Goal: Communication & Community: Answer question/provide support

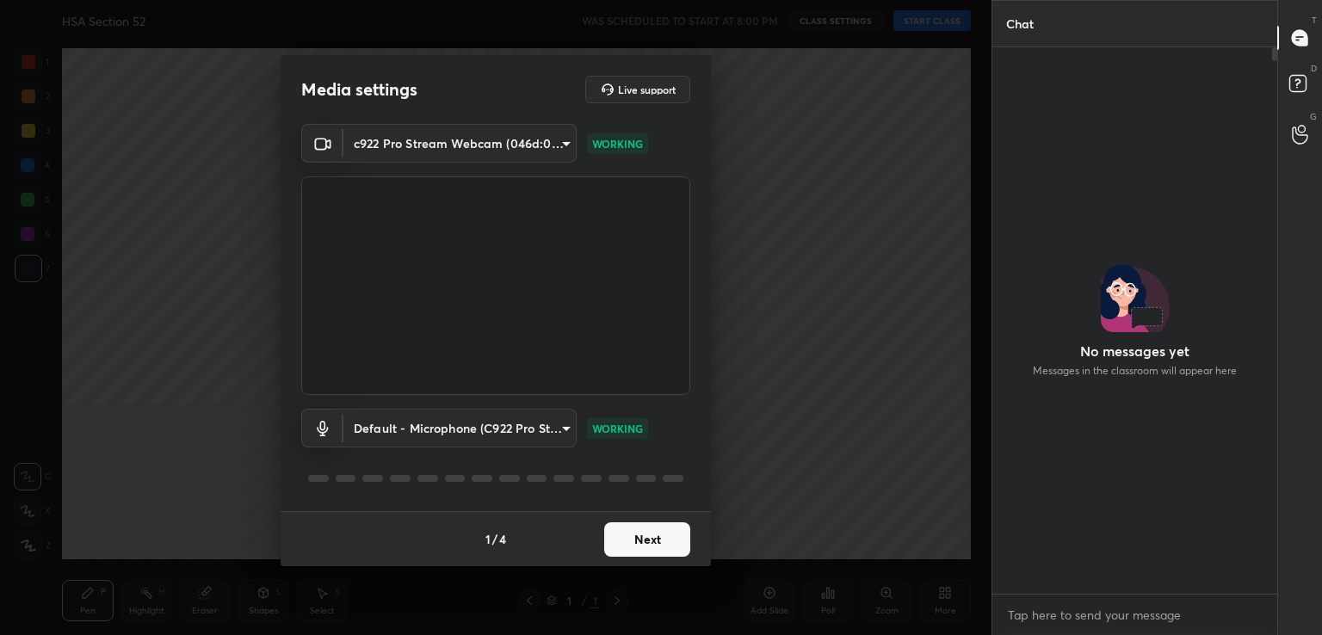
scroll to position [399, 280]
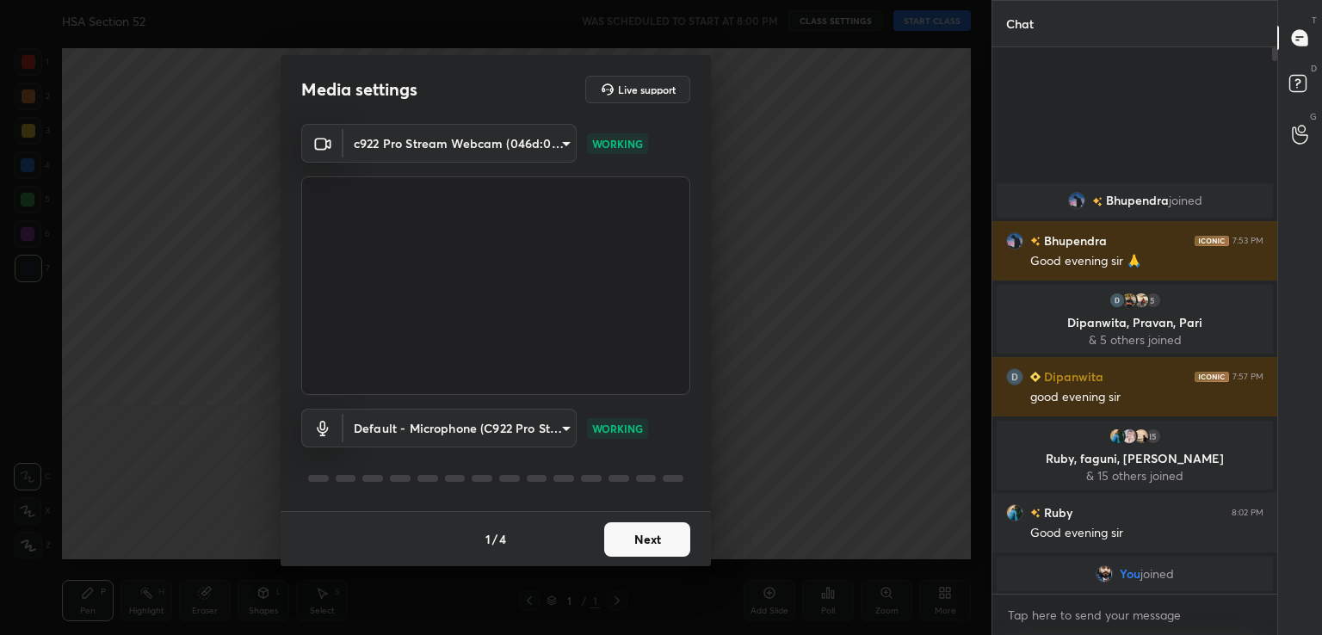
click at [661, 548] on button "Next" at bounding box center [647, 540] width 86 height 34
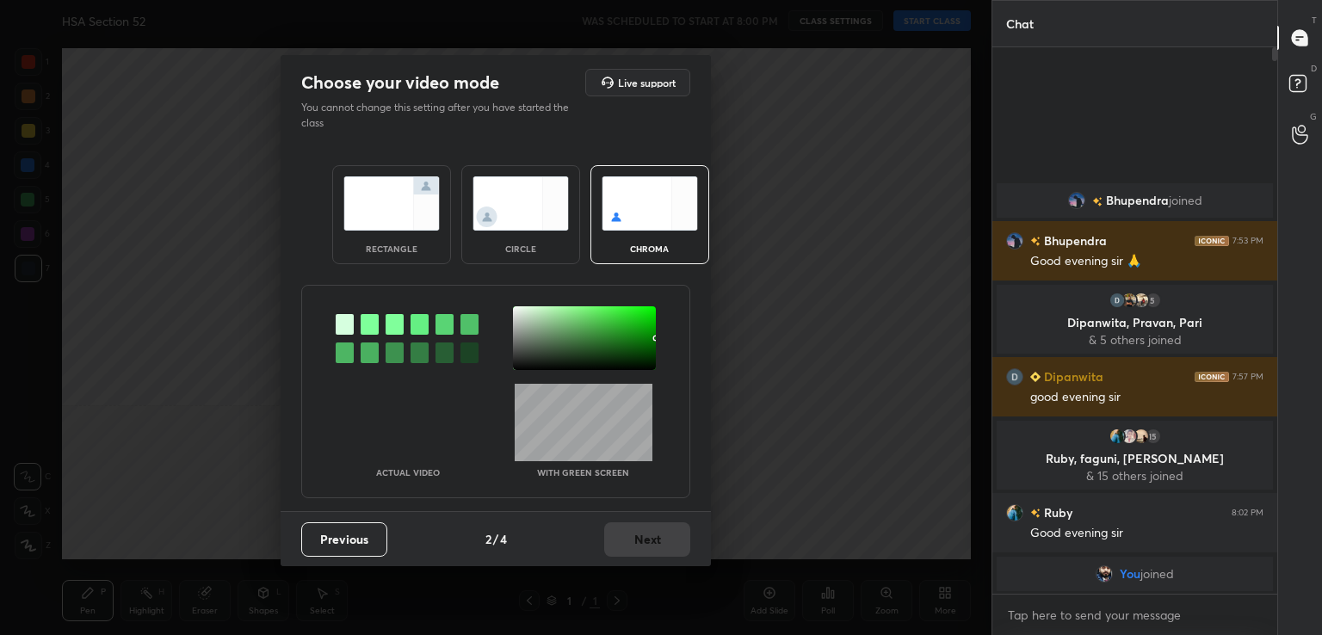
drag, startPoint x: 368, startPoint y: 322, endPoint x: 424, endPoint y: 338, distance: 57.5
click at [369, 323] on div at bounding box center [370, 324] width 18 height 21
click at [532, 345] on div at bounding box center [584, 338] width 143 height 64
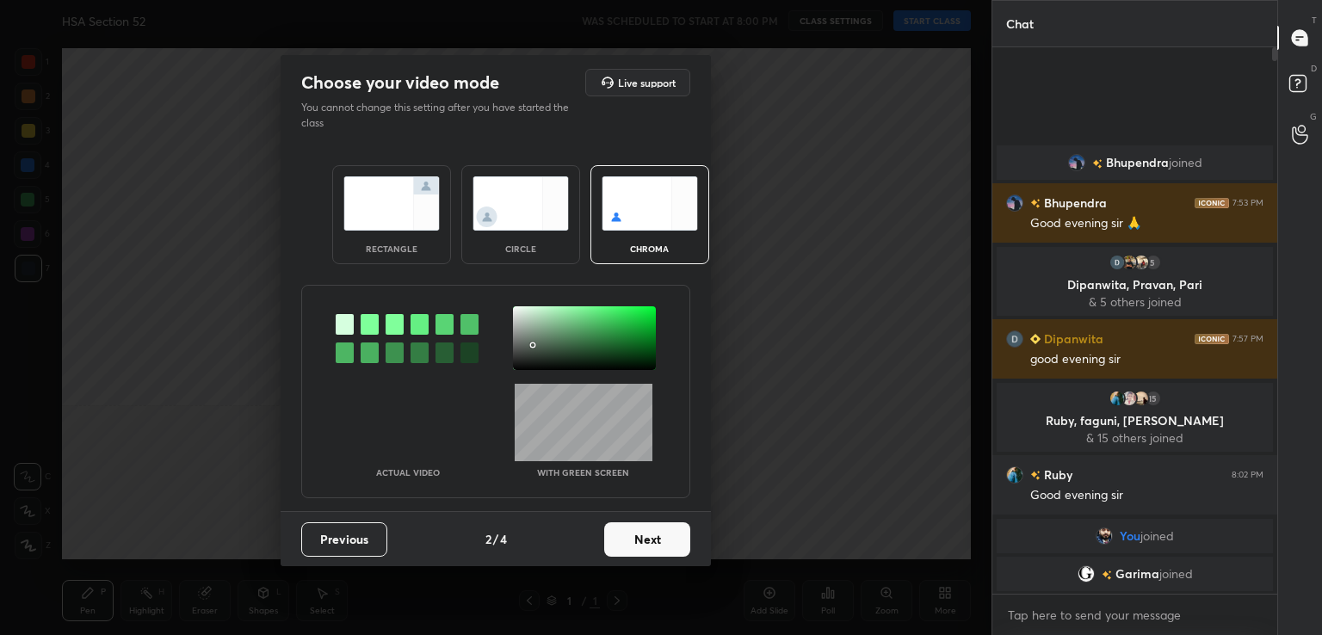
click at [669, 541] on button "Next" at bounding box center [647, 540] width 86 height 34
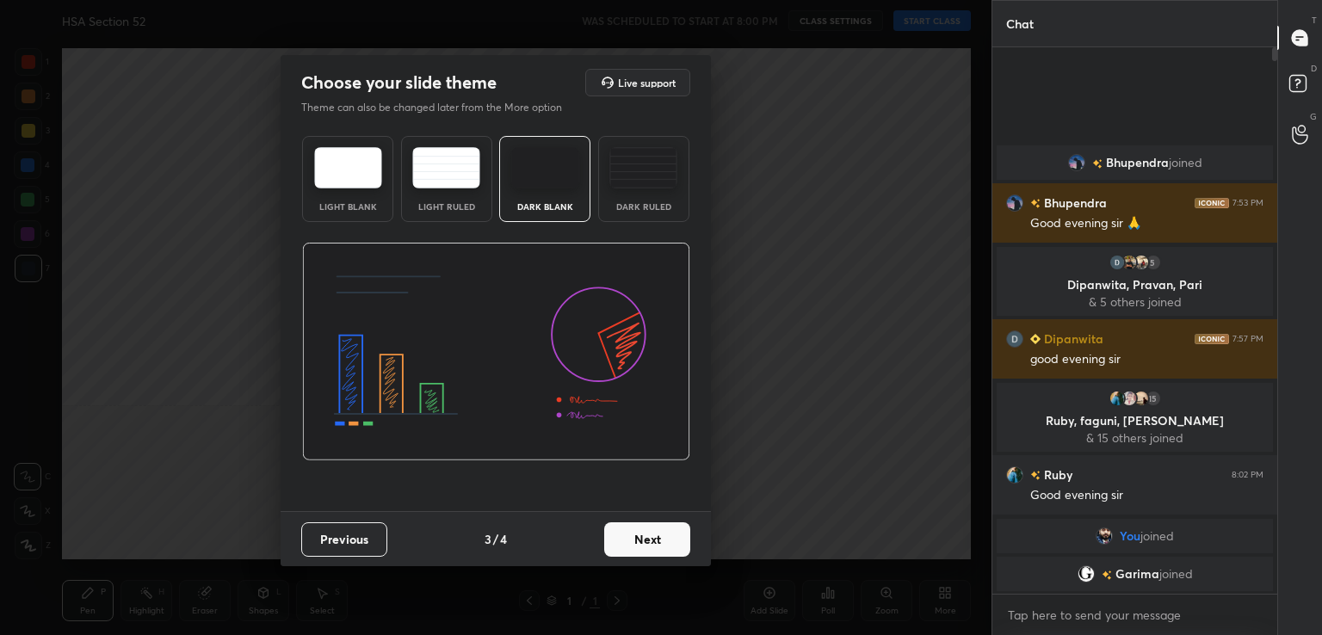
click at [684, 546] on button "Next" at bounding box center [647, 540] width 86 height 34
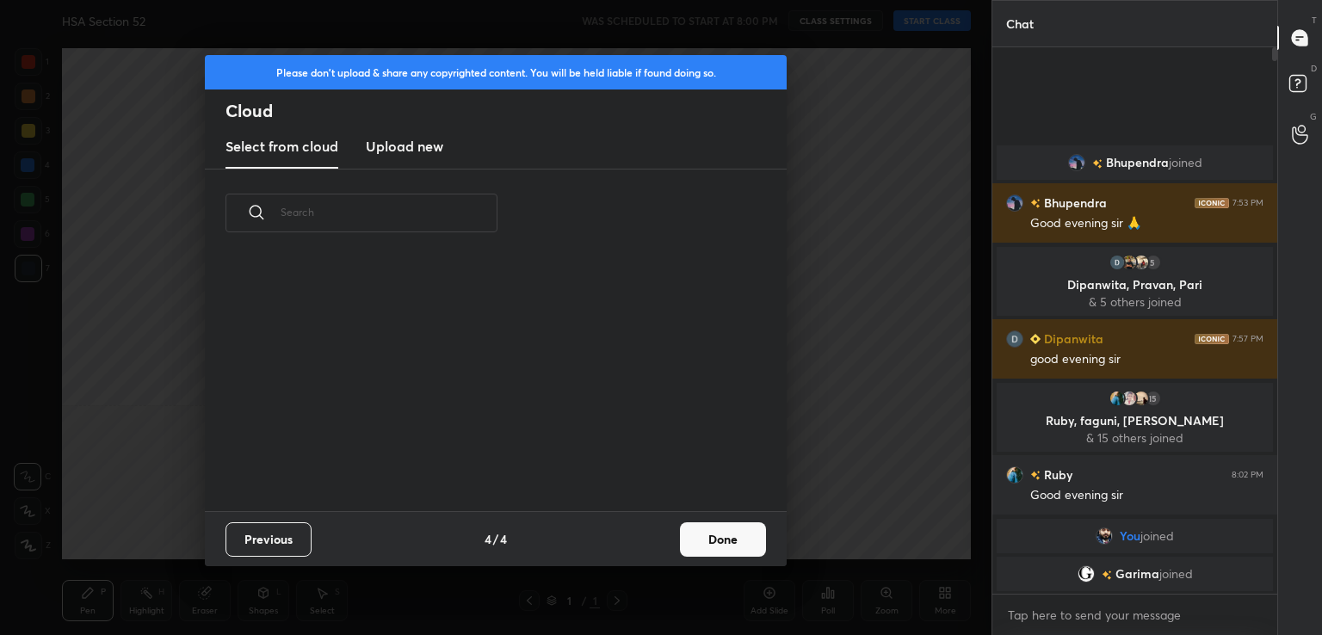
click at [747, 546] on button "Done" at bounding box center [723, 540] width 86 height 34
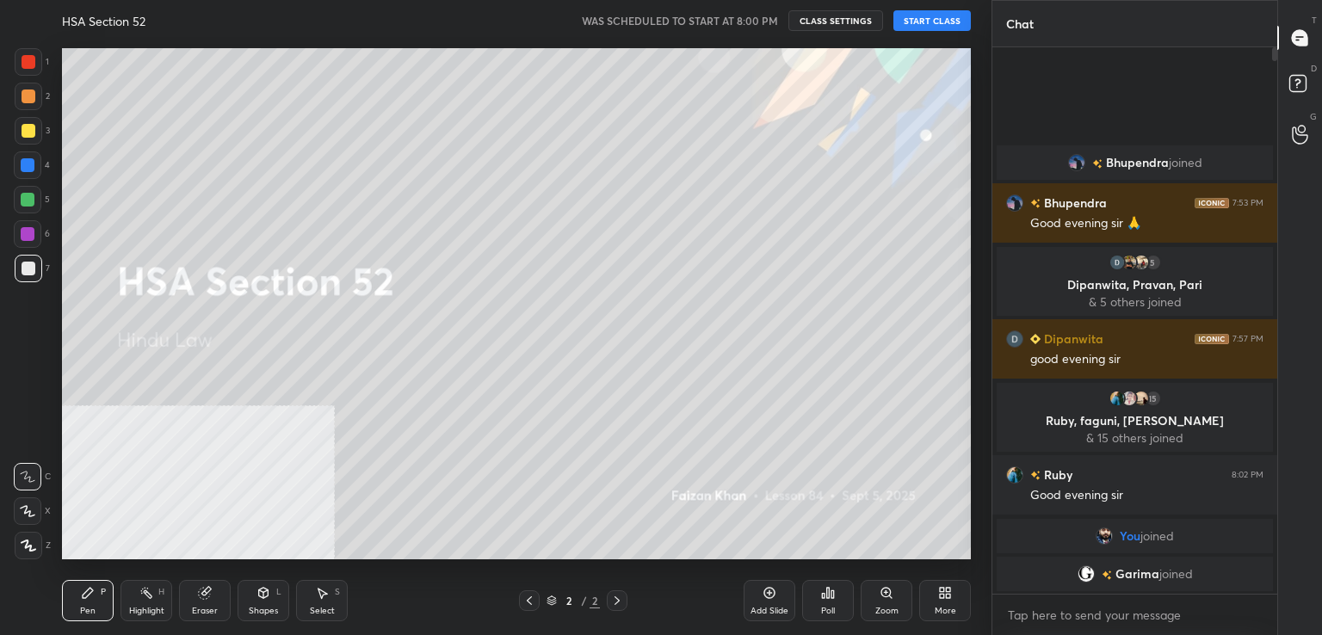
click at [916, 17] on button "START CLASS" at bounding box center [932, 20] width 77 height 21
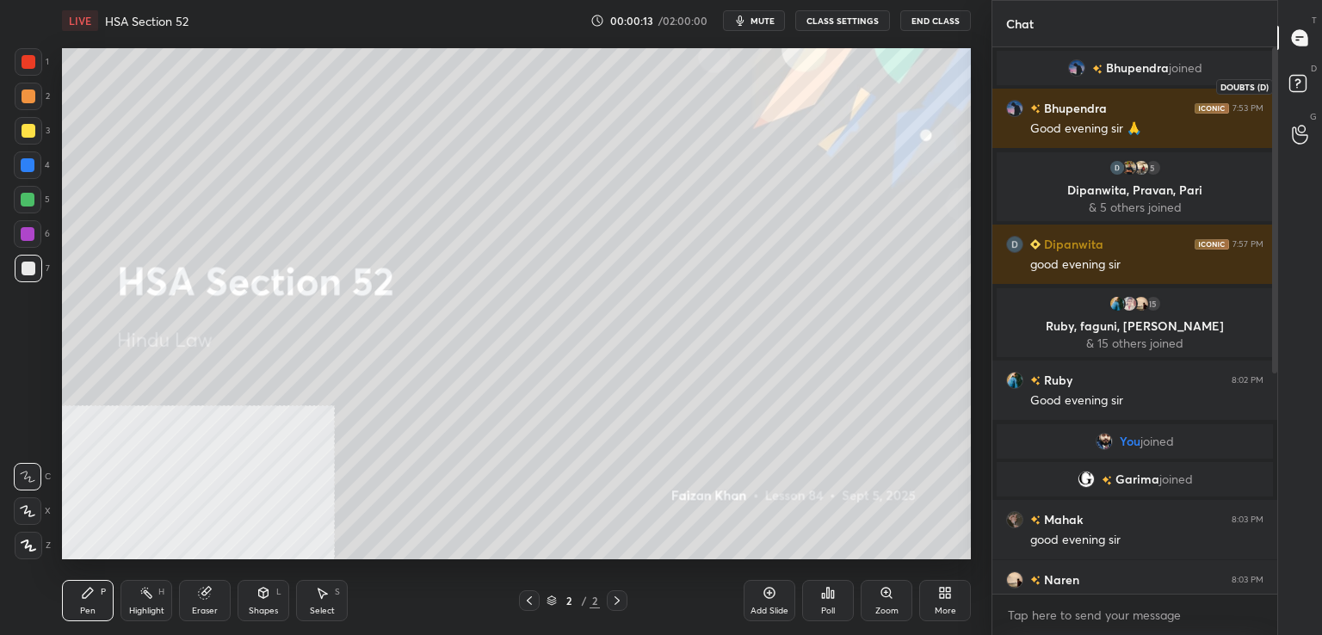
drag, startPoint x: 1307, startPoint y: 80, endPoint x: 1307, endPoint y: 40, distance: 39.6
click at [1309, 77] on icon at bounding box center [1300, 86] width 31 height 31
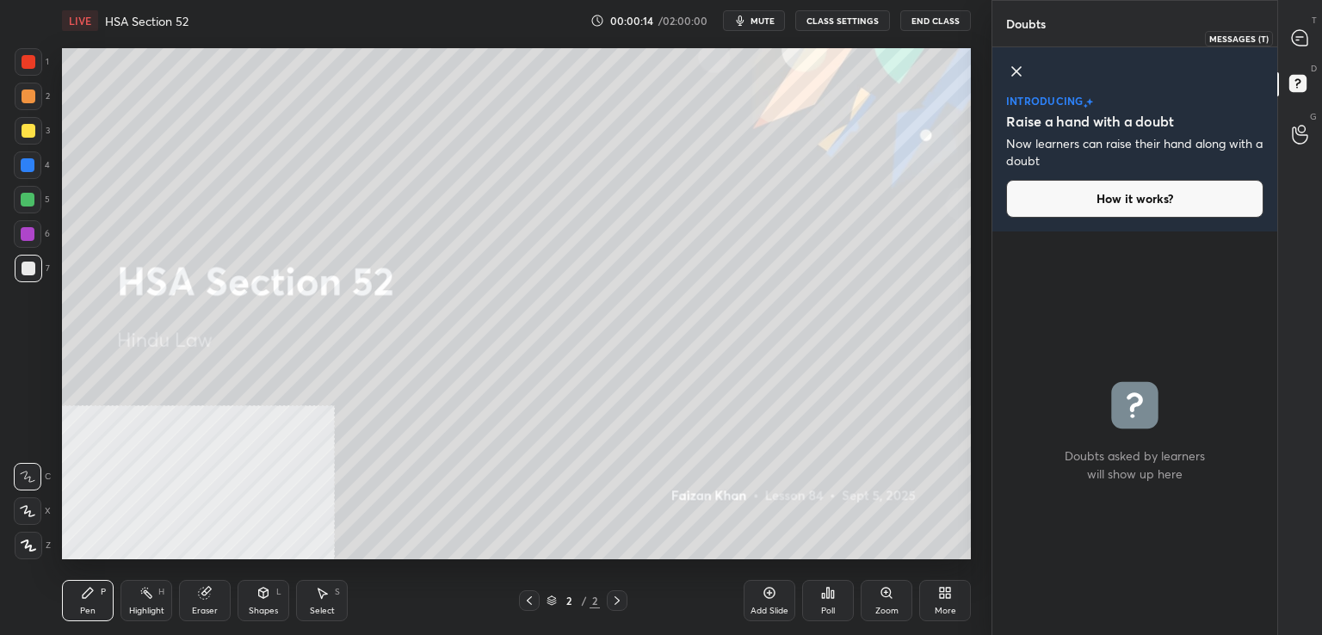
click at [1304, 29] on icon at bounding box center [1300, 38] width 18 height 18
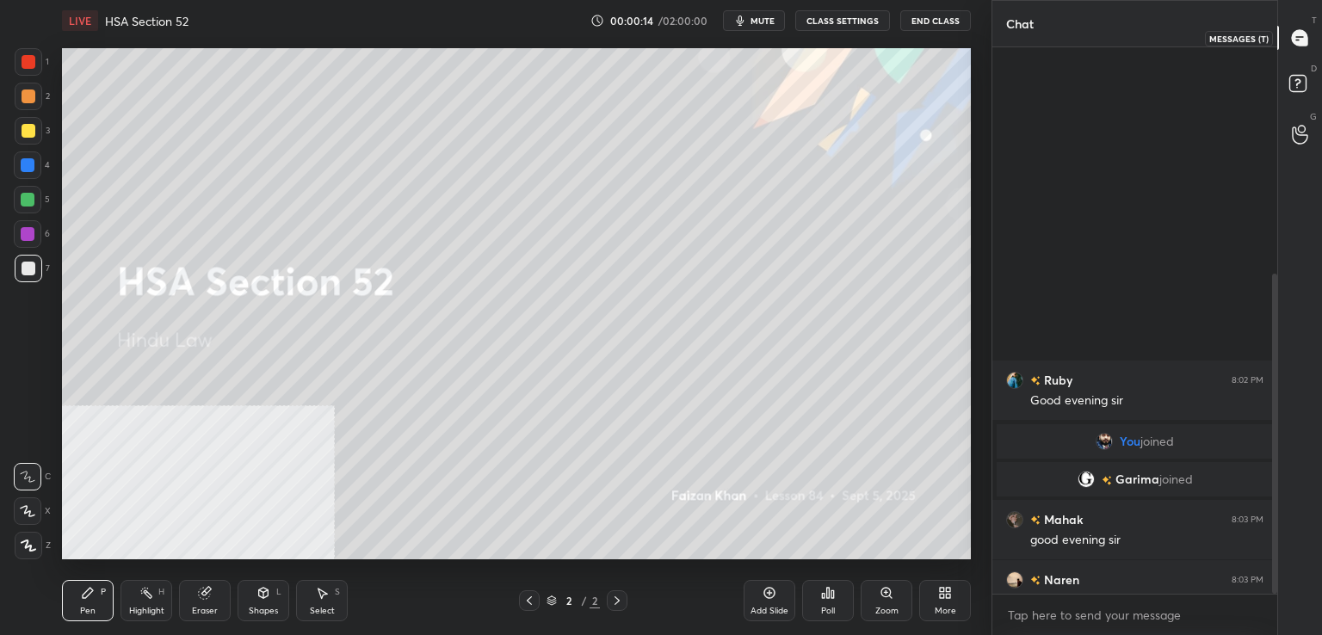
scroll to position [541, 280]
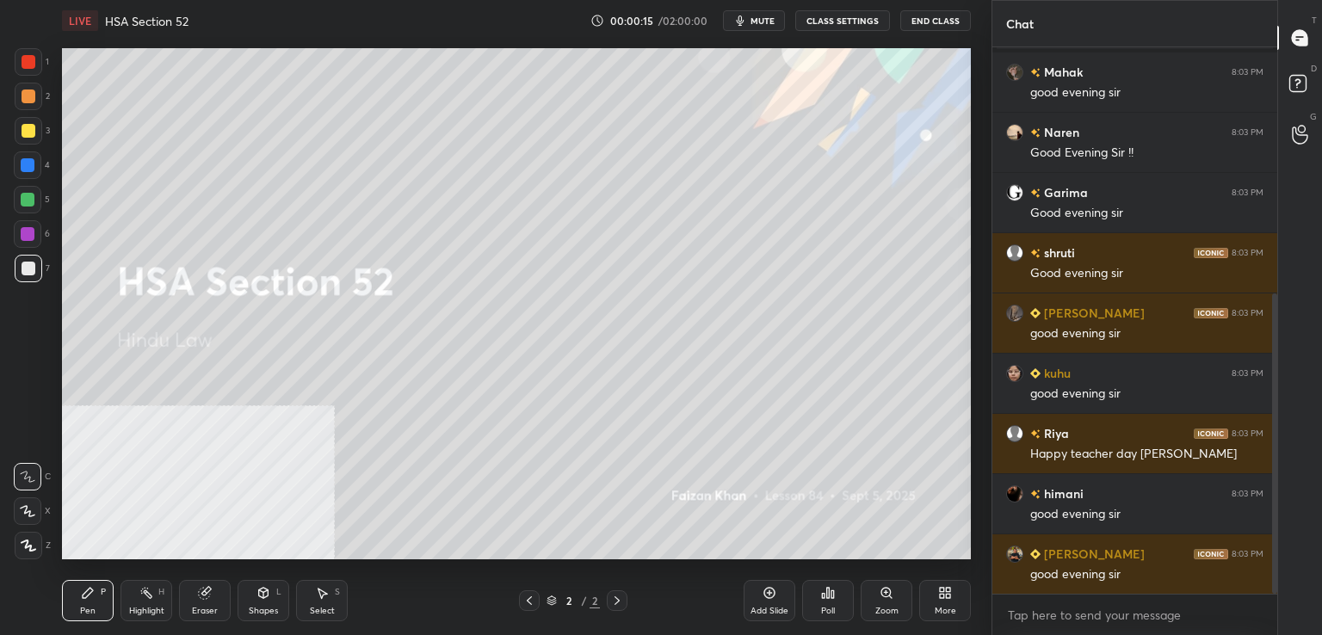
click at [770, 602] on div "Add Slide" at bounding box center [770, 600] width 52 height 41
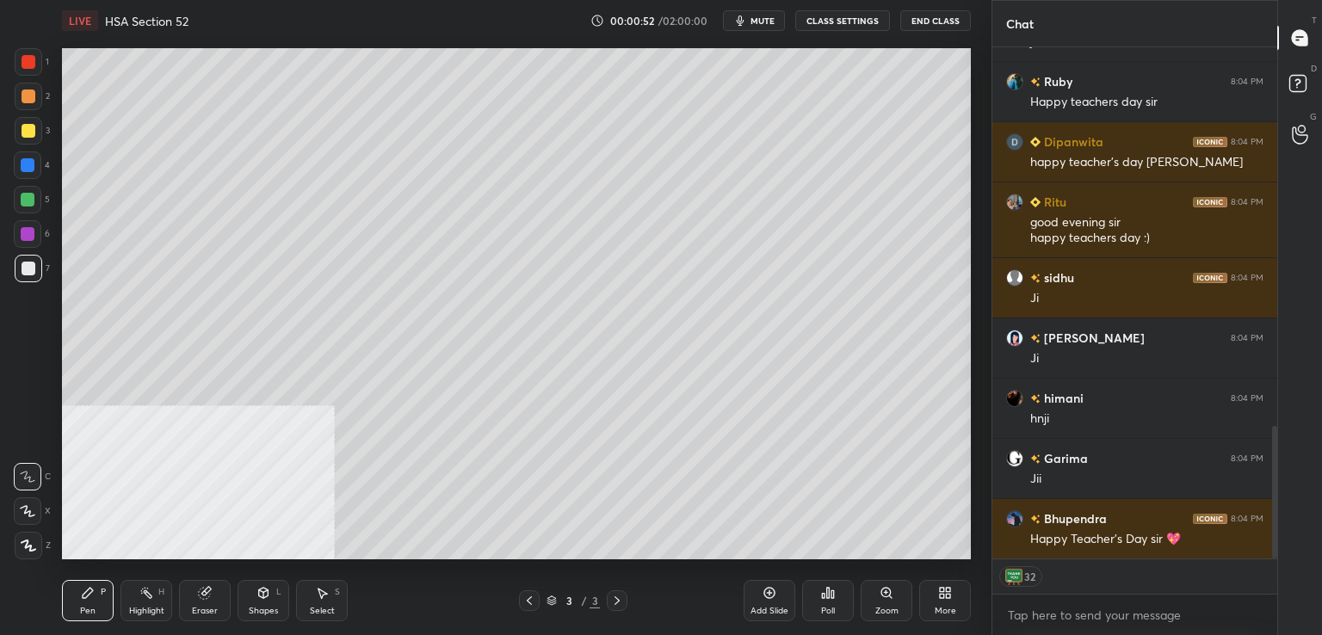
scroll to position [1522, 0]
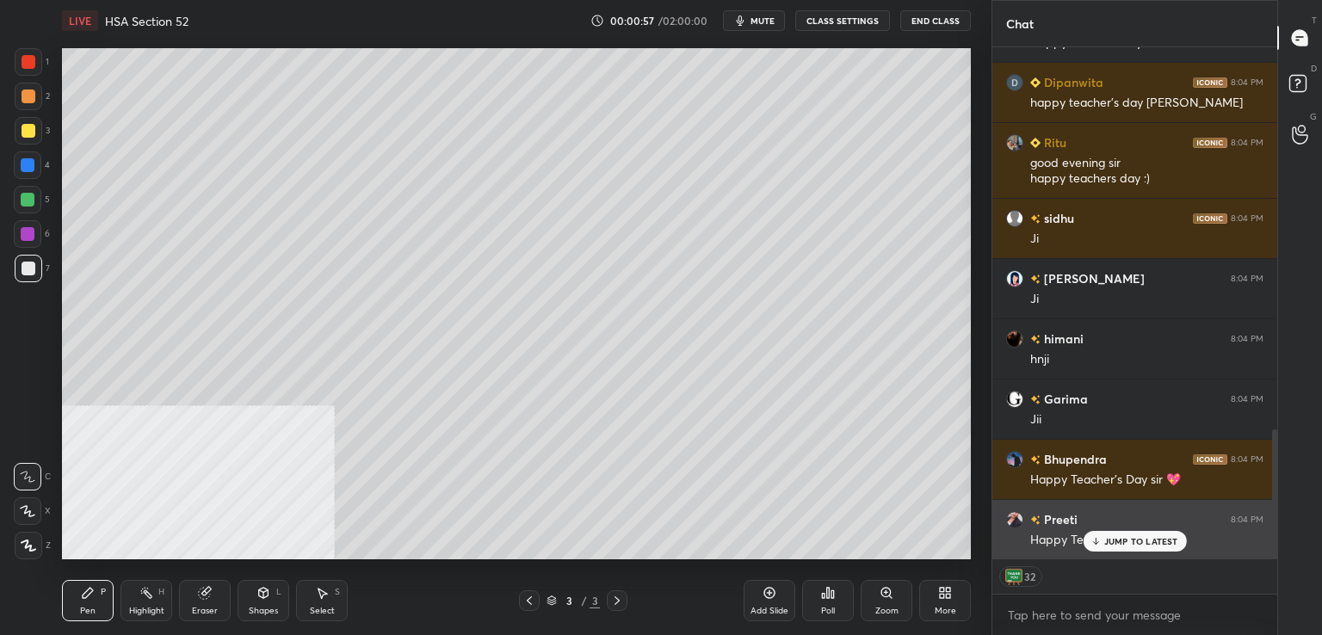
drag, startPoint x: 1123, startPoint y: 542, endPoint x: 1040, endPoint y: 521, distance: 85.4
click at [1122, 541] on p "JUMP TO LATEST" at bounding box center [1142, 541] width 74 height 10
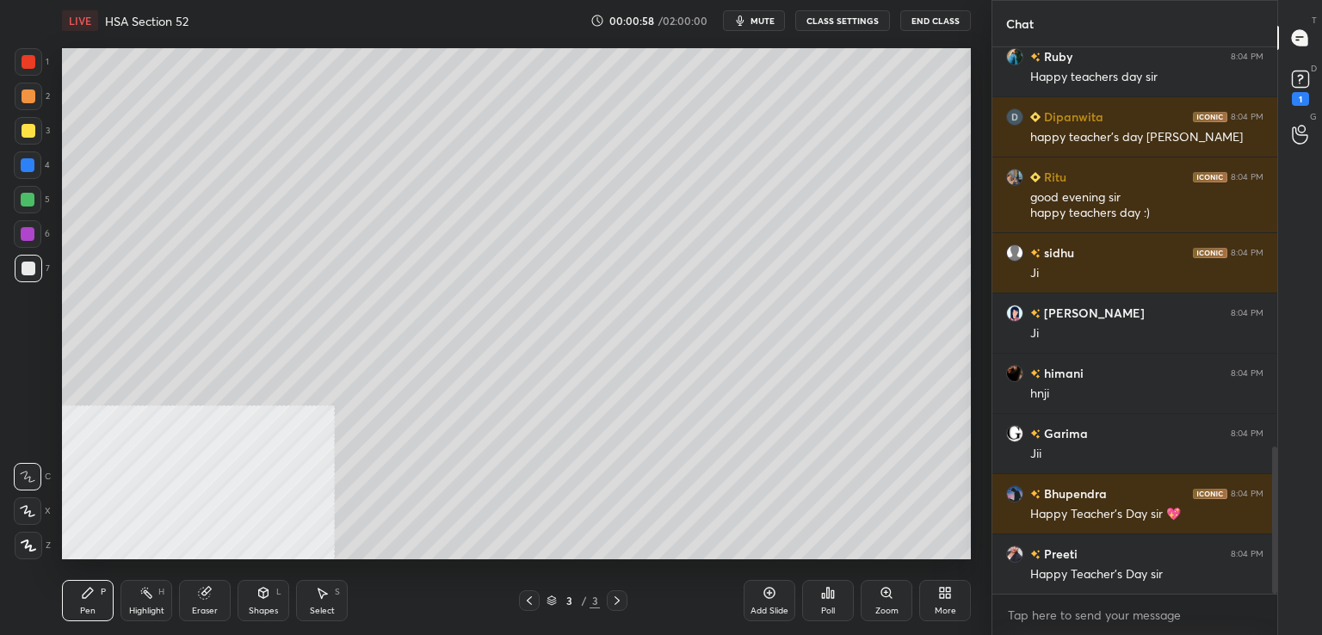
scroll to position [541, 280]
click at [29, 64] on div at bounding box center [29, 62] width 14 height 14
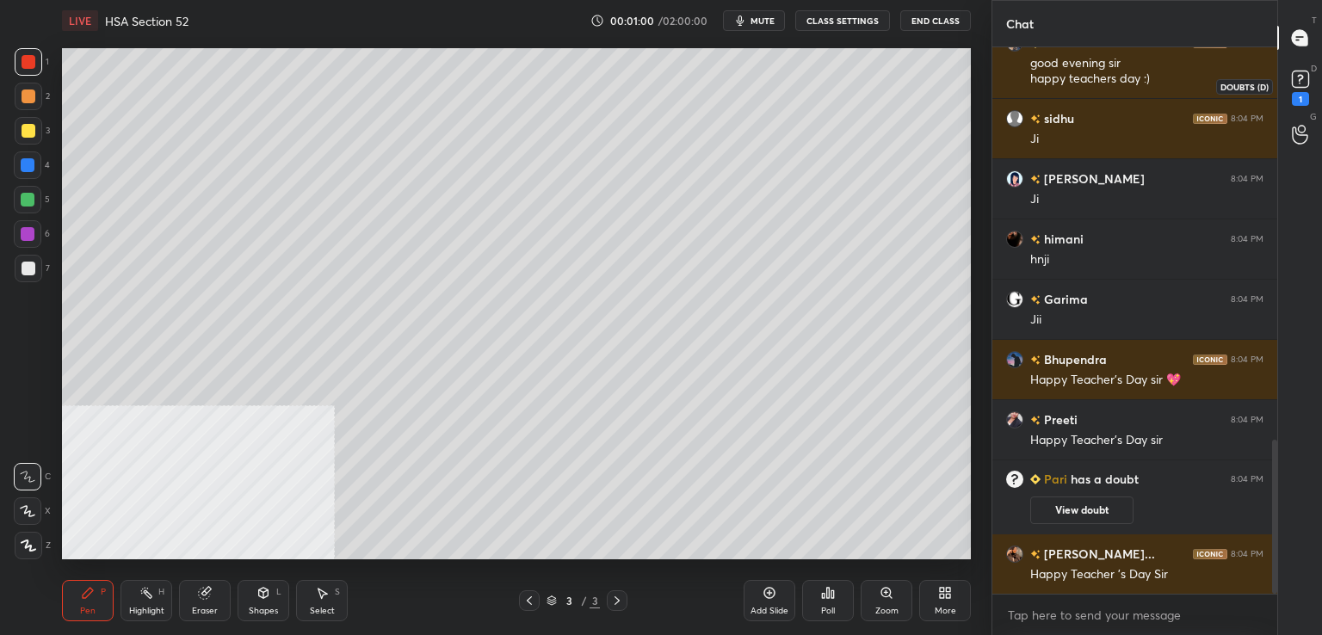
scroll to position [1393, 0]
click at [1301, 92] on div "1" at bounding box center [1300, 99] width 17 height 14
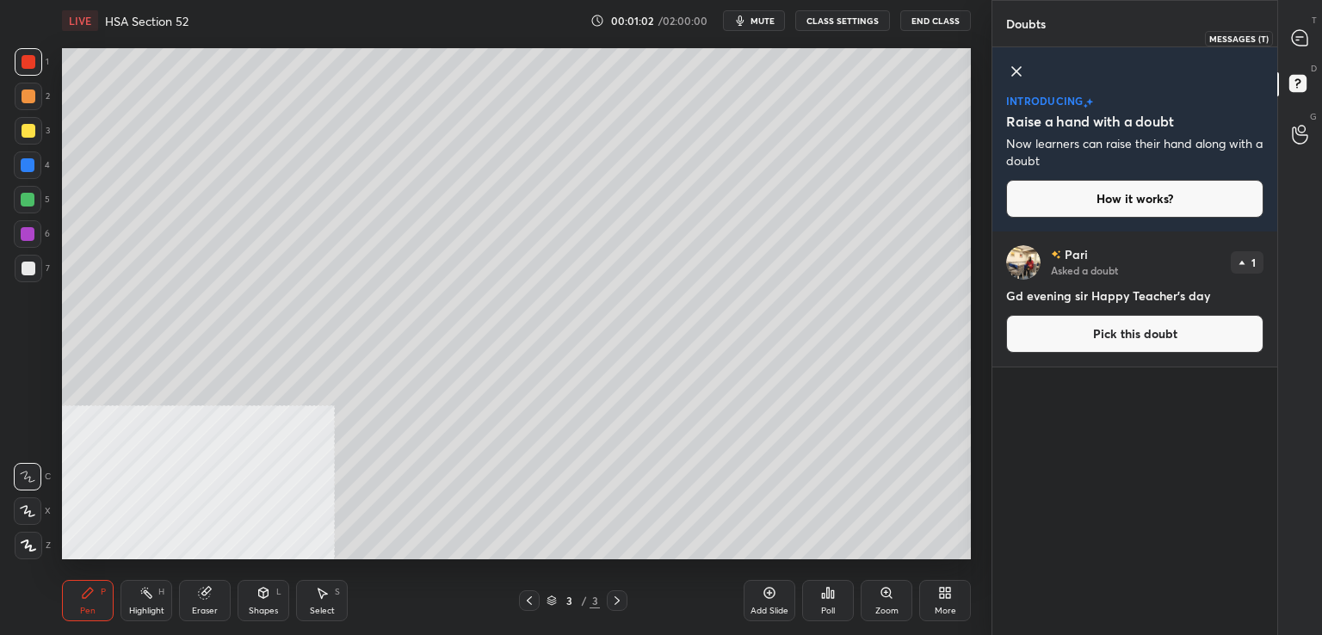
drag, startPoint x: 1295, startPoint y: 27, endPoint x: 1276, endPoint y: 38, distance: 22.0
click at [1295, 28] on div at bounding box center [1301, 37] width 34 height 31
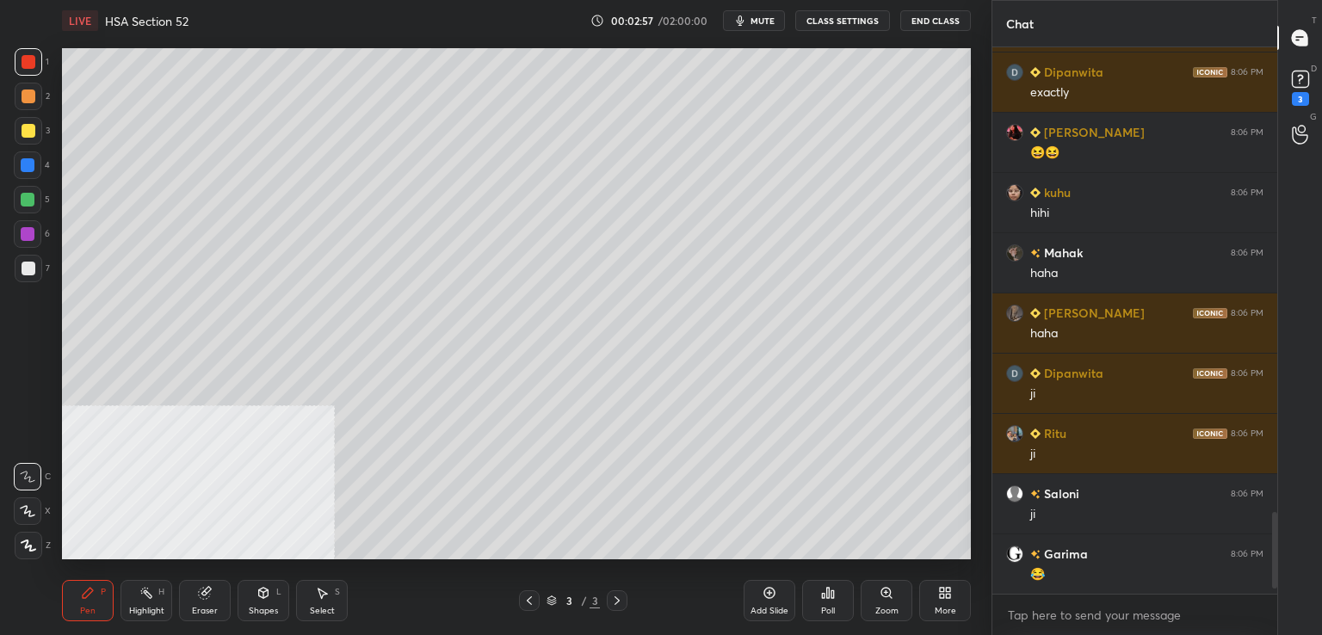
scroll to position [3111, 0]
click at [25, 66] on div at bounding box center [29, 62] width 14 height 14
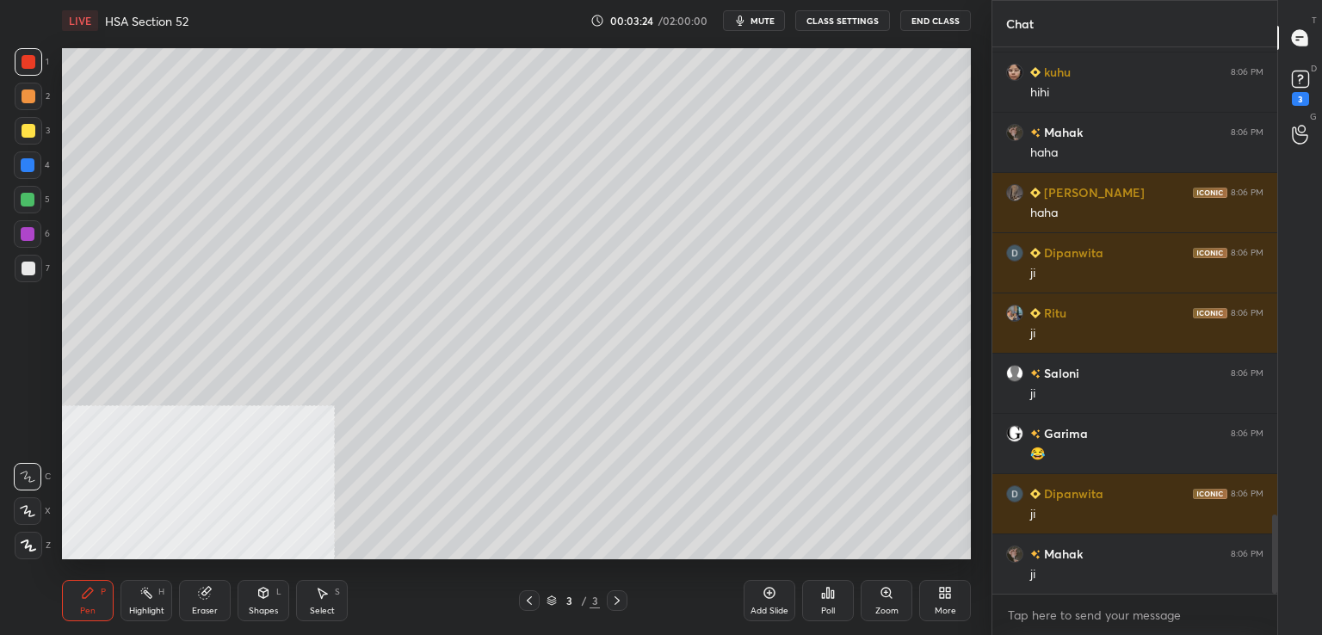
scroll to position [6, 5]
drag, startPoint x: 27, startPoint y: 63, endPoint x: 54, endPoint y: 29, distance: 43.4
click at [25, 64] on div at bounding box center [29, 62] width 14 height 14
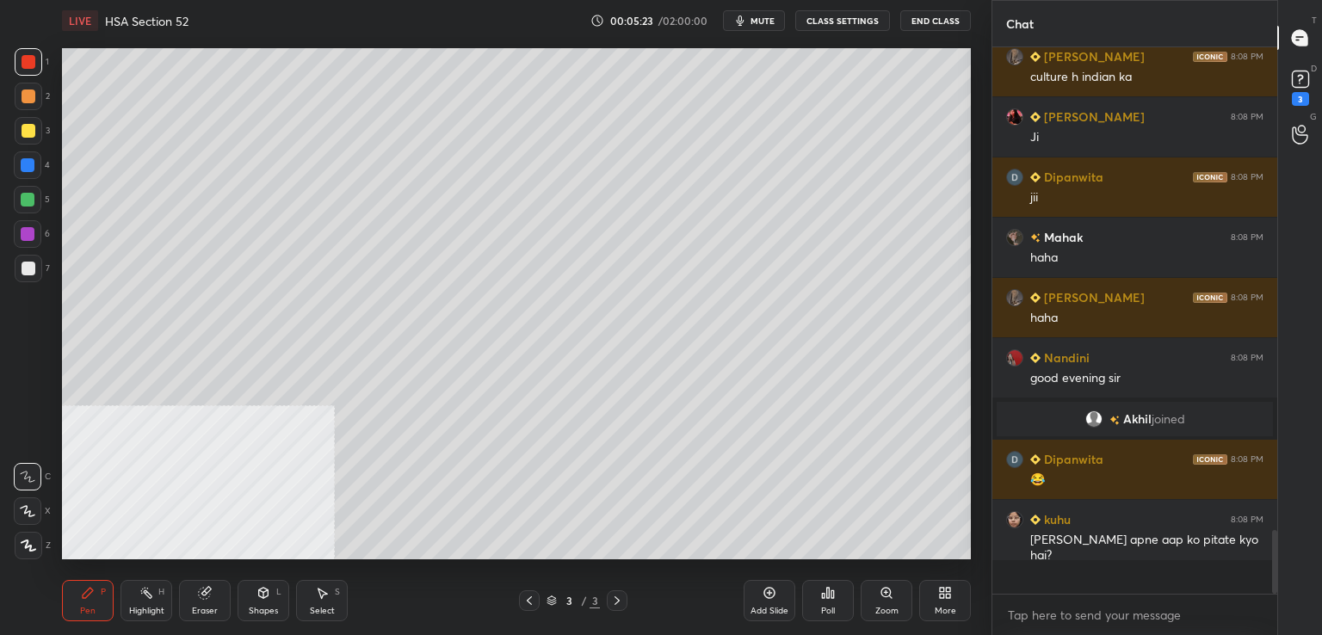
scroll to position [541, 280]
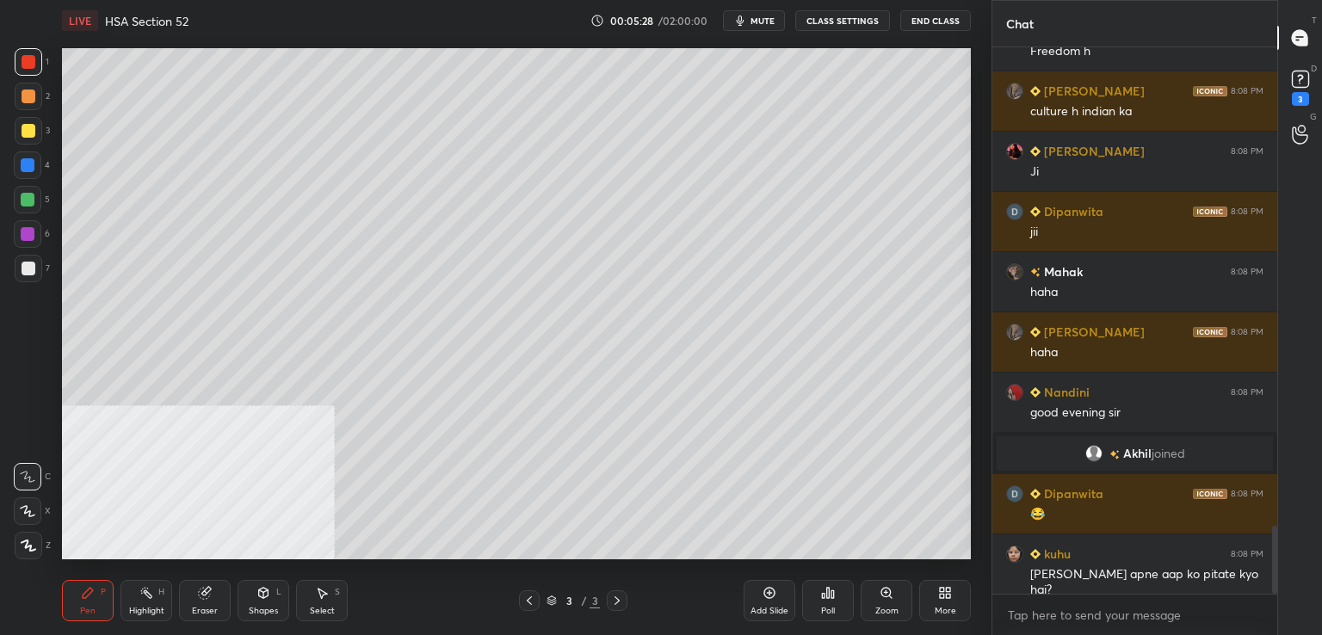
drag, startPoint x: 29, startPoint y: 73, endPoint x: 3, endPoint y: 69, distance: 27.0
click at [31, 73] on div at bounding box center [29, 62] width 28 height 28
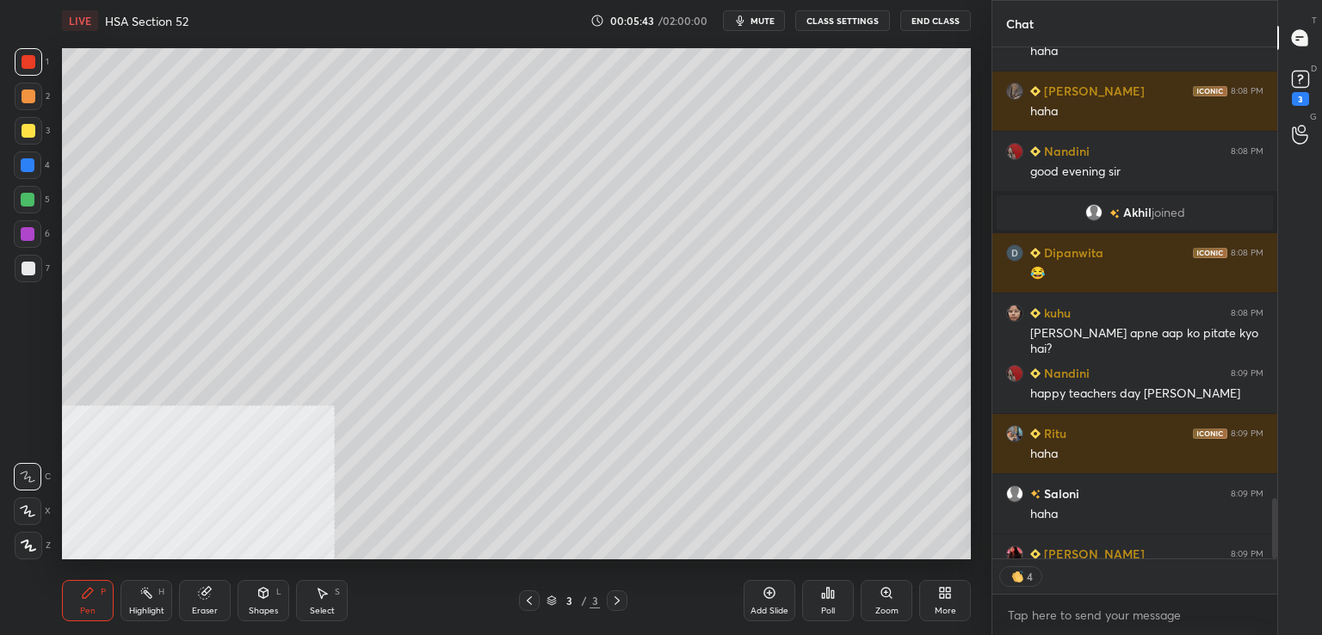
scroll to position [6, 5]
drag, startPoint x: 23, startPoint y: 62, endPoint x: 3, endPoint y: 63, distance: 19.8
click at [23, 63] on div at bounding box center [29, 62] width 14 height 14
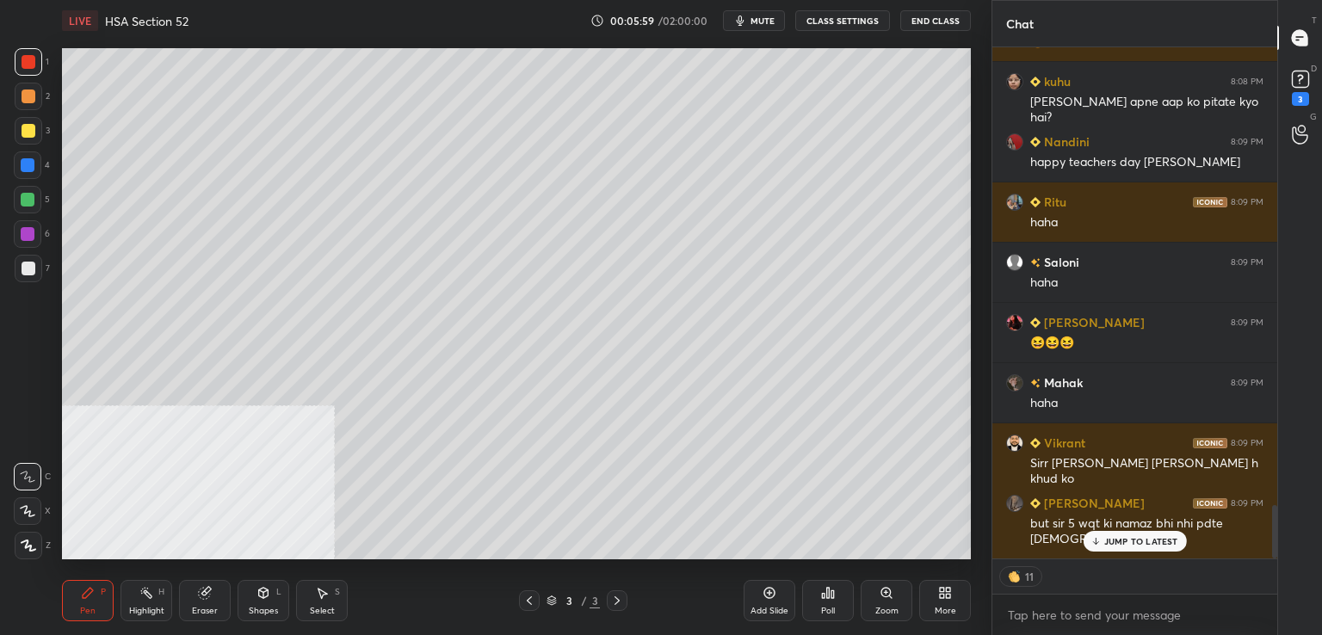
scroll to position [4401, 0]
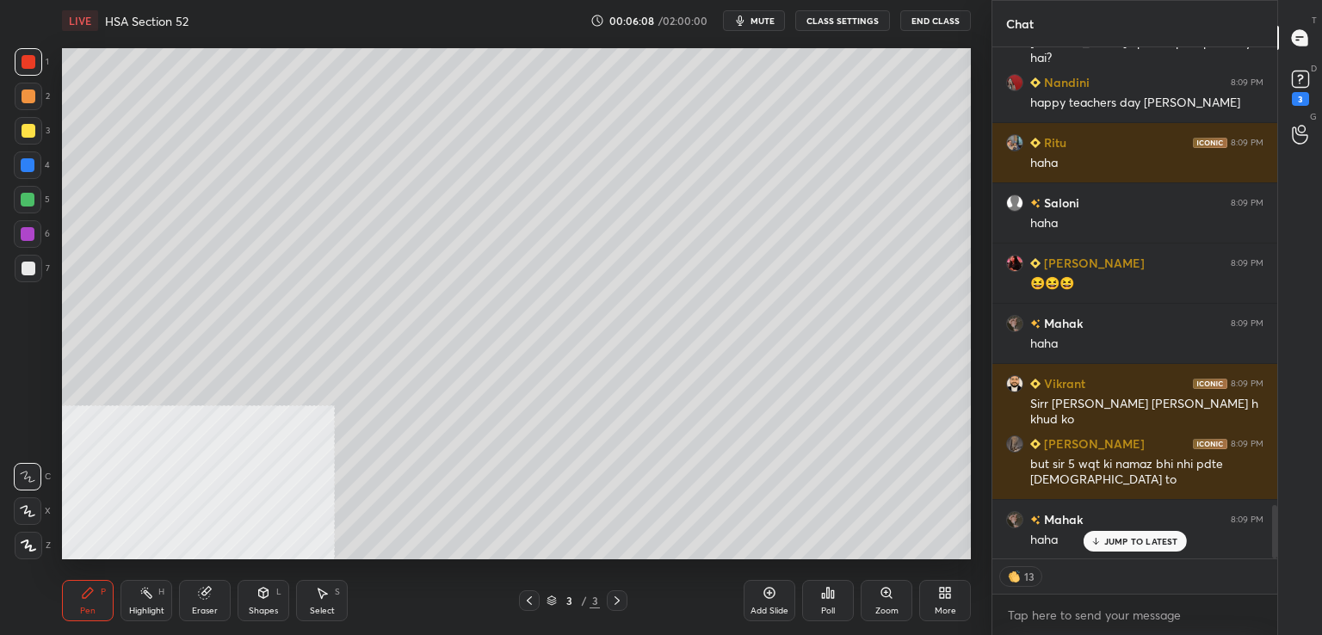
click at [33, 74] on div at bounding box center [29, 62] width 28 height 28
drag, startPoint x: 31, startPoint y: 60, endPoint x: 14, endPoint y: 66, distance: 18.2
click at [31, 61] on div at bounding box center [29, 62] width 14 height 14
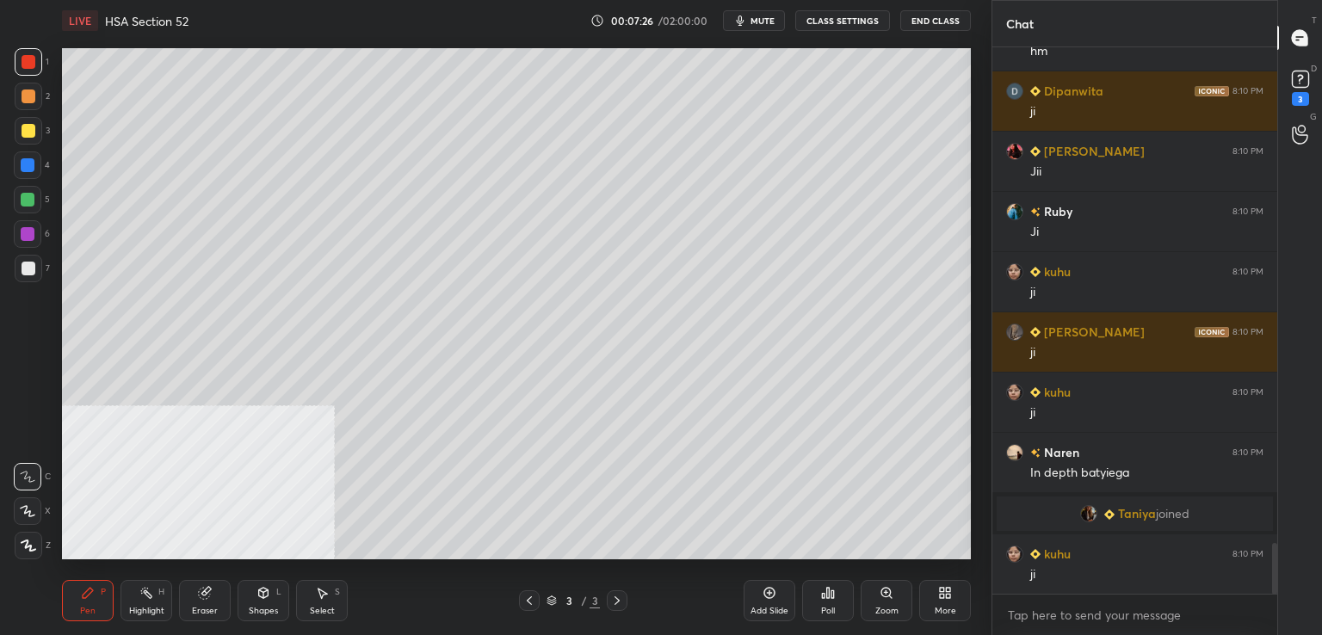
scroll to position [5380, 0]
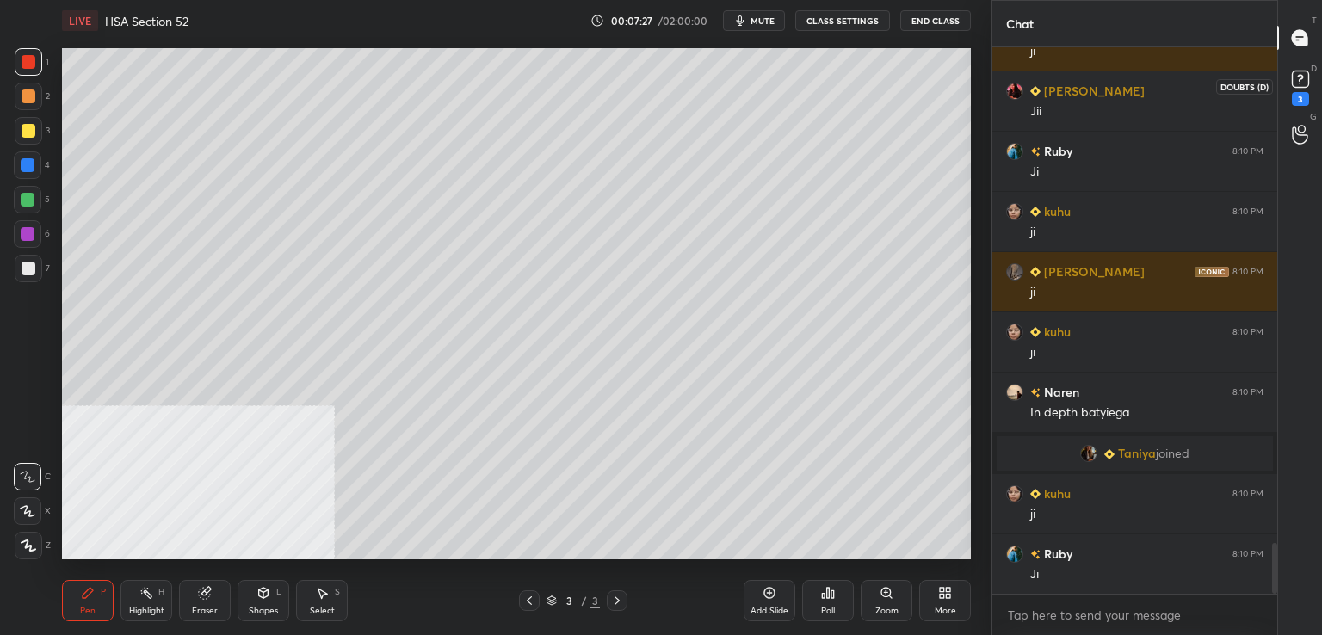
click at [1302, 86] on rect at bounding box center [1300, 79] width 16 height 16
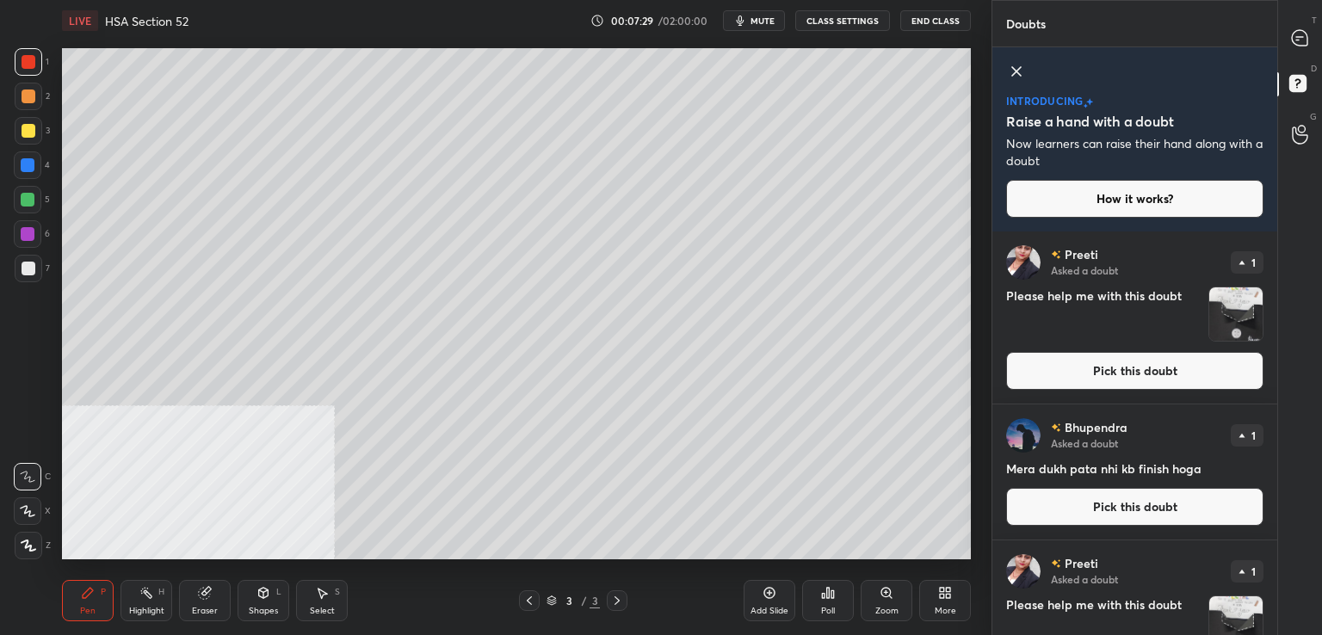
drag, startPoint x: 1071, startPoint y: 388, endPoint x: 1061, endPoint y: 381, distance: 12.9
click at [1071, 387] on button "Pick this doubt" at bounding box center [1134, 371] width 257 height 38
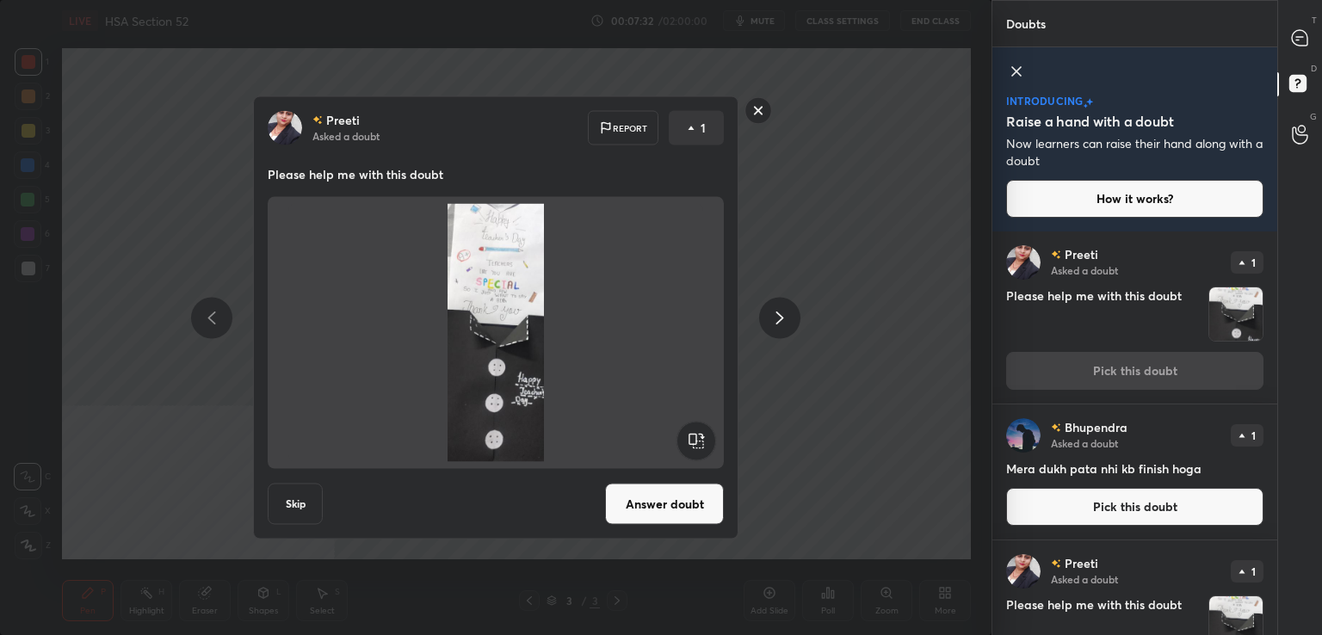
click at [667, 512] on button "Answer doubt" at bounding box center [664, 504] width 119 height 41
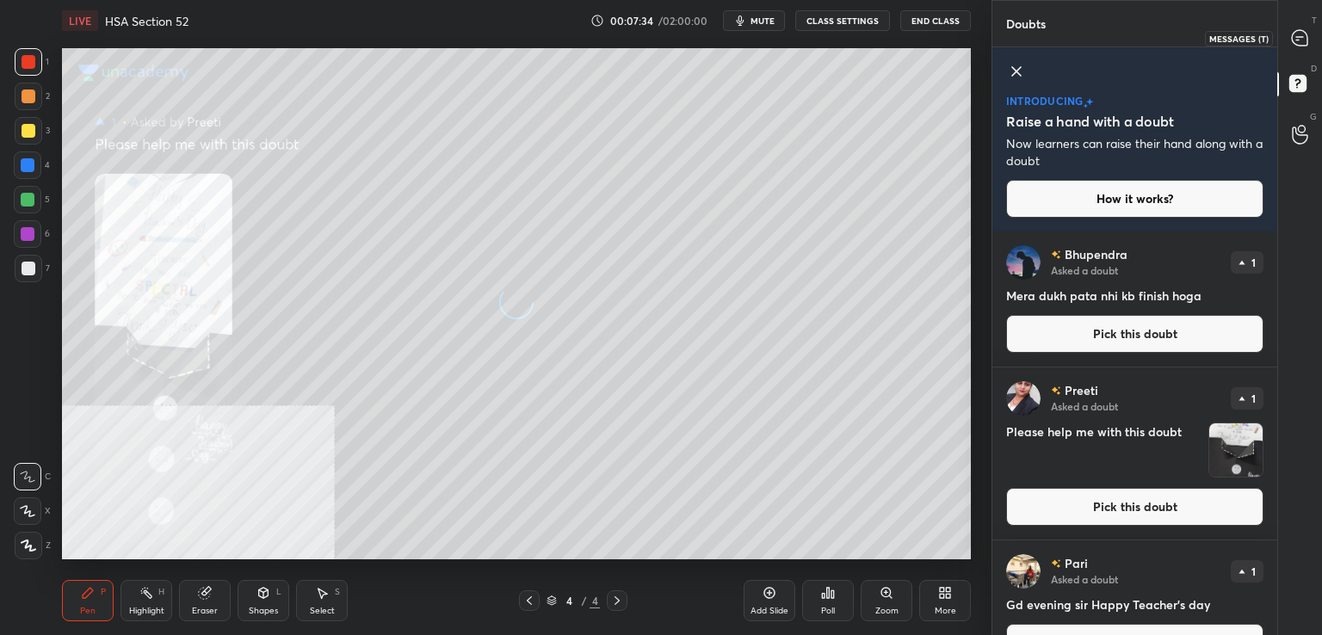
click at [1306, 33] on icon at bounding box center [1299, 37] width 15 height 15
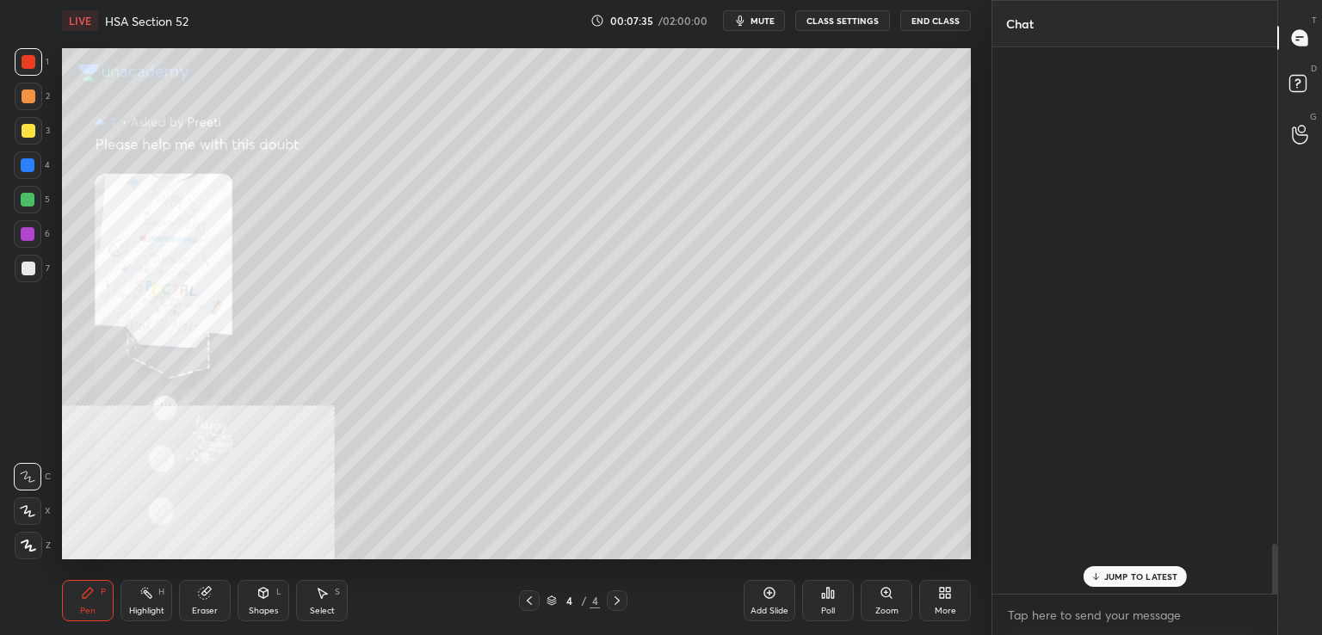
scroll to position [541, 280]
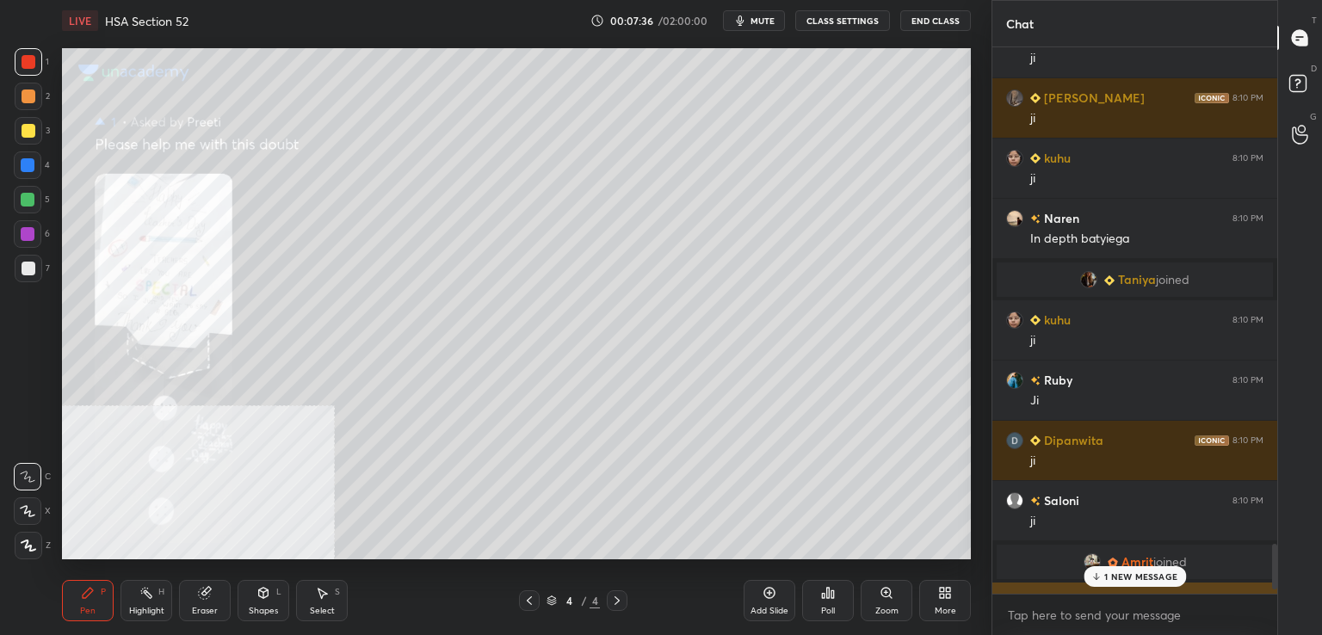
drag, startPoint x: 878, startPoint y: 591, endPoint x: 1033, endPoint y: 591, distance: 155.0
click at [882, 592] on div "Zoom" at bounding box center [887, 600] width 52 height 41
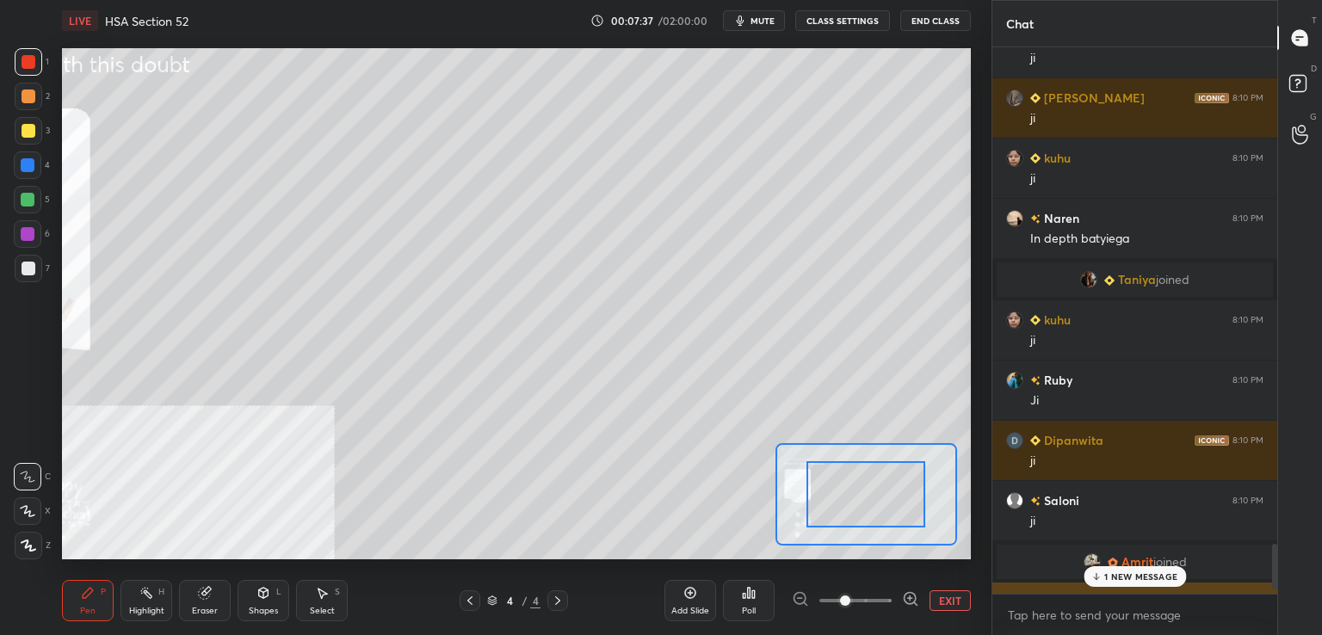
click at [1114, 587] on div "[PERSON_NAME] 8:11 PM Good evening sir 😊😊" at bounding box center [1135, 612] width 285 height 59
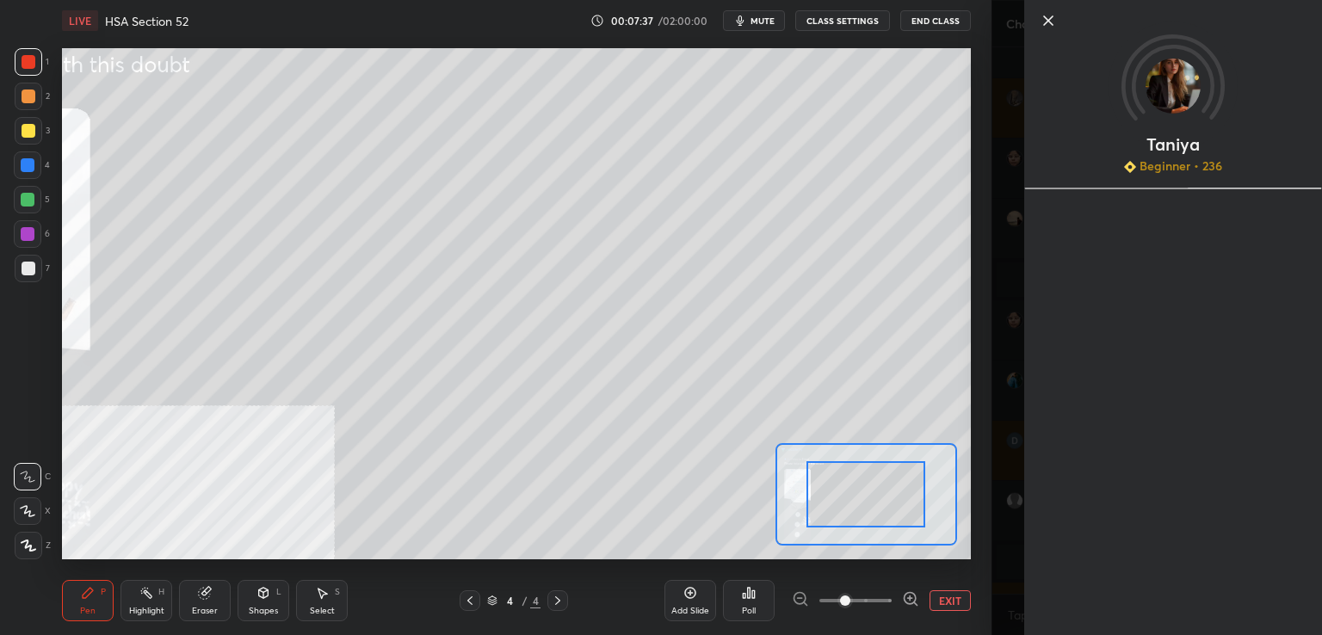
click at [892, 597] on div at bounding box center [855, 601] width 127 height 21
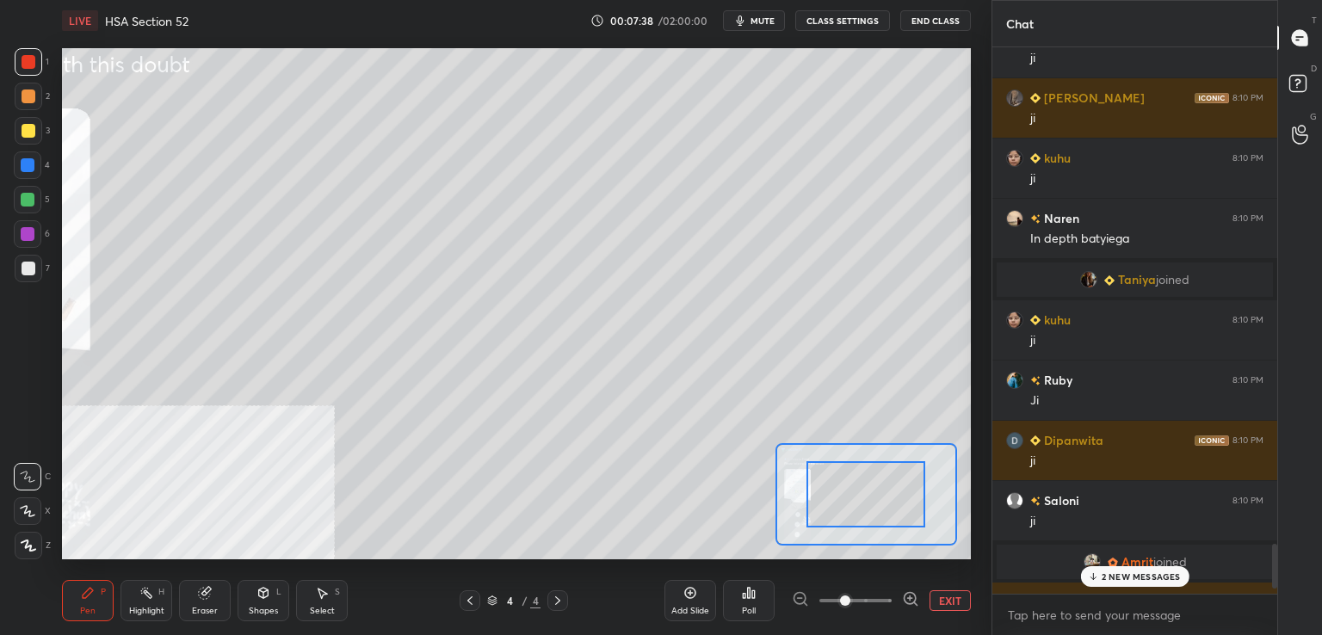
click at [885, 599] on span at bounding box center [856, 601] width 72 height 26
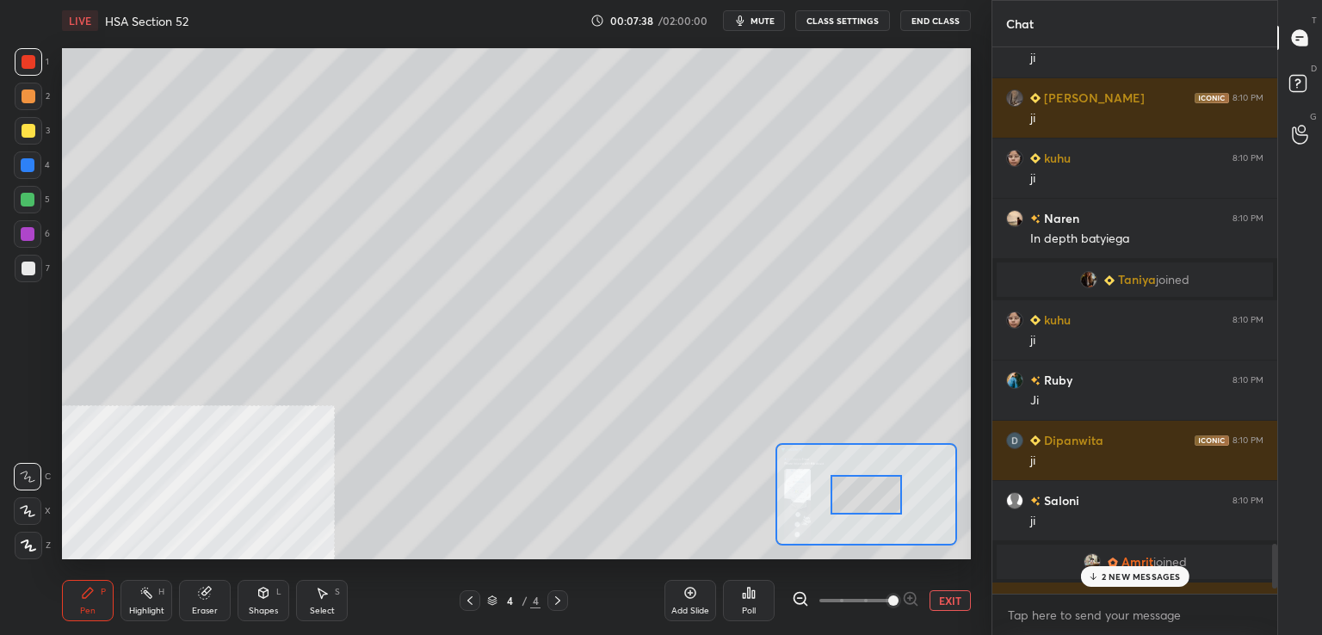
click at [888, 597] on span at bounding box center [893, 601] width 10 height 10
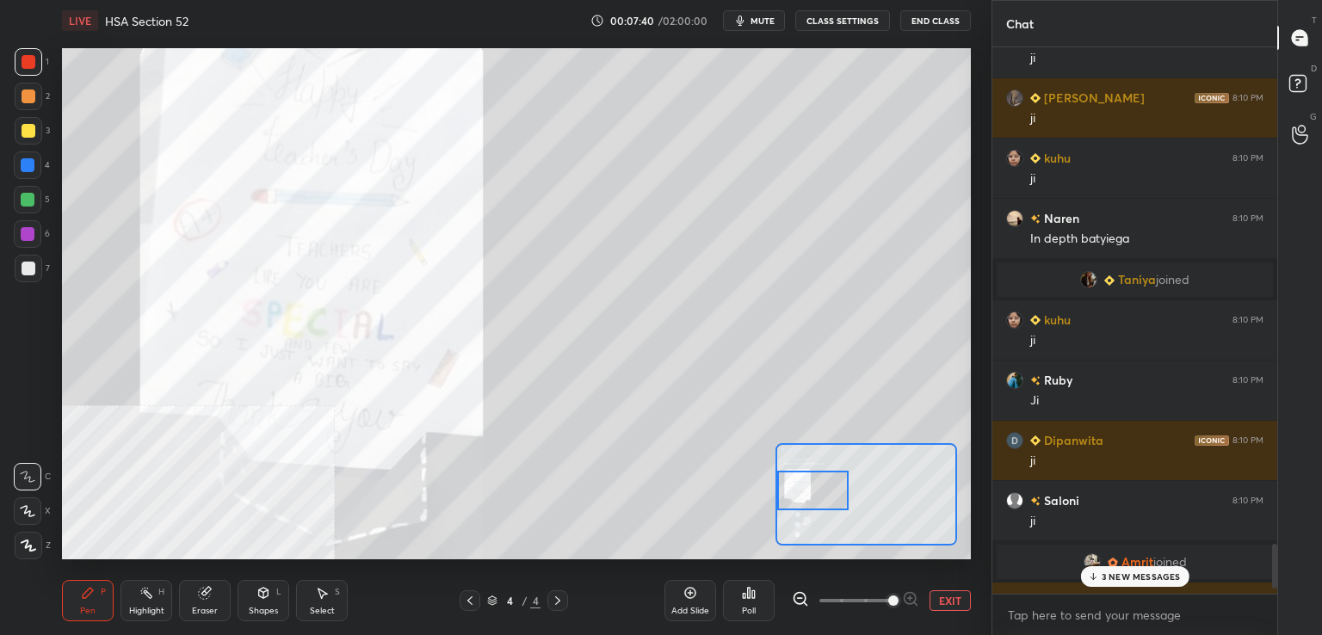
click at [771, 490] on div "Setting up your live class Poll for secs No correct answer Start poll" at bounding box center [516, 303] width 909 height 511
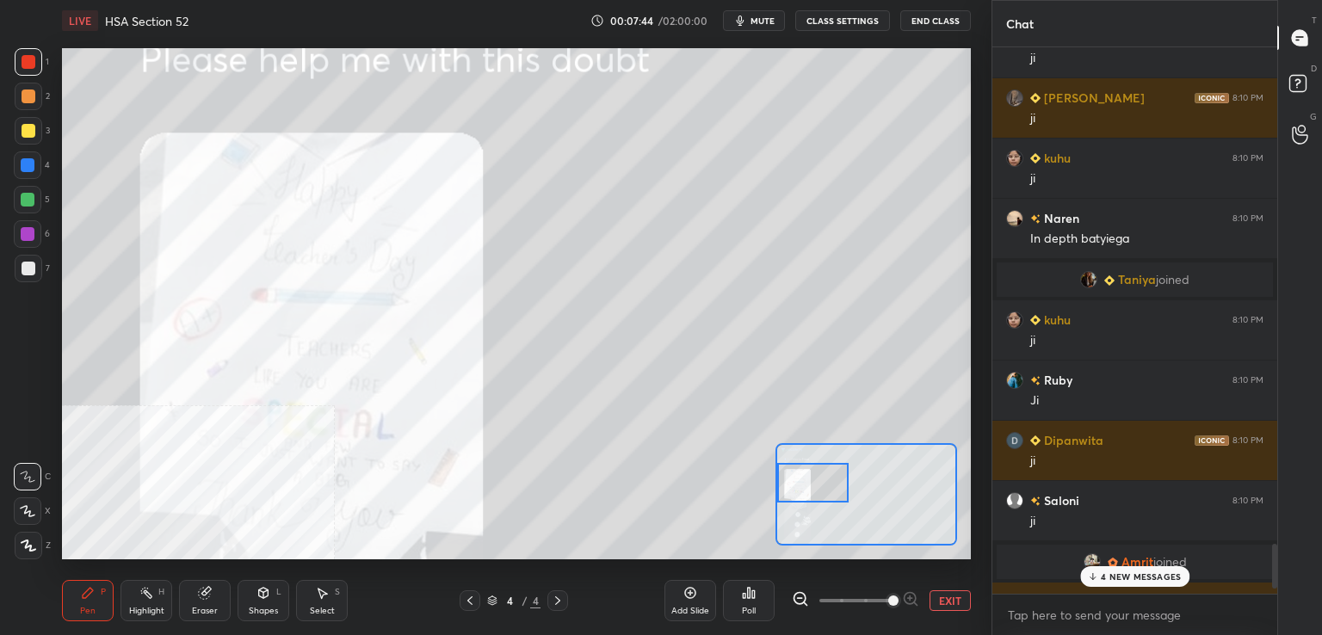
scroll to position [6, 5]
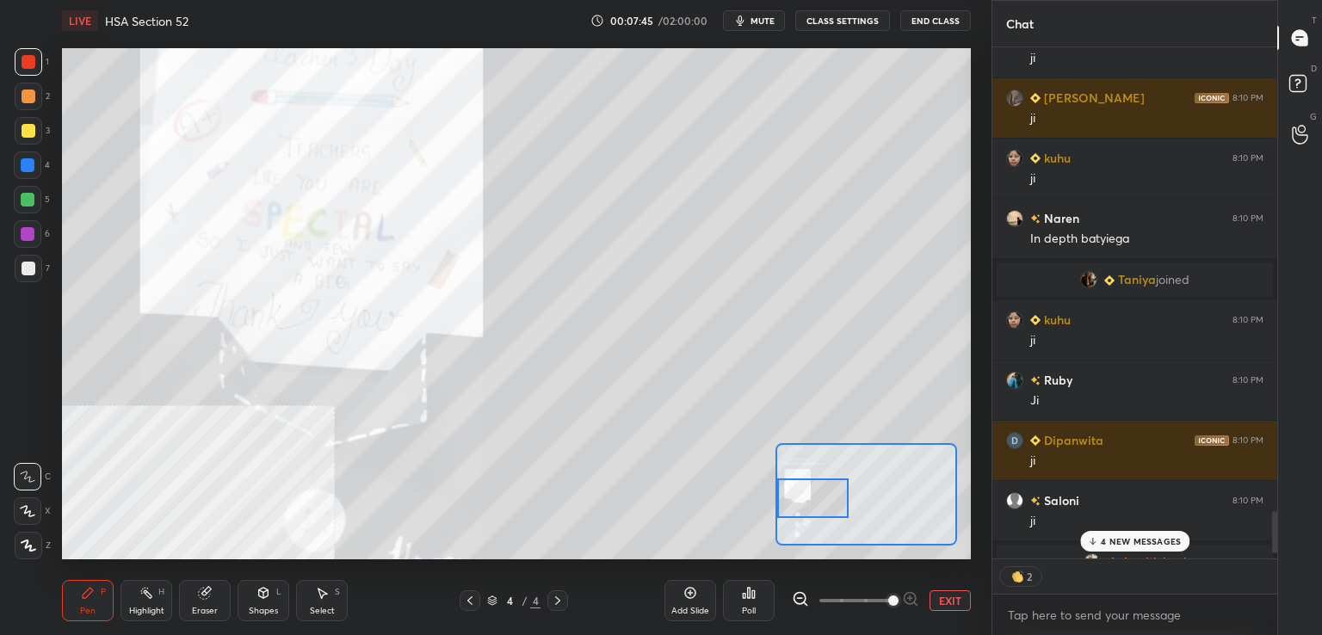
drag, startPoint x: 795, startPoint y: 491, endPoint x: 791, endPoint y: 500, distance: 10.4
click at [791, 500] on div at bounding box center [812, 499] width 71 height 40
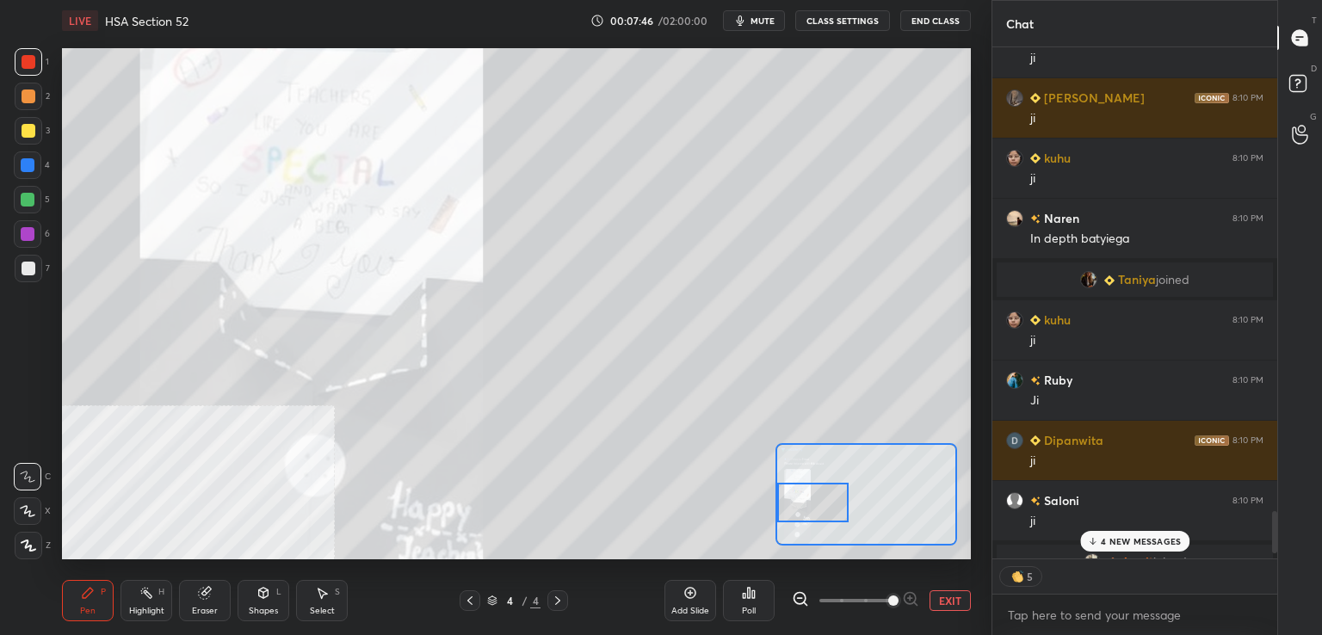
drag, startPoint x: 472, startPoint y: 600, endPoint x: 492, endPoint y: 594, distance: 21.5
click at [471, 601] on icon at bounding box center [470, 601] width 14 height 14
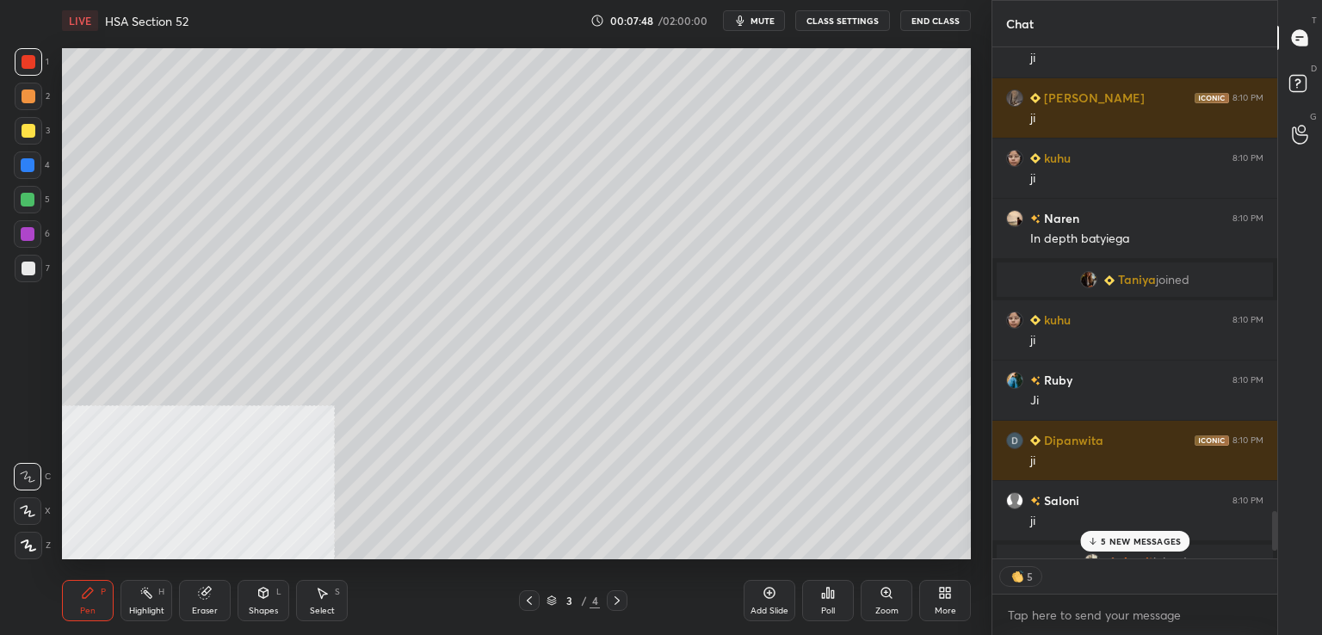
drag, startPoint x: 1125, startPoint y: 540, endPoint x: 1040, endPoint y: 544, distance: 85.3
click at [1123, 540] on p "5 NEW MESSAGES" at bounding box center [1141, 541] width 80 height 10
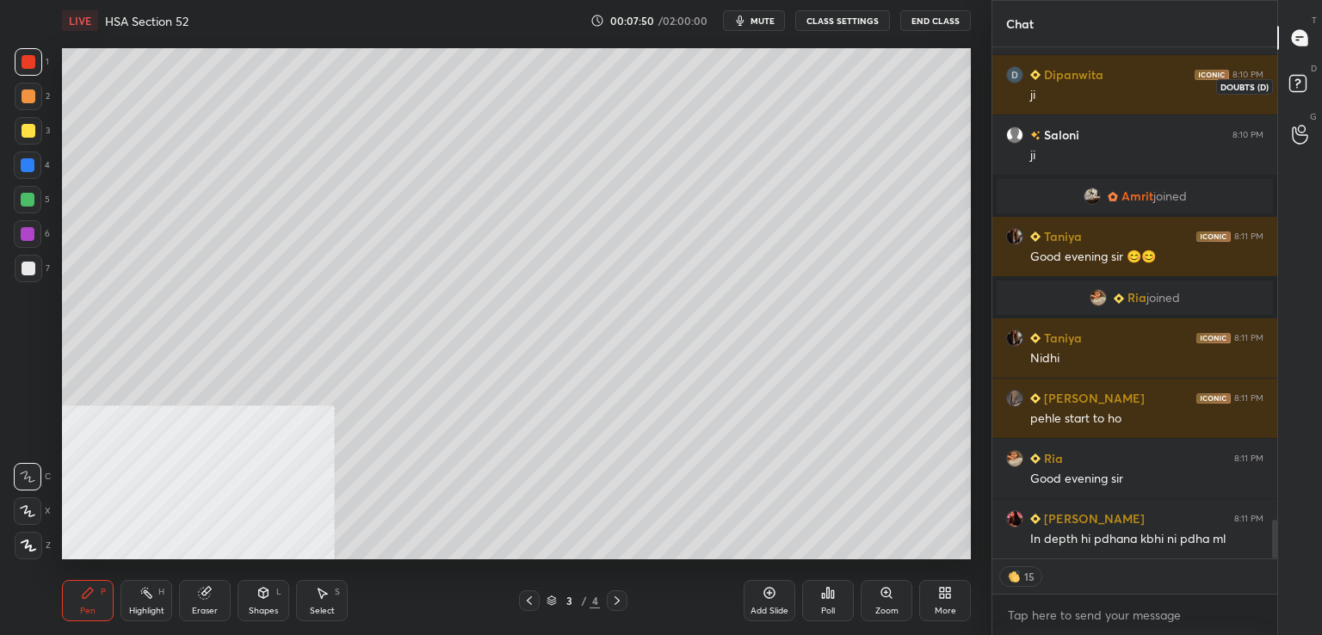
click at [1302, 76] on rect at bounding box center [1298, 84] width 16 height 16
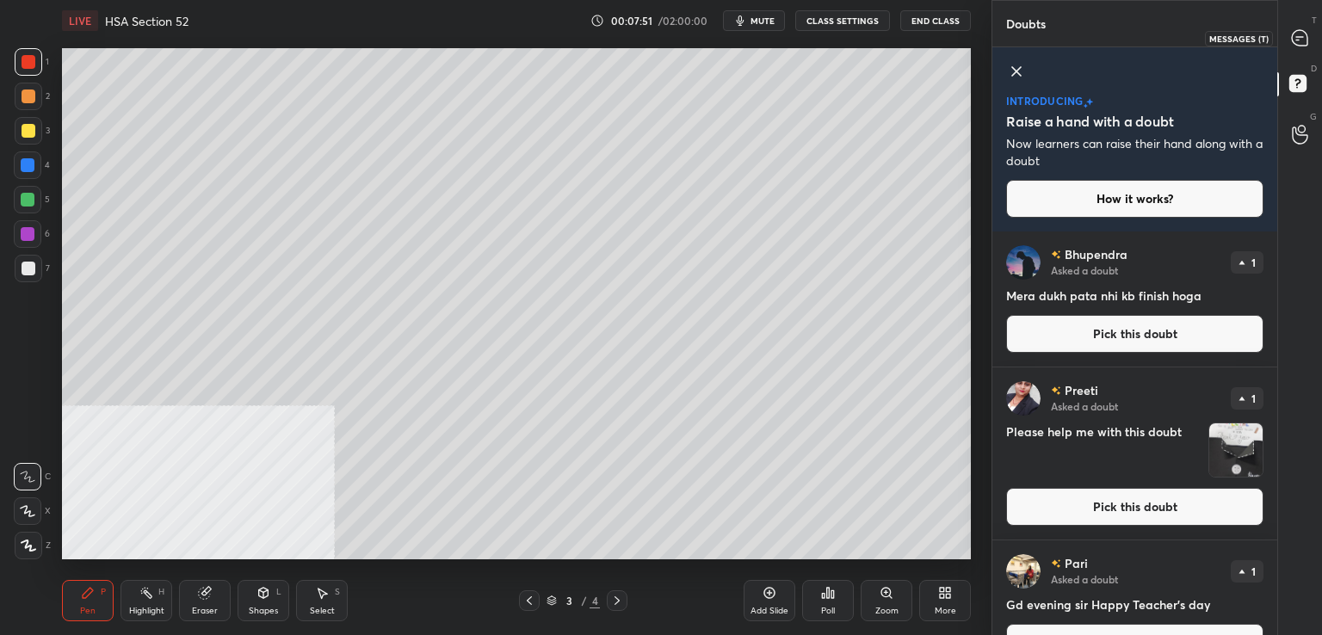
click at [1296, 35] on icon at bounding box center [1300, 38] width 18 height 18
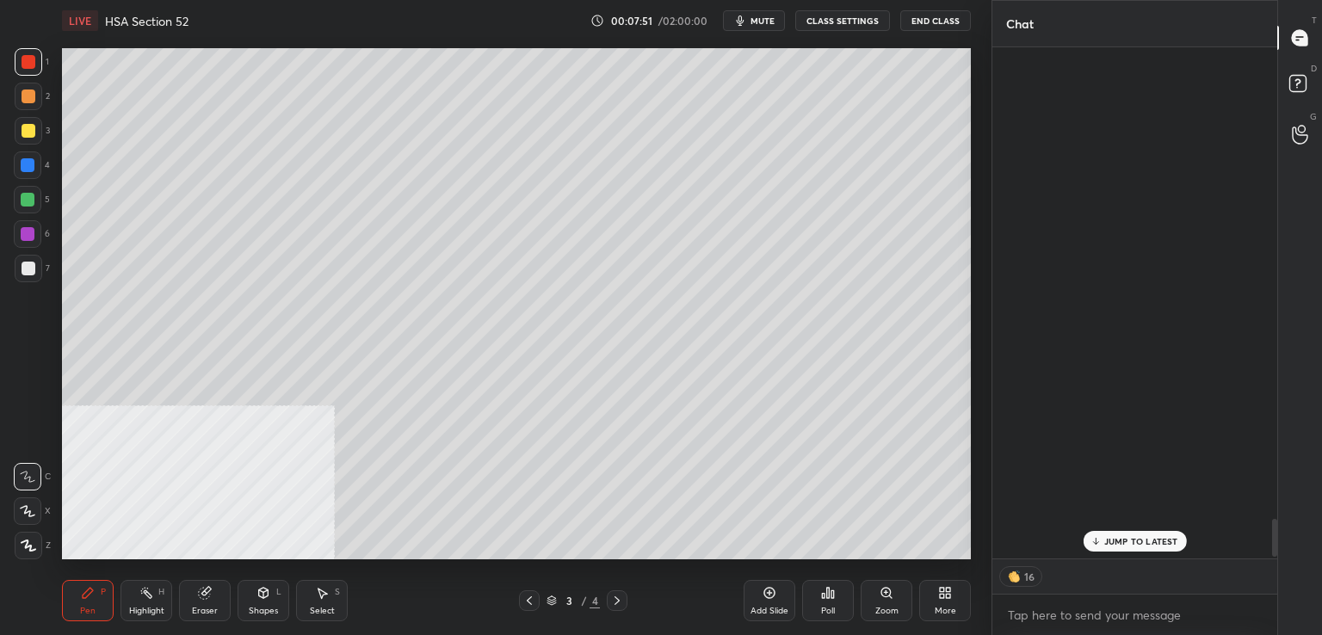
scroll to position [507, 280]
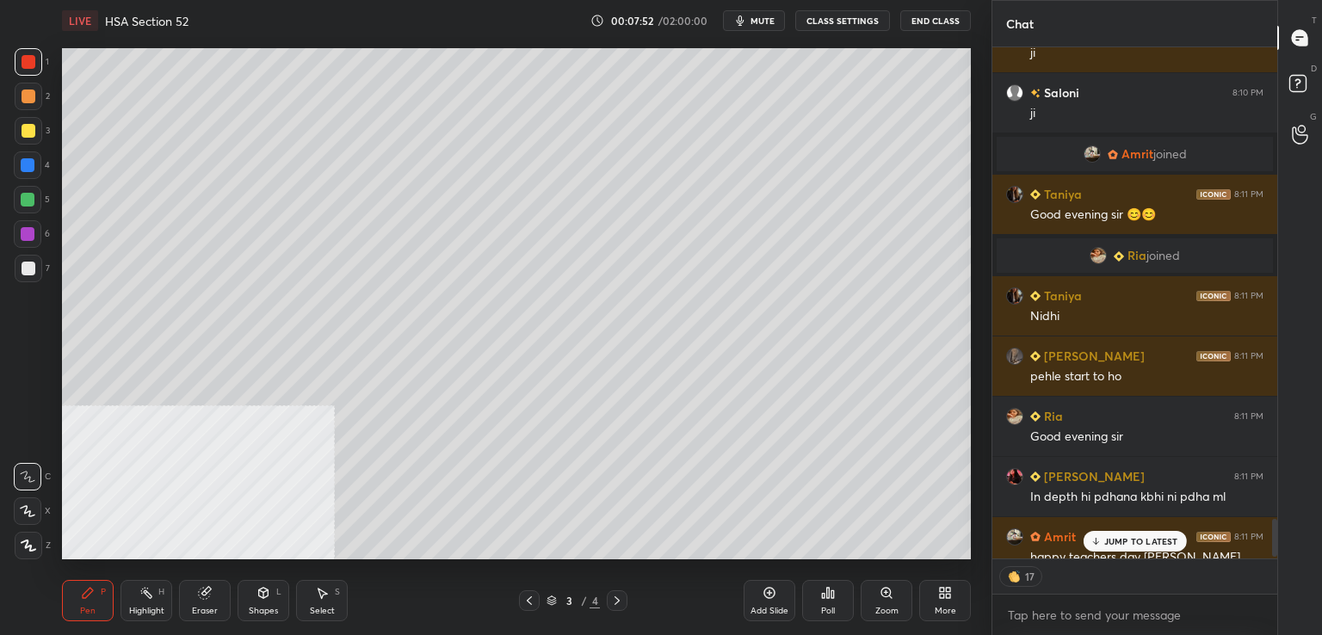
drag, startPoint x: 1105, startPoint y: 541, endPoint x: 1093, endPoint y: 541, distance: 11.2
click at [1103, 541] on div "JUMP TO LATEST" at bounding box center [1134, 541] width 103 height 21
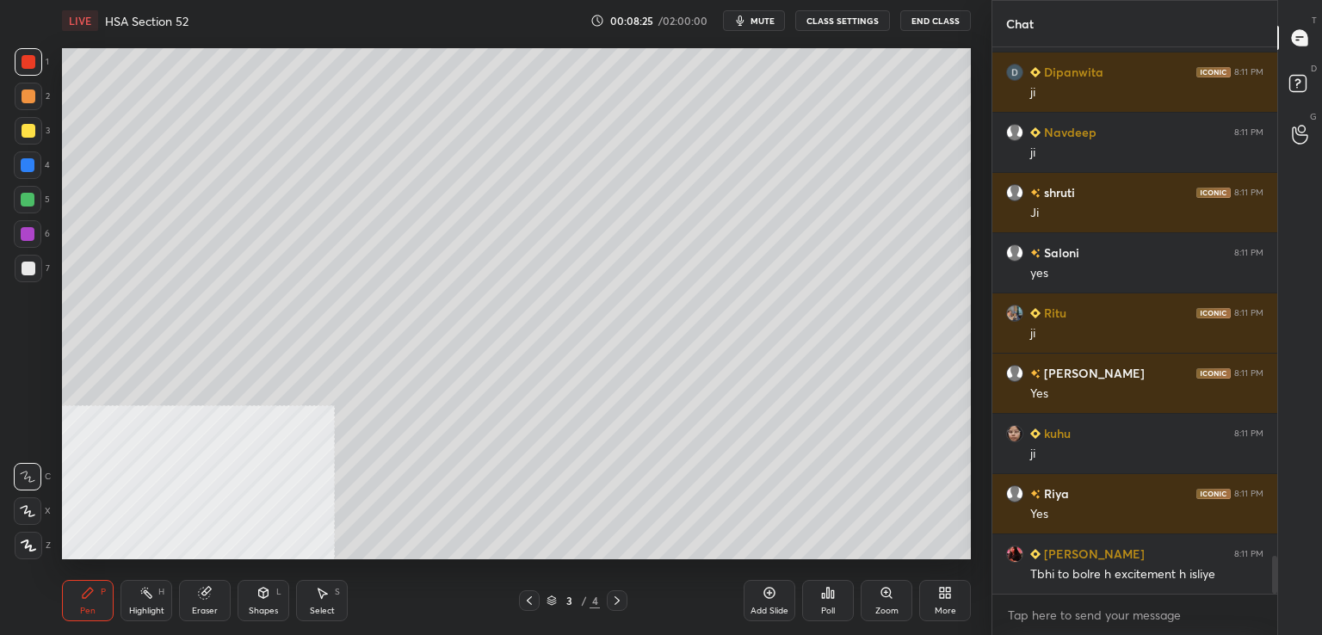
scroll to position [7336, 0]
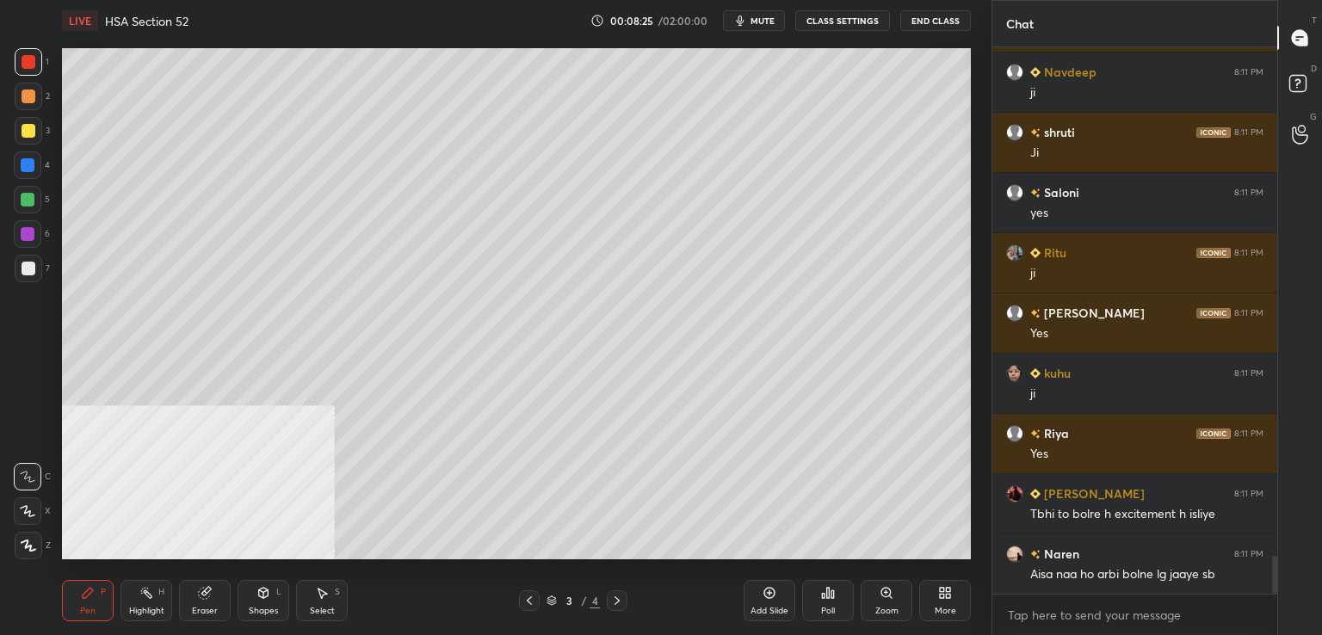
click at [30, 63] on div at bounding box center [29, 62] width 14 height 14
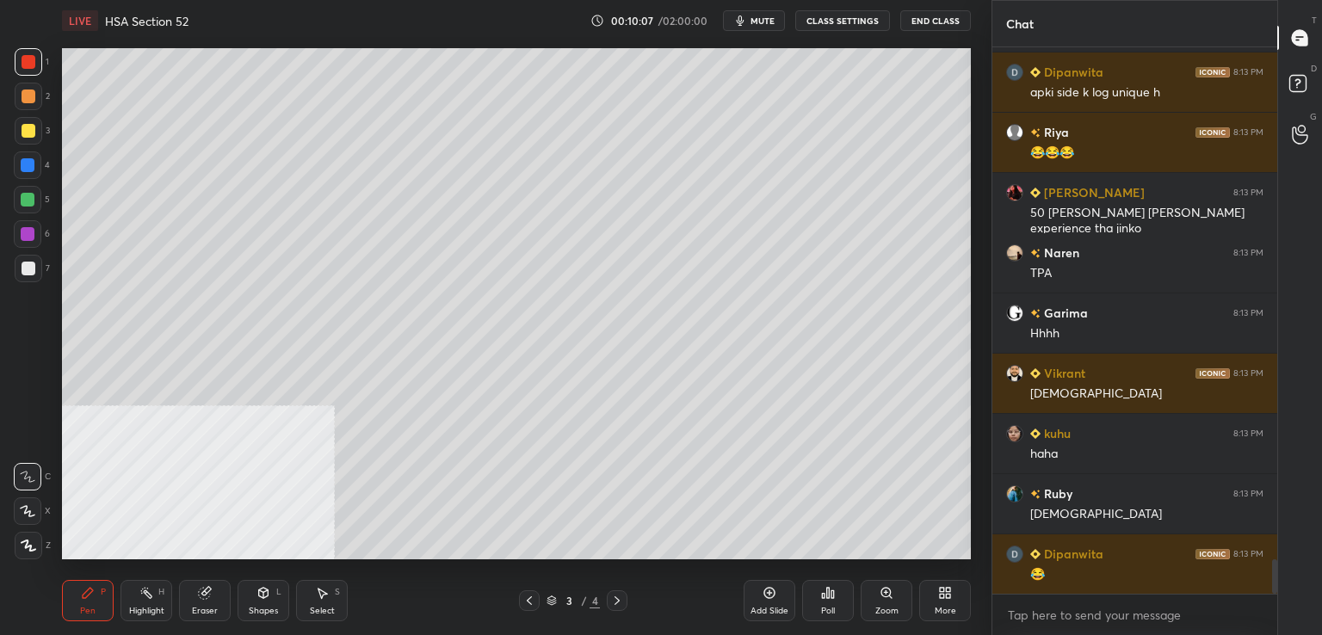
scroll to position [8211, 0]
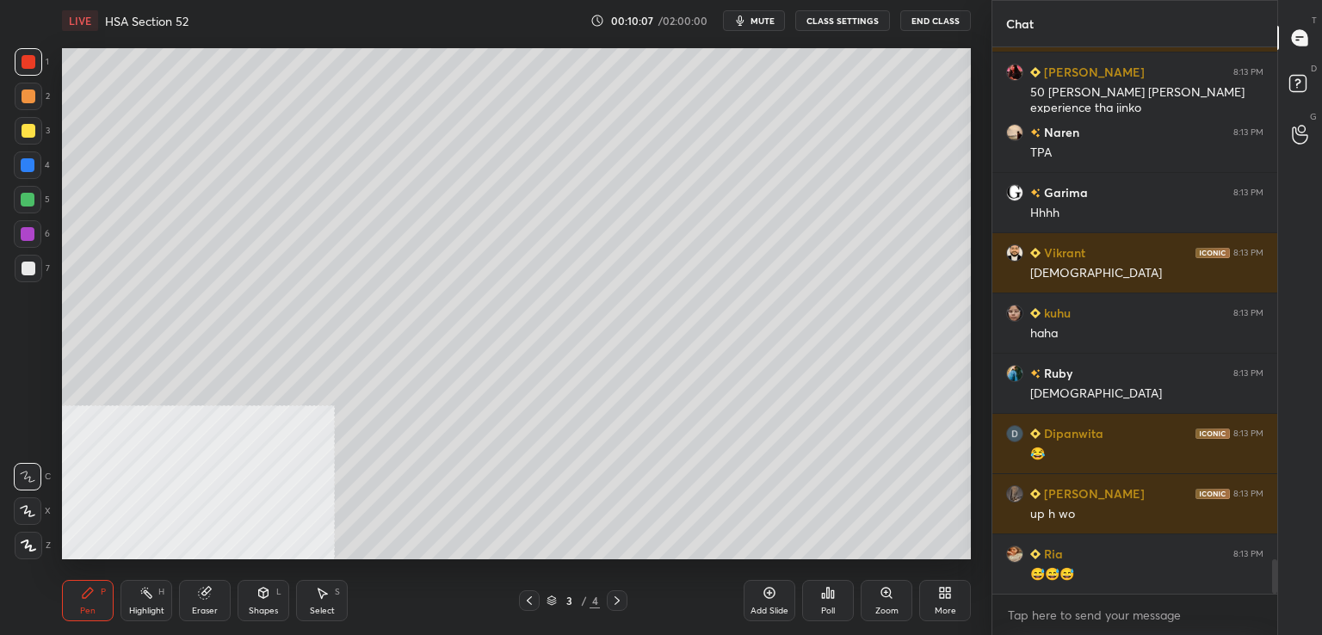
click at [33, 56] on div at bounding box center [29, 62] width 14 height 14
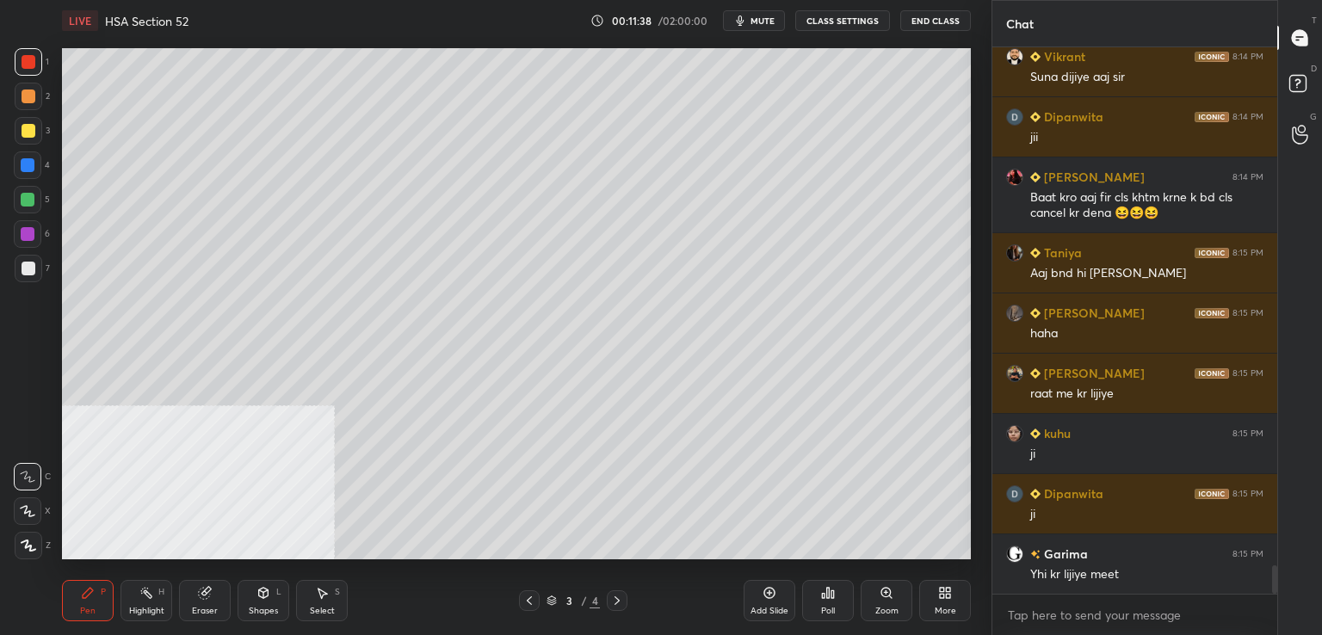
scroll to position [10231, 0]
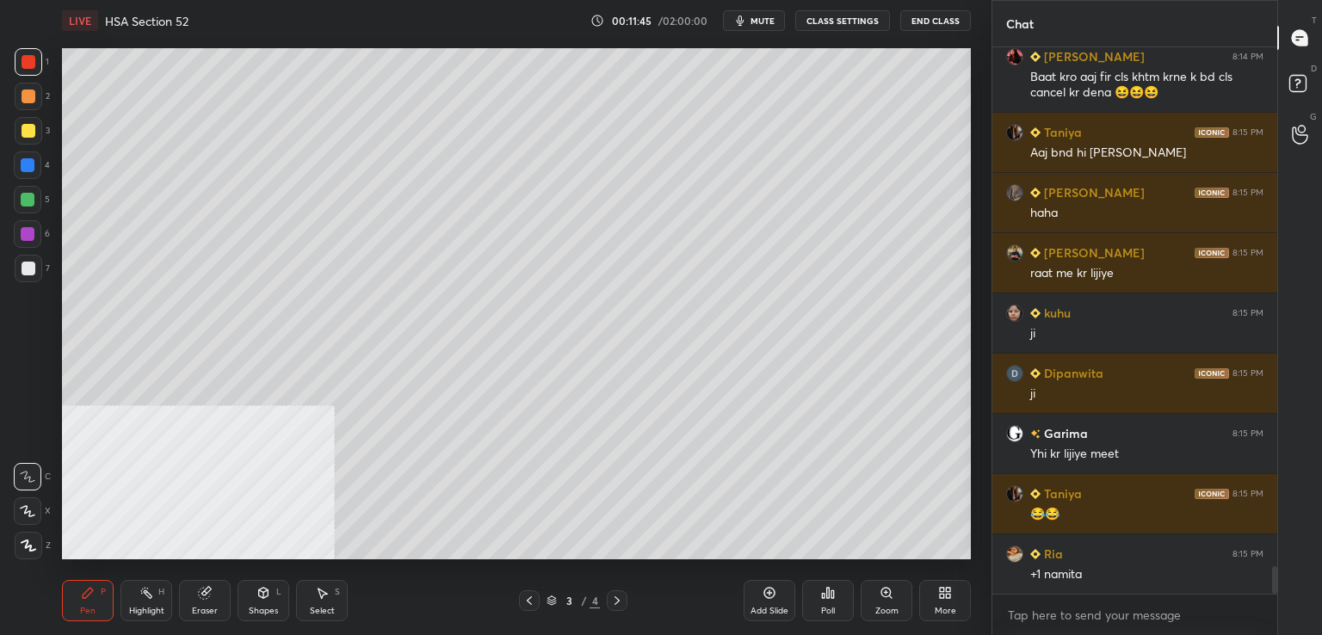
drag, startPoint x: 26, startPoint y: 58, endPoint x: 25, endPoint y: 40, distance: 17.2
click at [25, 57] on div at bounding box center [29, 62] width 14 height 14
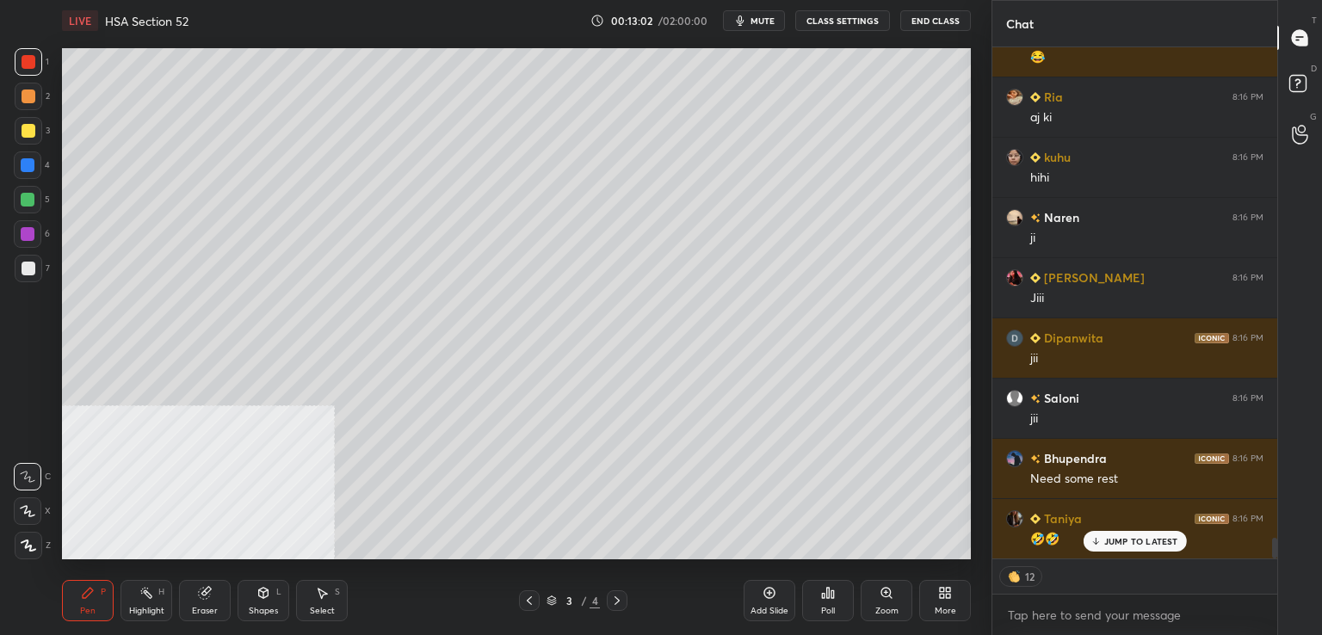
scroll to position [12073, 0]
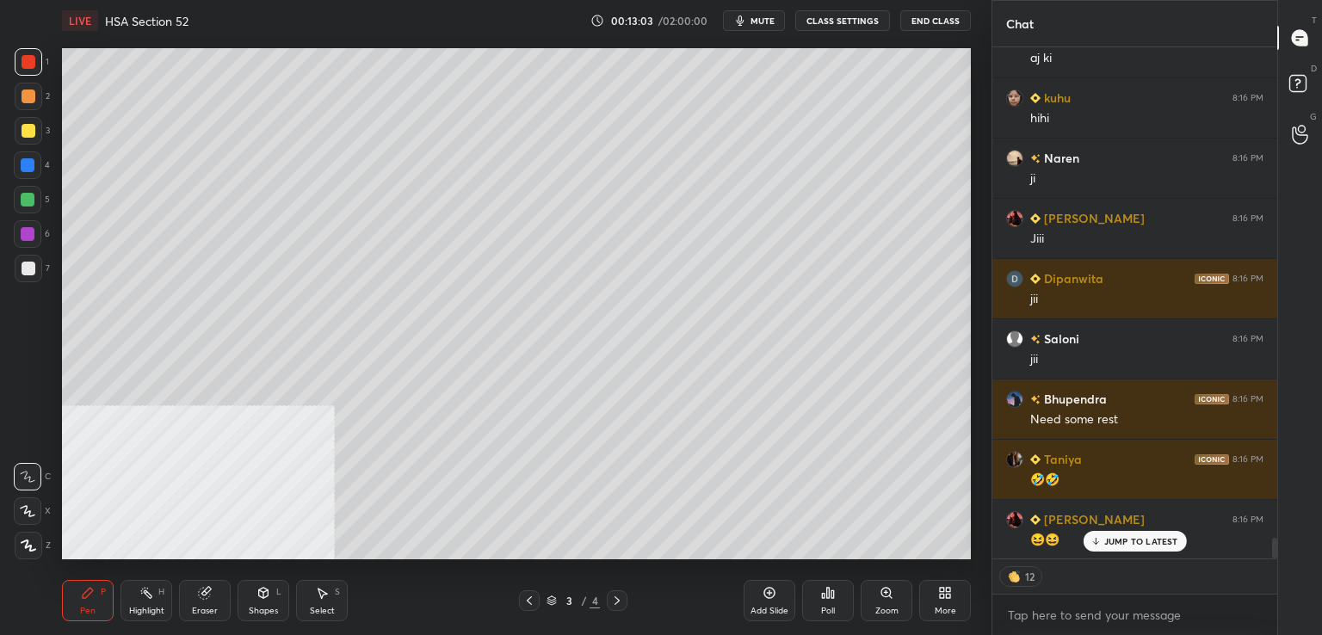
click at [22, 60] on div at bounding box center [29, 62] width 14 height 14
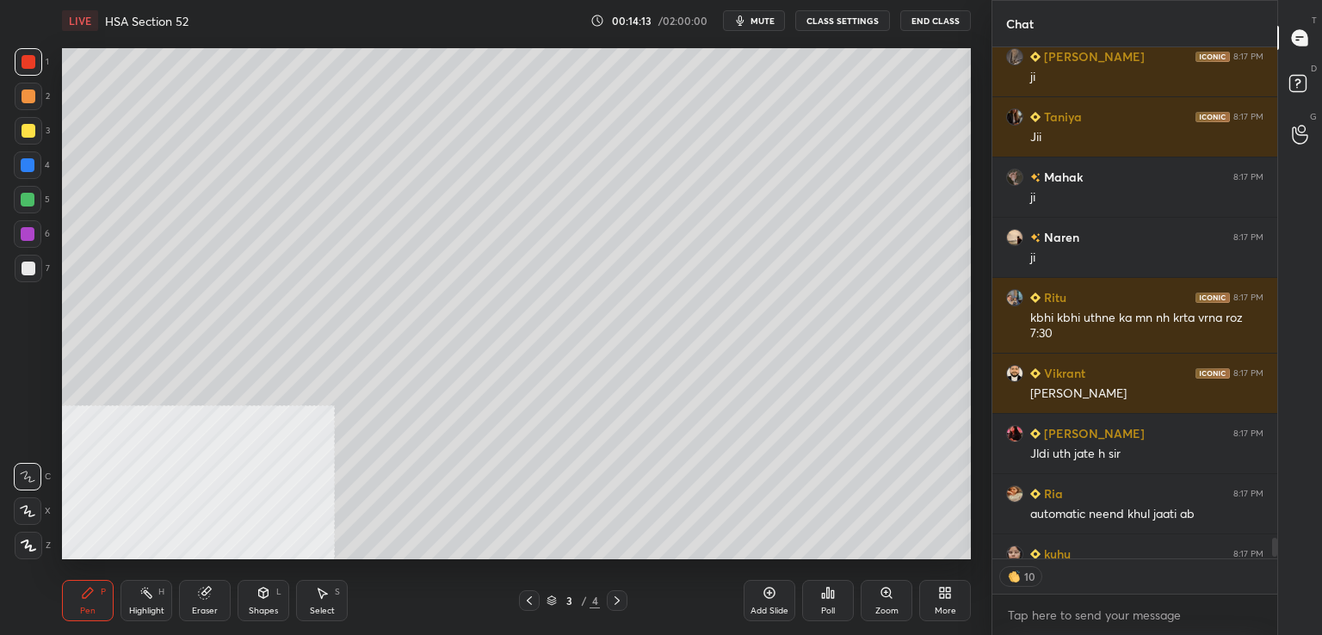
scroll to position [13354, 0]
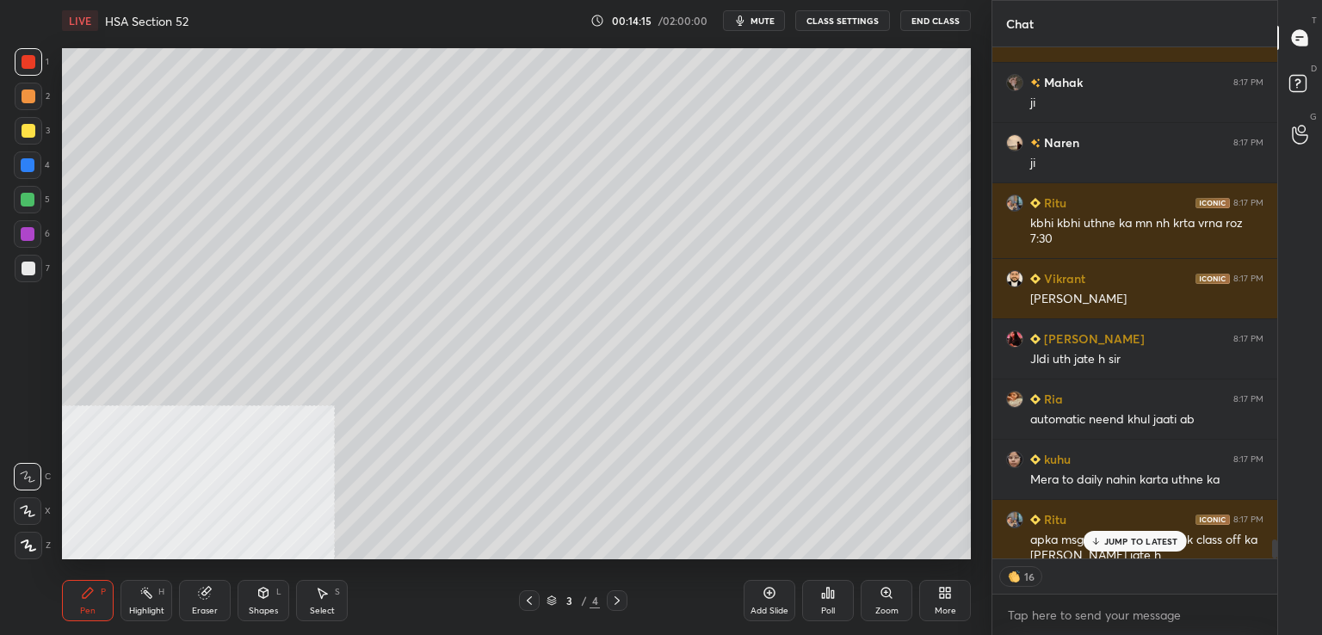
click at [1148, 535] on div "JUMP TO LATEST" at bounding box center [1134, 541] width 103 height 21
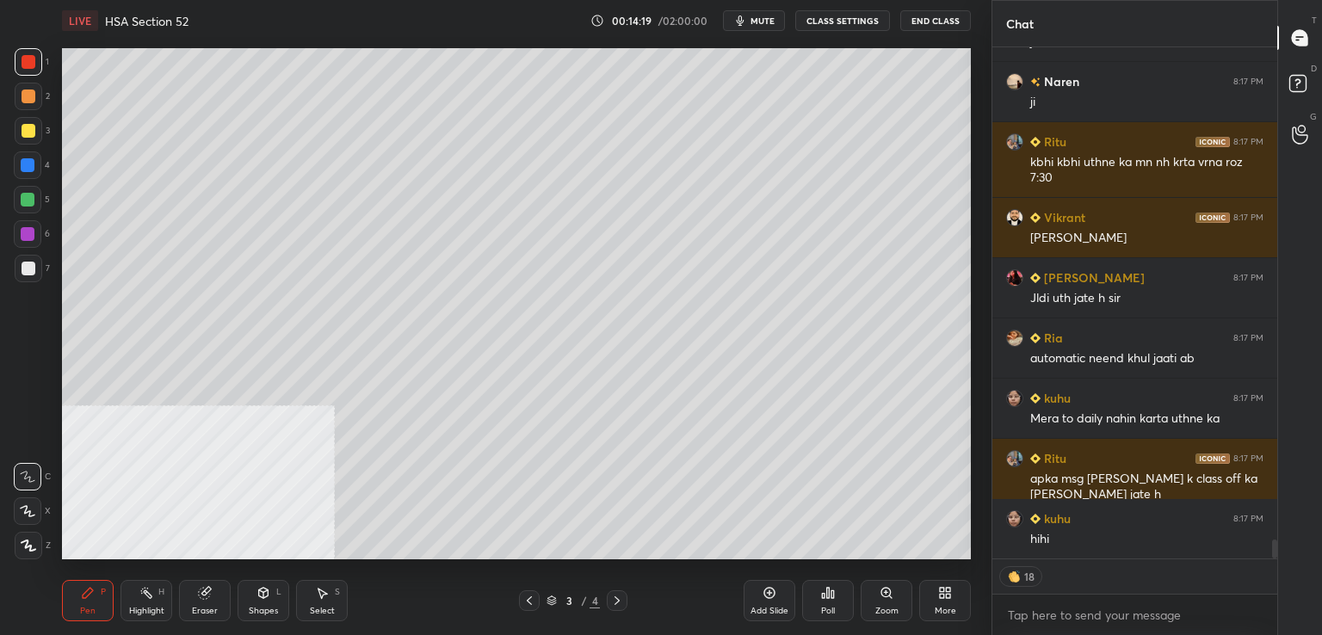
click at [767, 19] on span "mute" at bounding box center [763, 21] width 24 height 12
drag, startPoint x: 761, startPoint y: 18, endPoint x: 747, endPoint y: 28, distance: 17.2
click at [762, 19] on span "unmute" at bounding box center [761, 21] width 37 height 12
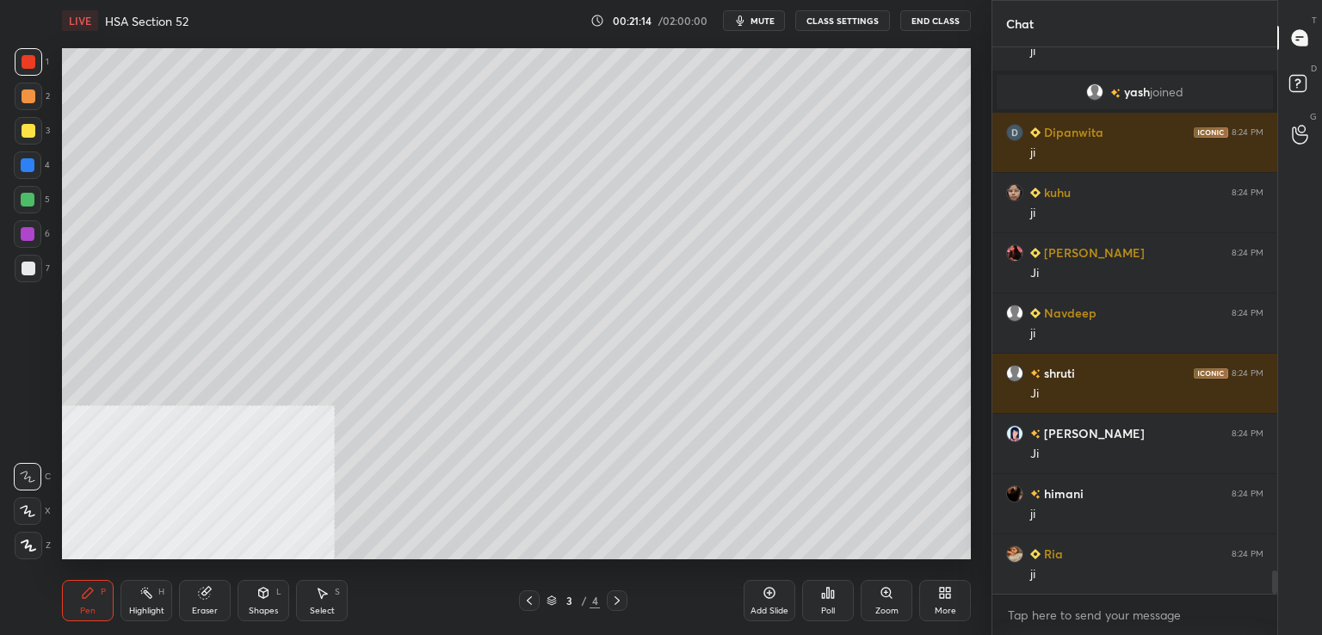
scroll to position [12293, 0]
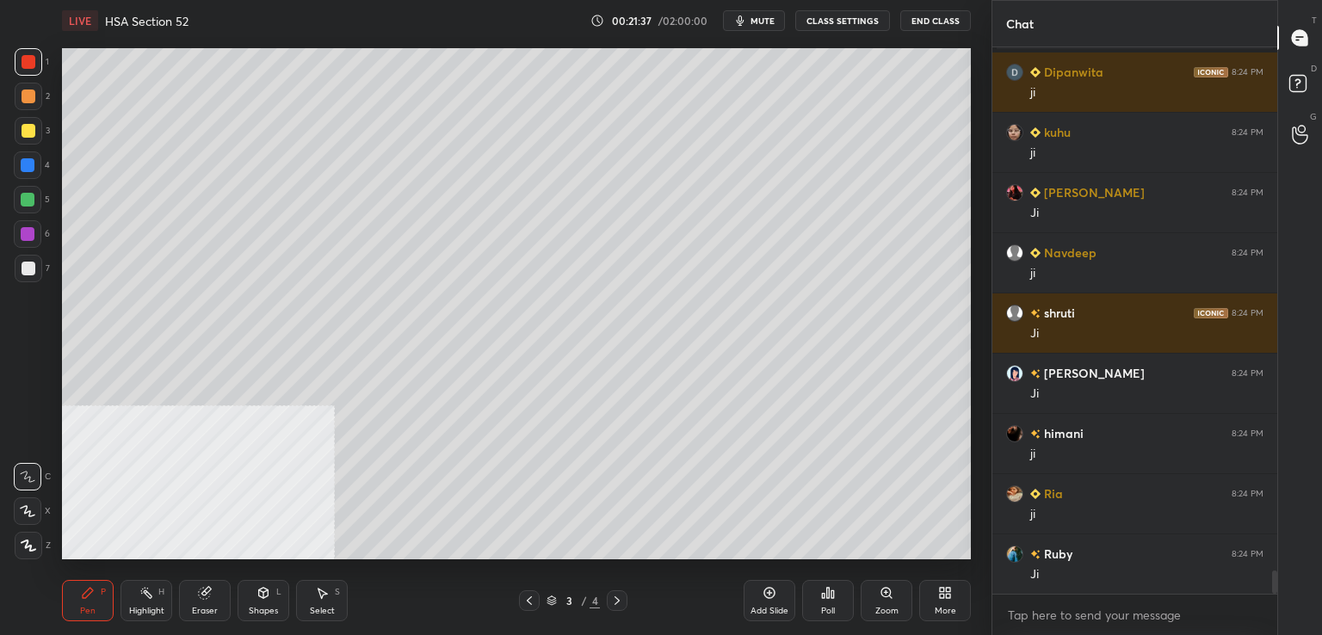
drag, startPoint x: 28, startPoint y: 263, endPoint x: 57, endPoint y: 286, distance: 37.4
click at [28, 263] on div at bounding box center [29, 269] width 14 height 14
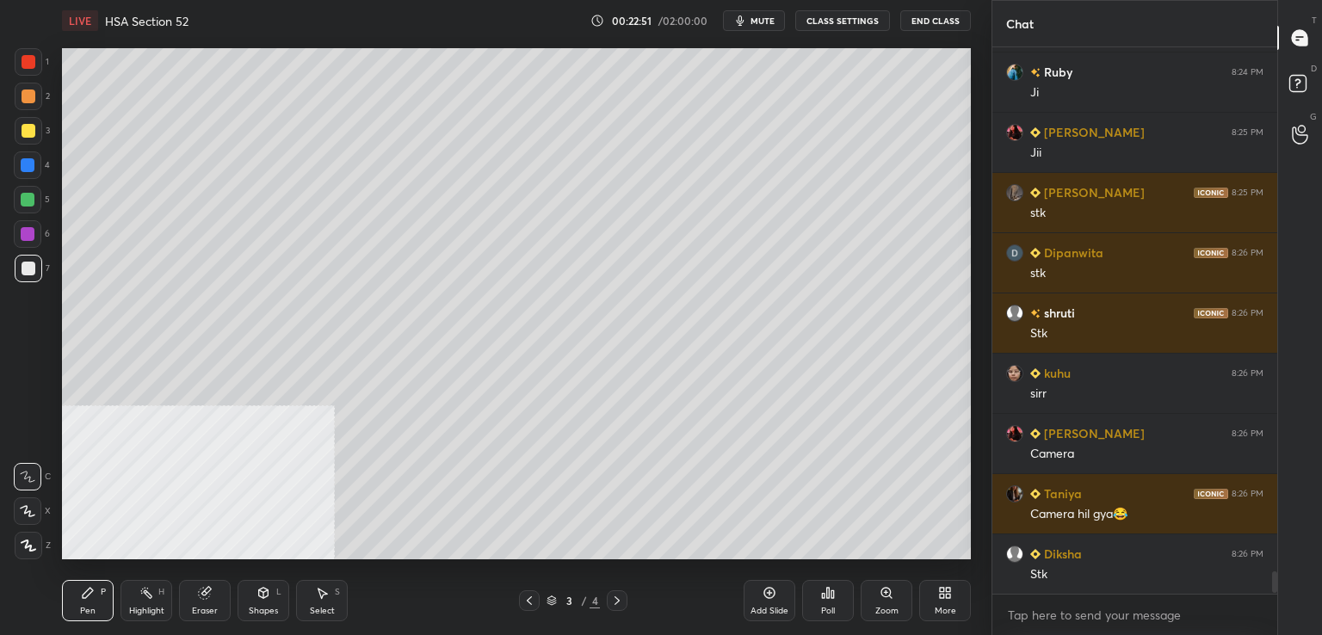
scroll to position [12836, 0]
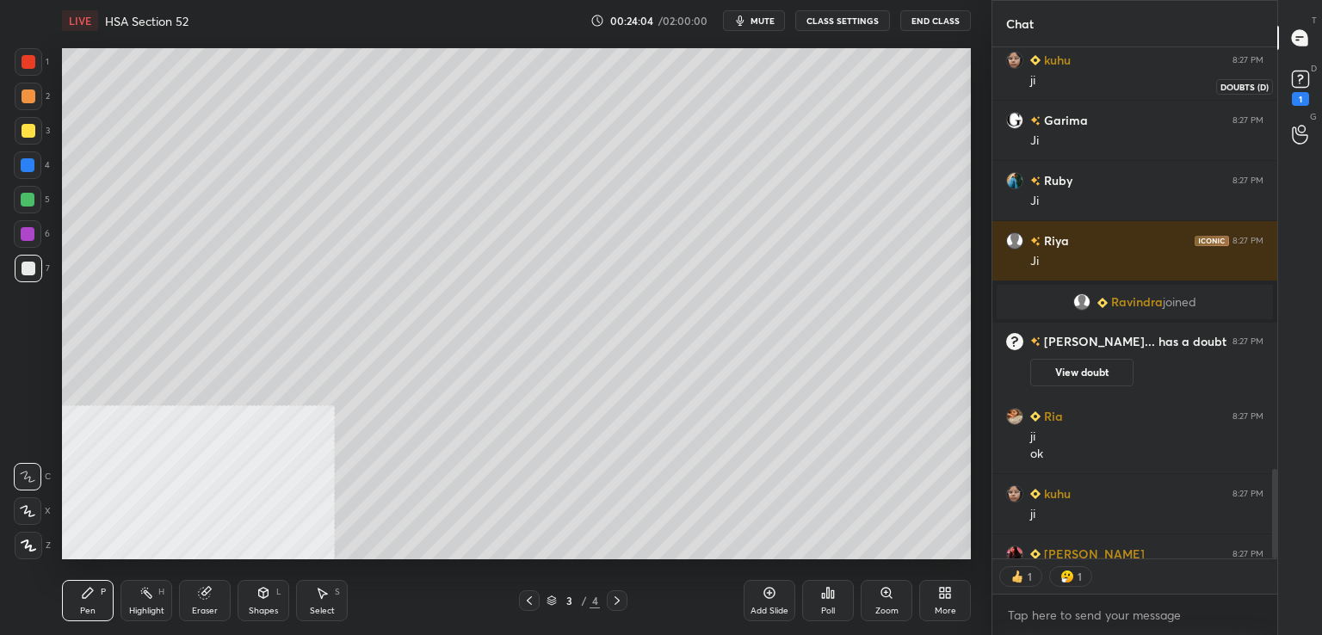
click at [1298, 99] on div "1" at bounding box center [1300, 99] width 17 height 14
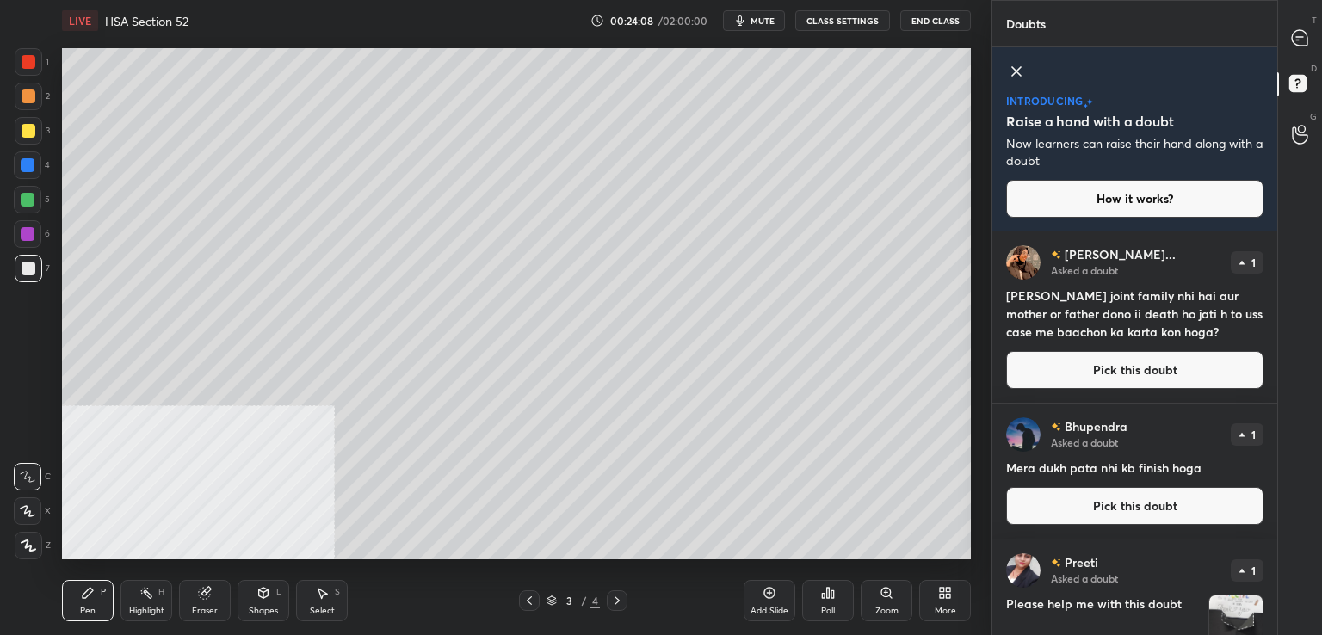
click at [1054, 377] on button "Pick this doubt" at bounding box center [1134, 370] width 257 height 38
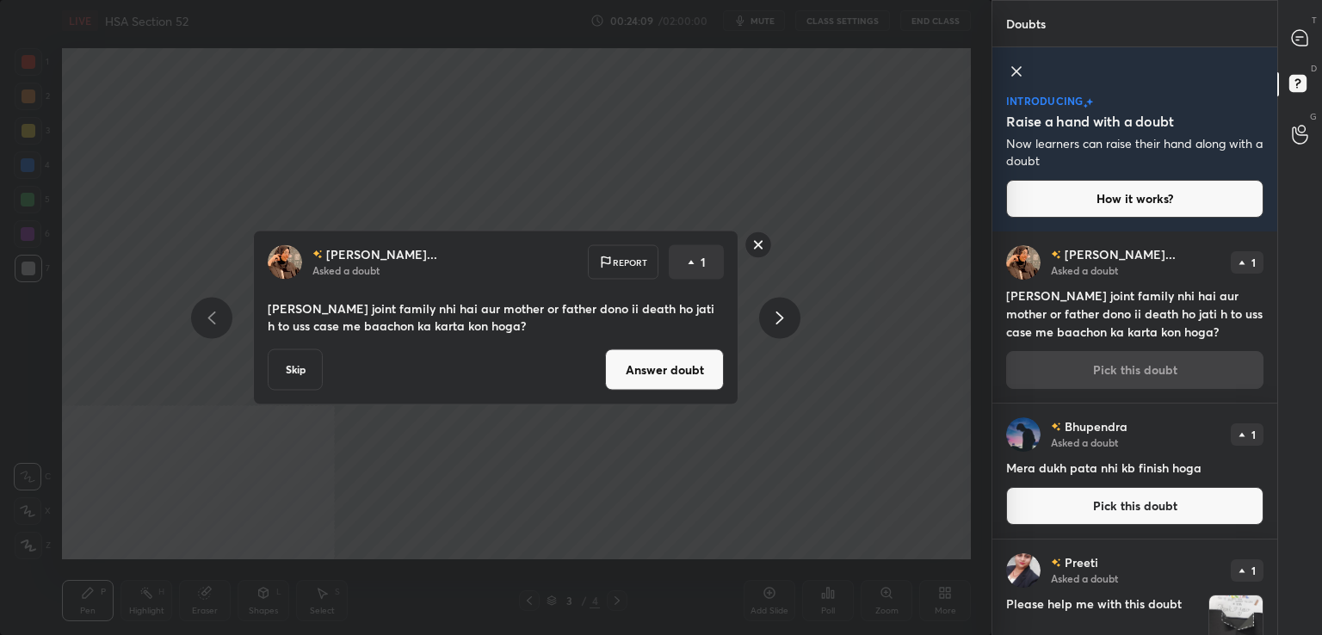
click at [671, 357] on button "Answer doubt" at bounding box center [664, 370] width 119 height 41
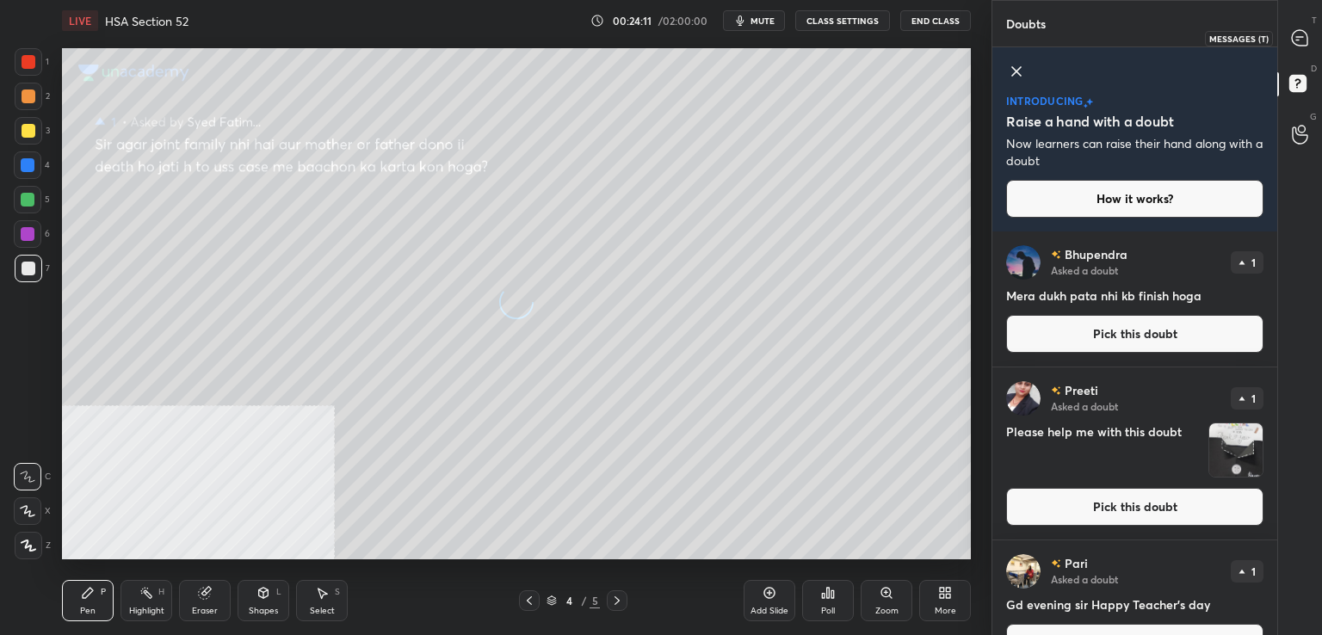
drag, startPoint x: 1303, startPoint y: 33, endPoint x: 1265, endPoint y: 34, distance: 37.9
click at [1302, 33] on icon at bounding box center [1299, 37] width 15 height 15
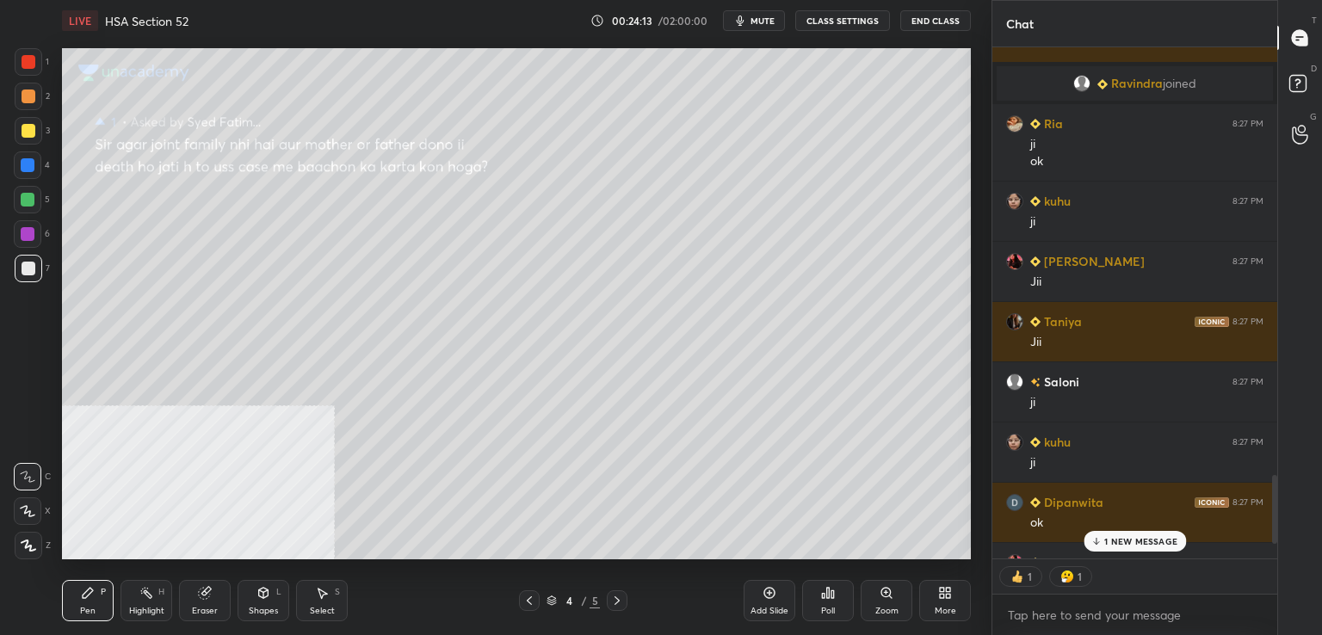
scroll to position [541, 280]
drag, startPoint x: 26, startPoint y: 129, endPoint x: 46, endPoint y: 135, distance: 20.7
click at [28, 129] on div at bounding box center [29, 131] width 14 height 14
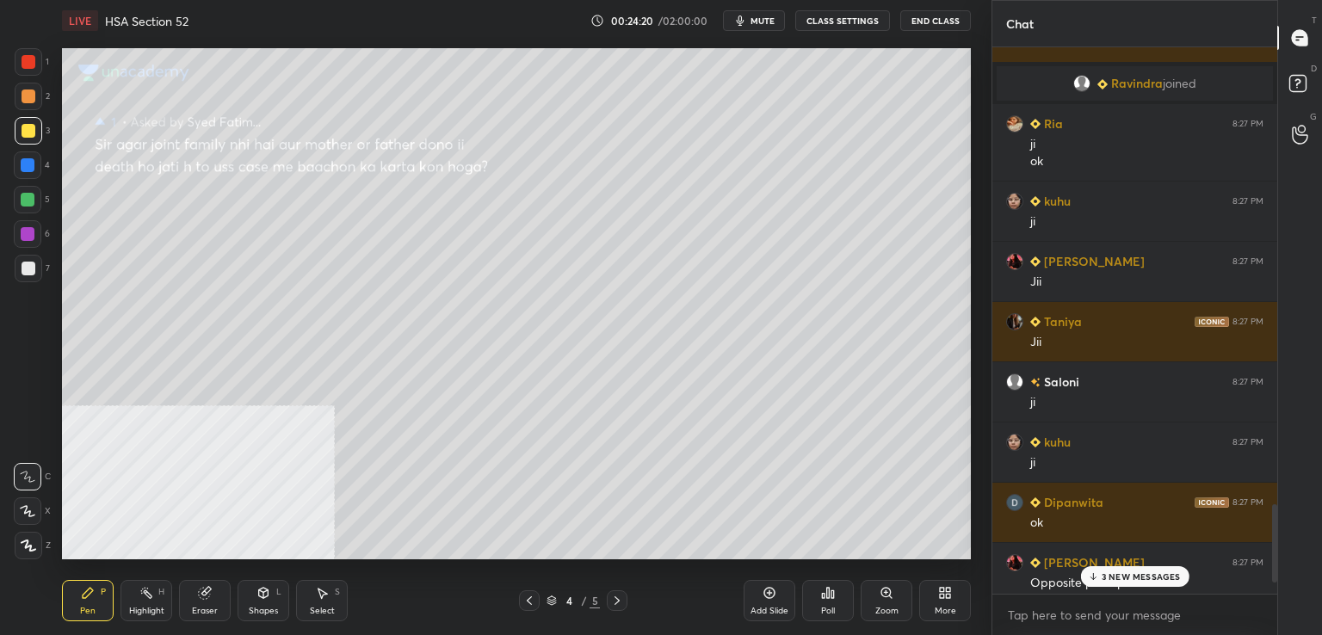
click at [1121, 581] on div "3 NEW MESSAGES" at bounding box center [1134, 576] width 108 height 21
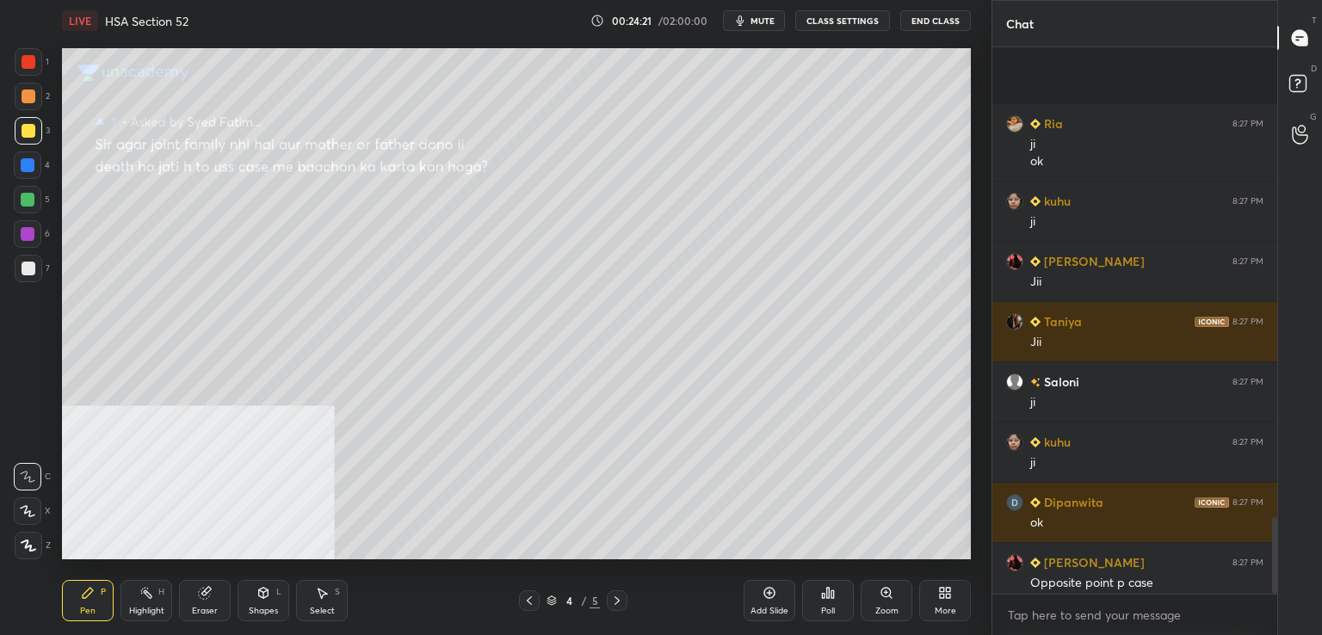
scroll to position [3347, 0]
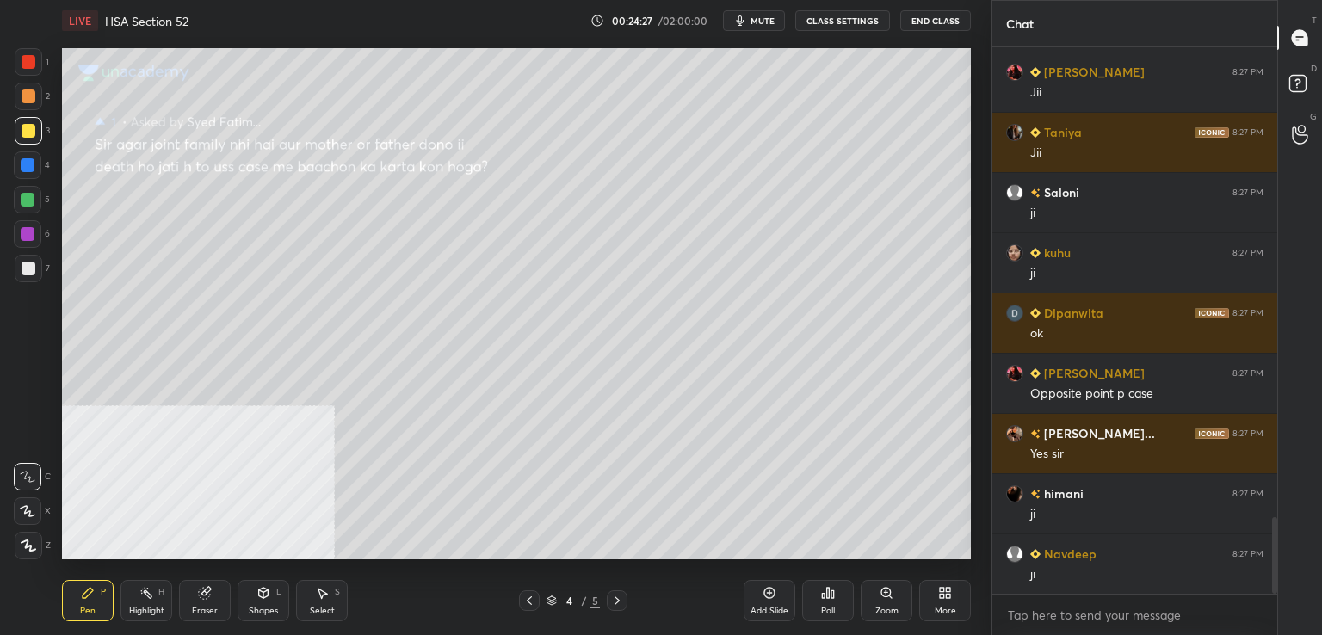
click at [533, 600] on icon at bounding box center [530, 601] width 14 height 14
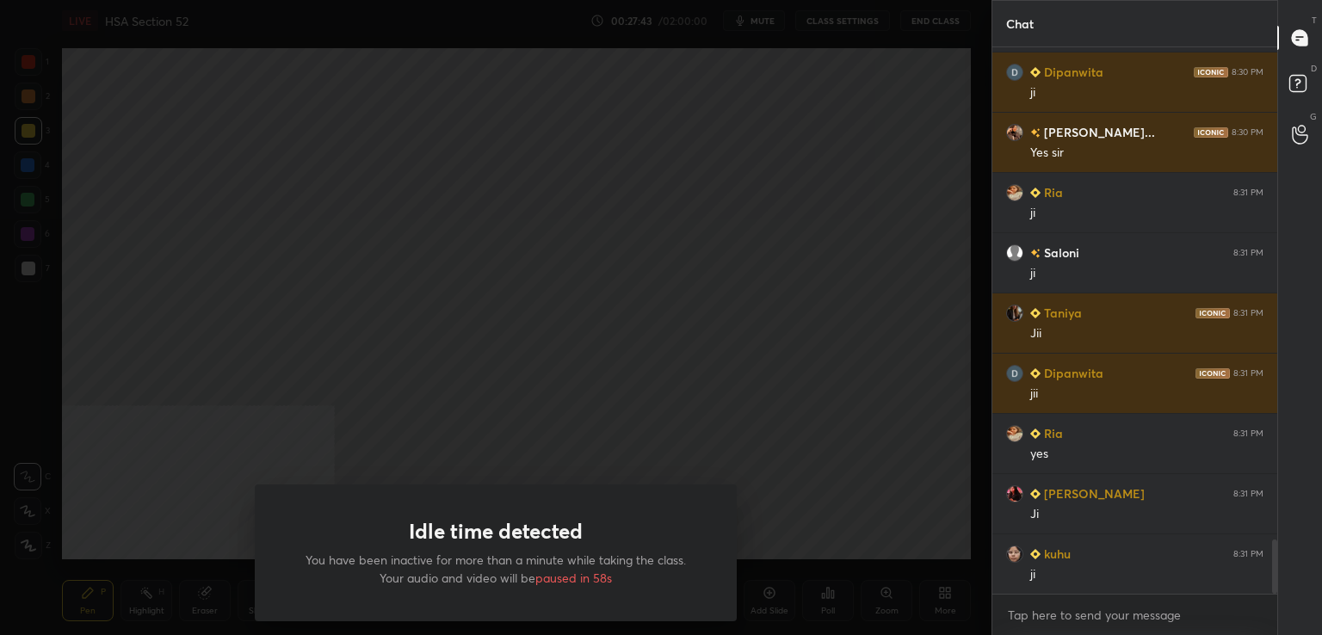
scroll to position [5052, 0]
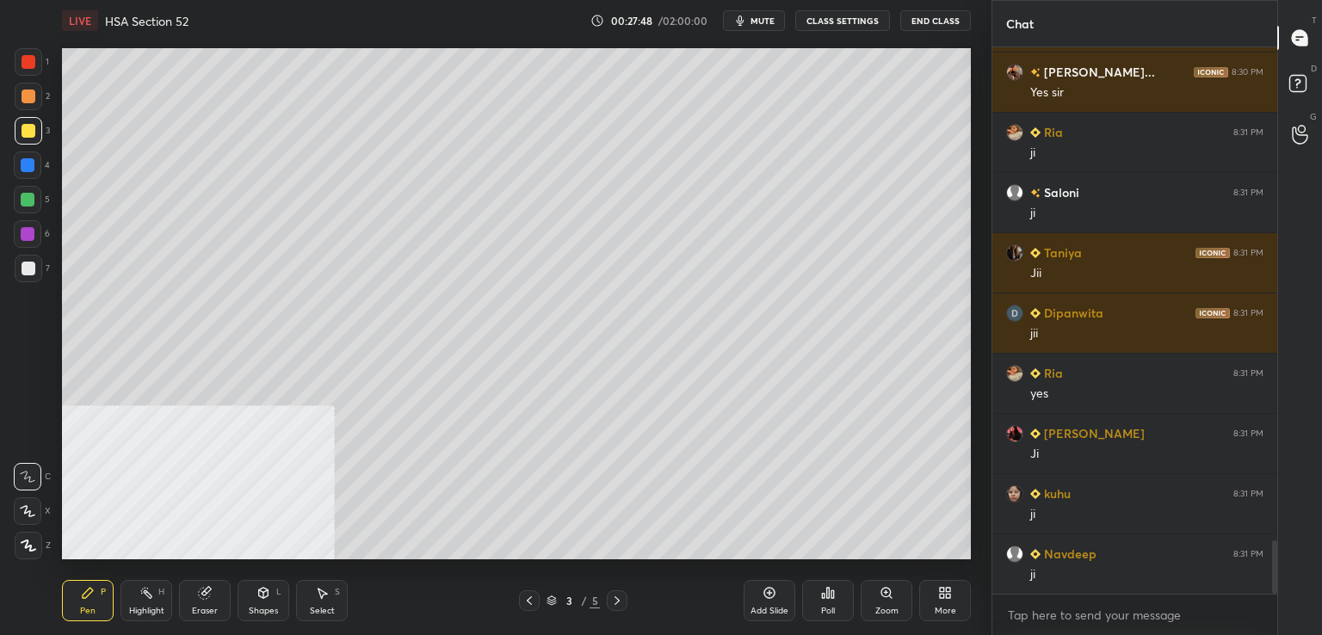
drag, startPoint x: 758, startPoint y: 596, endPoint x: 729, endPoint y: 567, distance: 40.2
click at [757, 593] on div "Add Slide" at bounding box center [770, 600] width 52 height 41
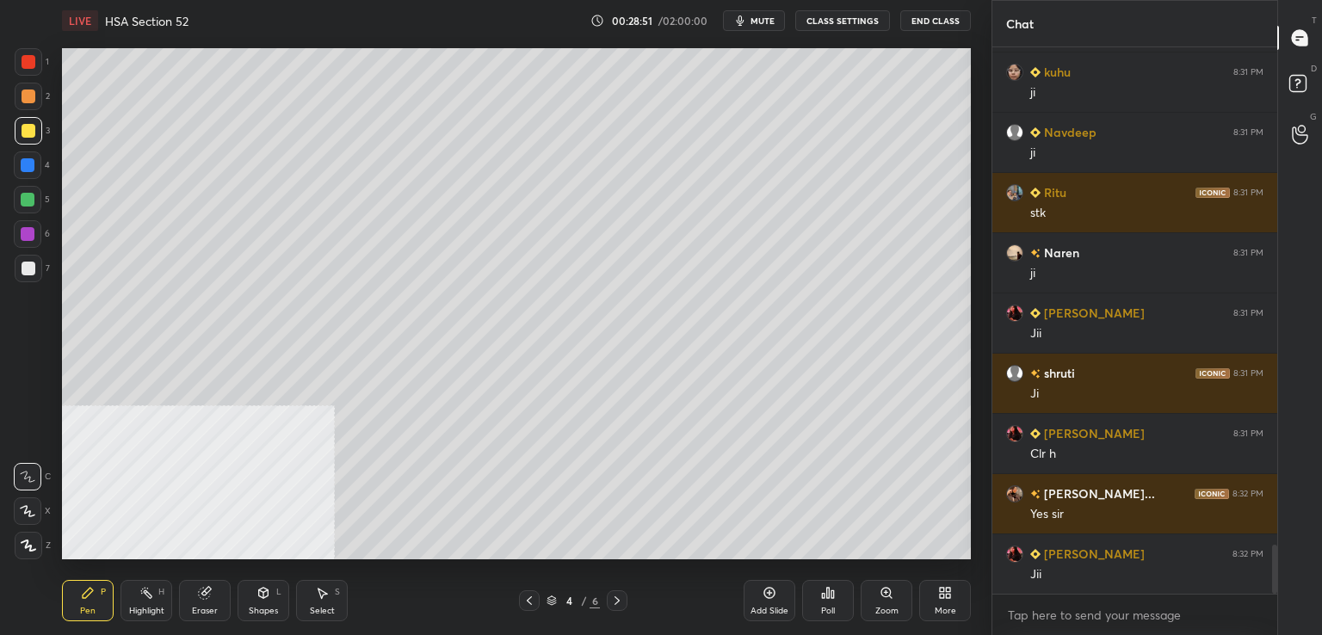
scroll to position [5534, 0]
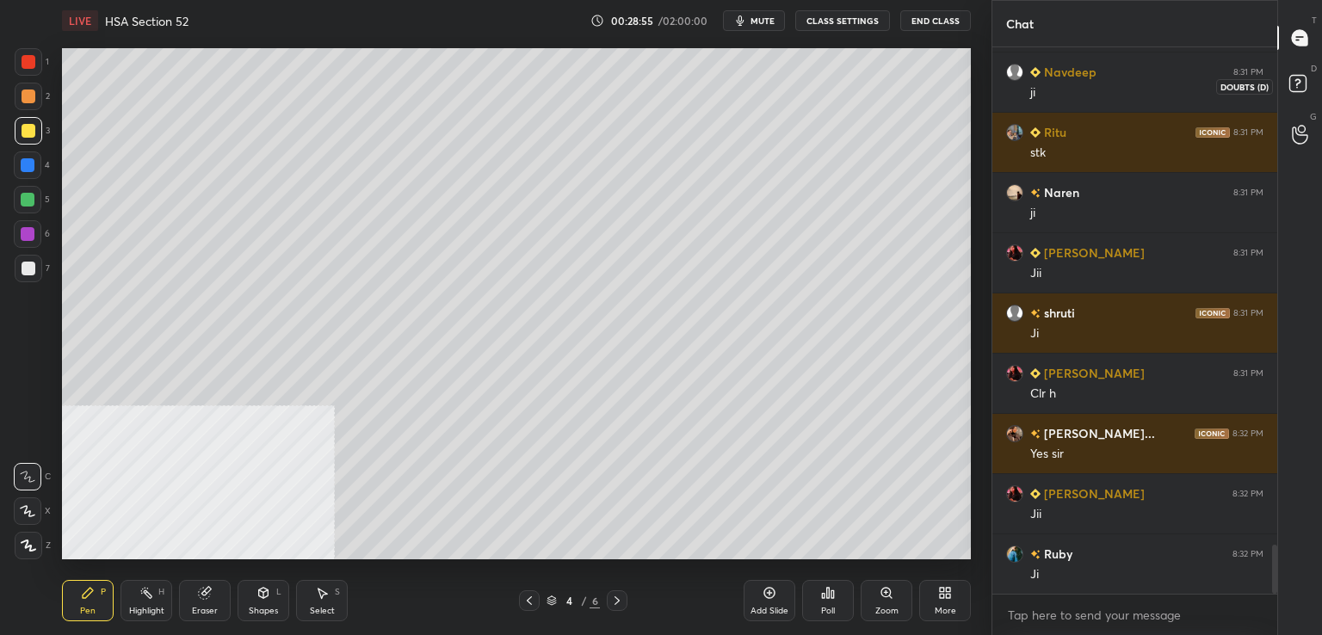
click at [1310, 84] on icon at bounding box center [1300, 86] width 31 height 31
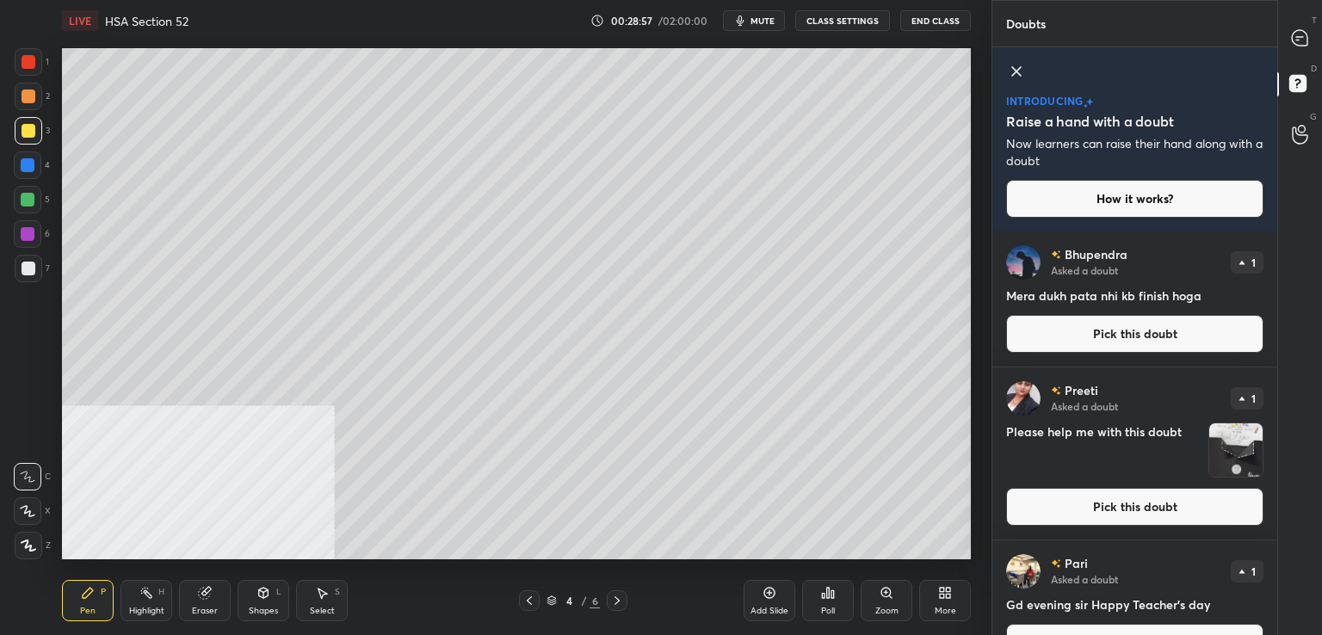
drag, startPoint x: 1090, startPoint y: 329, endPoint x: 1064, endPoint y: 329, distance: 25.8
click at [1088, 330] on button "Pick this doubt" at bounding box center [1134, 334] width 257 height 38
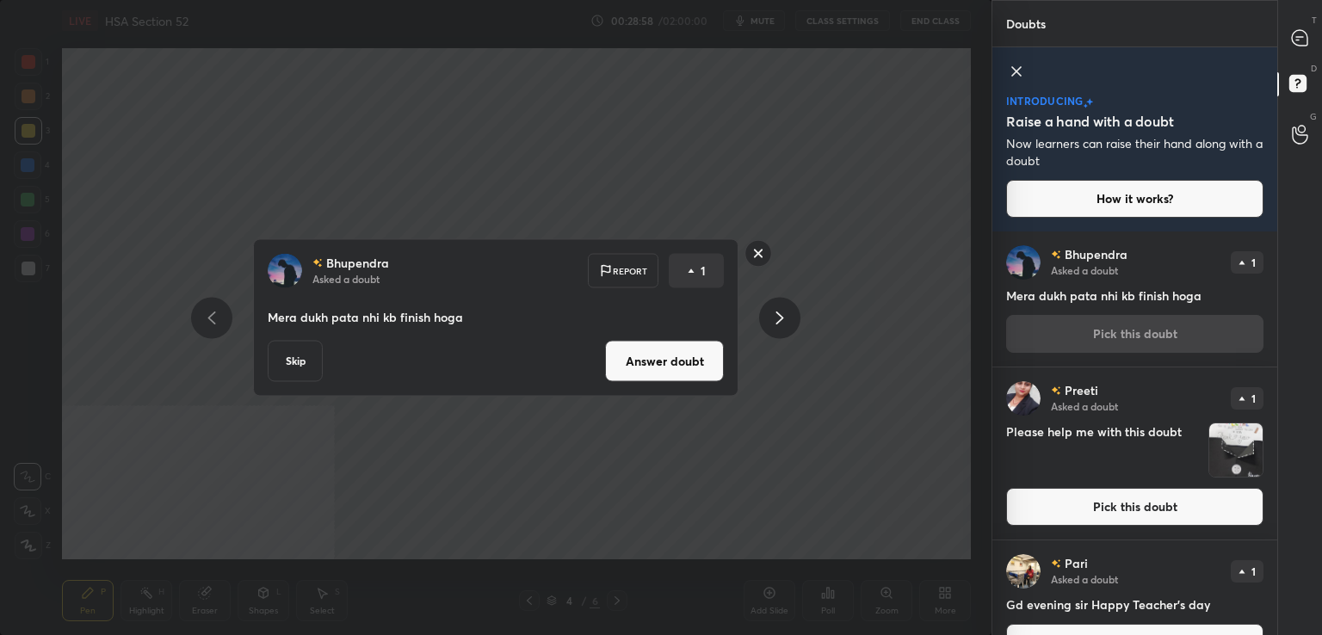
click at [665, 364] on button "Answer doubt" at bounding box center [664, 361] width 119 height 41
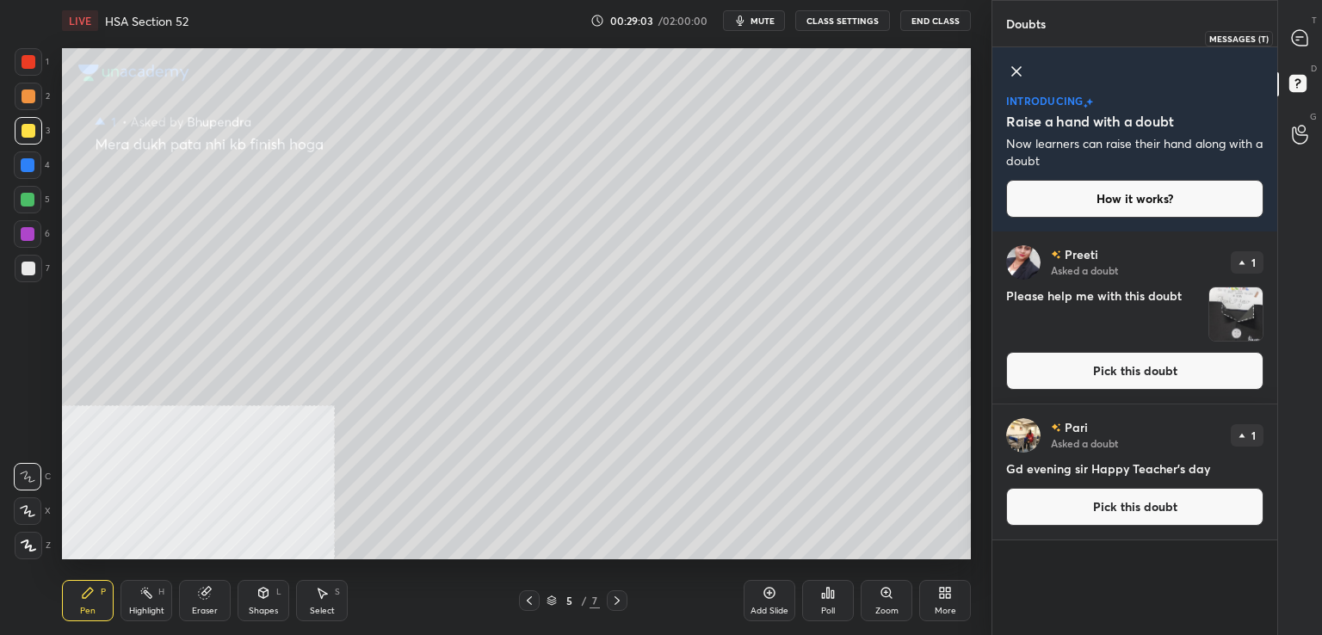
drag, startPoint x: 1303, startPoint y: 37, endPoint x: 1277, endPoint y: 46, distance: 27.2
click at [1299, 39] on icon at bounding box center [1299, 37] width 15 height 15
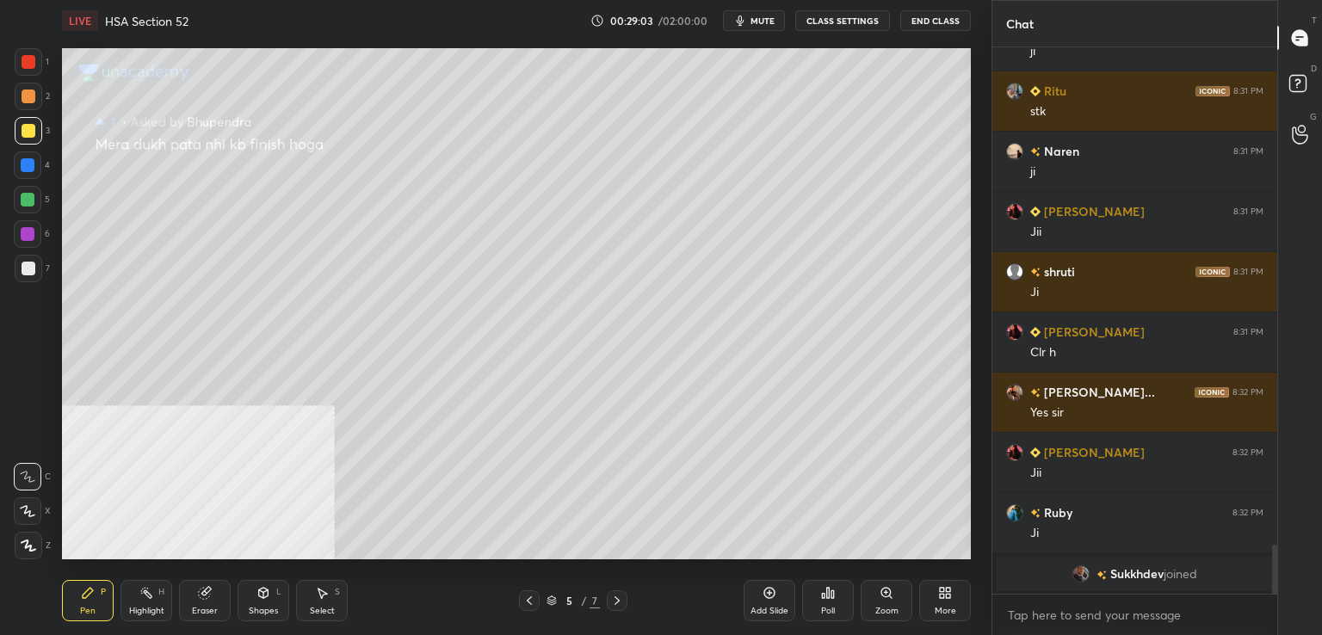
scroll to position [541, 280]
click at [524, 603] on div at bounding box center [529, 601] width 21 height 21
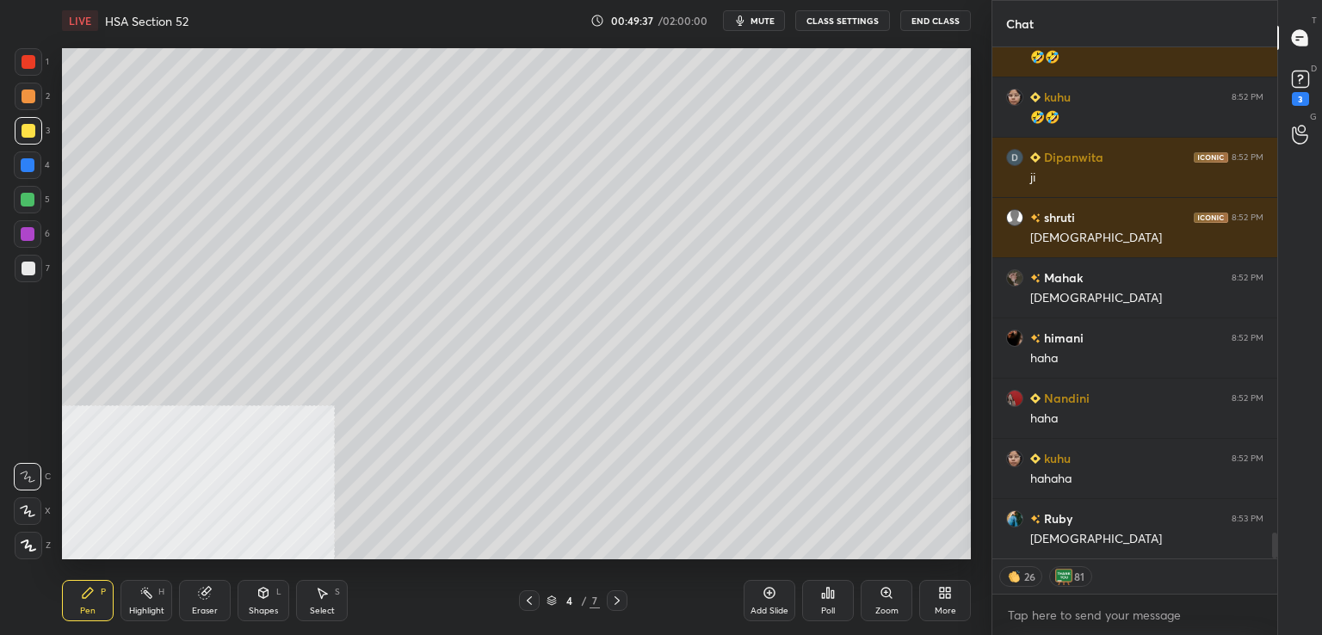
scroll to position [9790, 0]
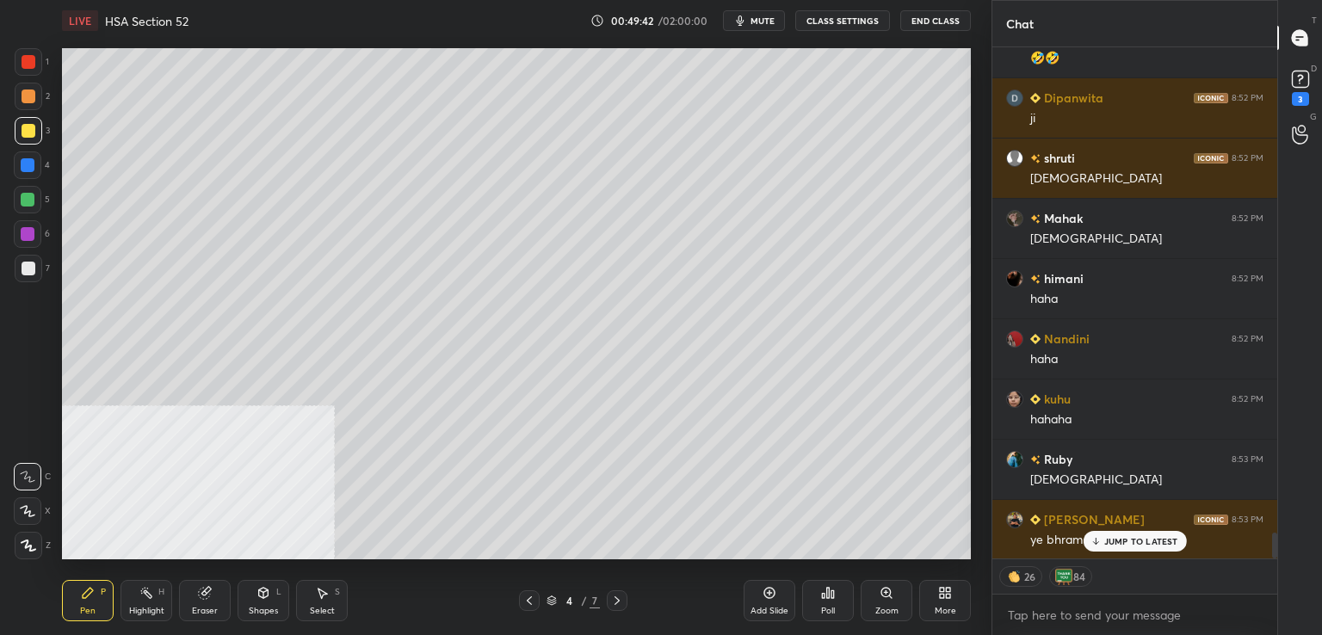
click at [1116, 548] on div "JUMP TO LATEST" at bounding box center [1134, 541] width 103 height 21
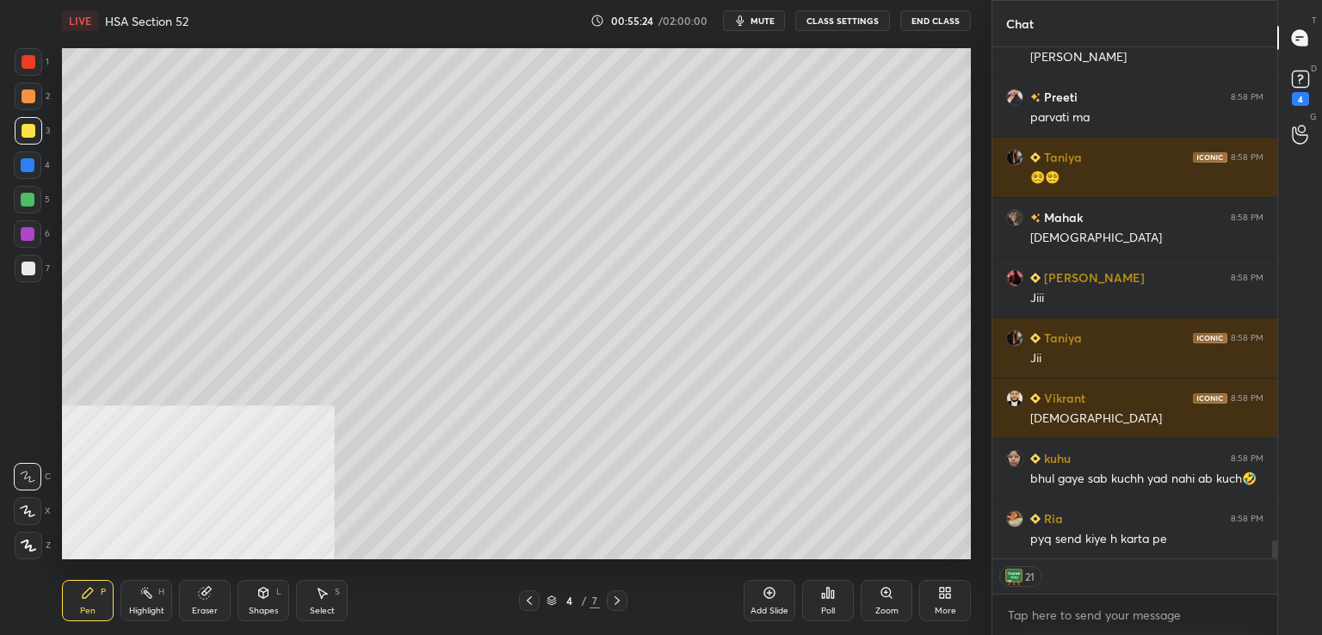
scroll to position [13757, 0]
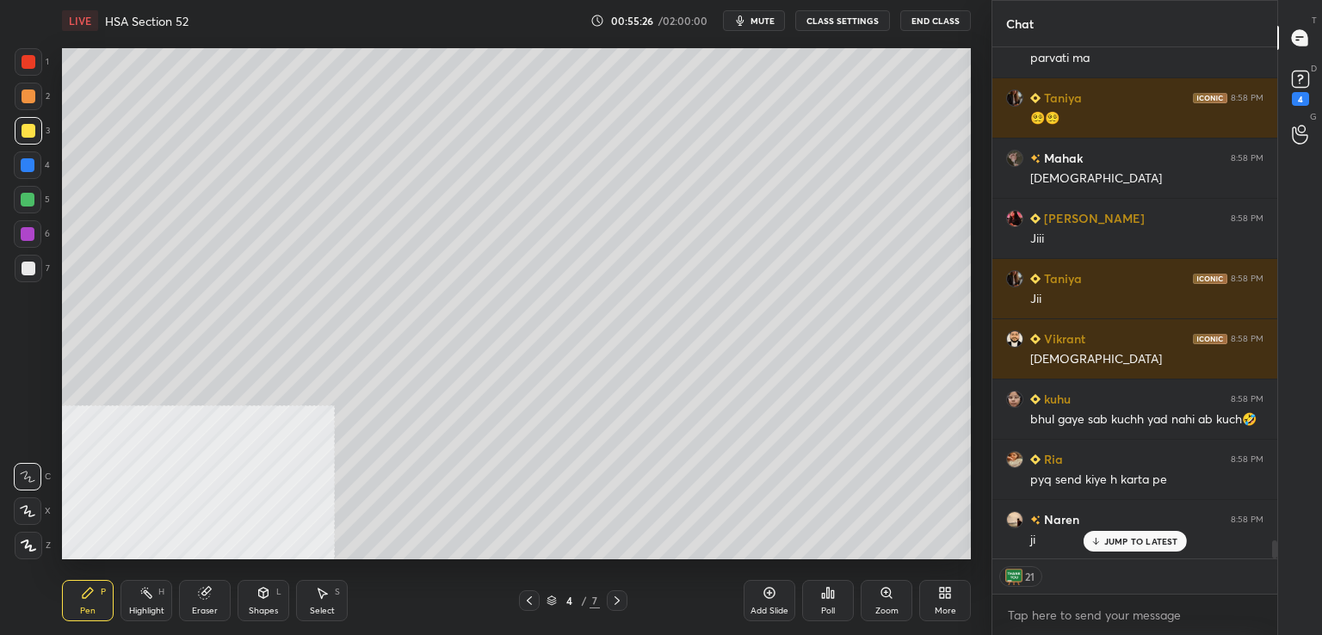
click at [1143, 541] on p "JUMP TO LATEST" at bounding box center [1142, 541] width 74 height 10
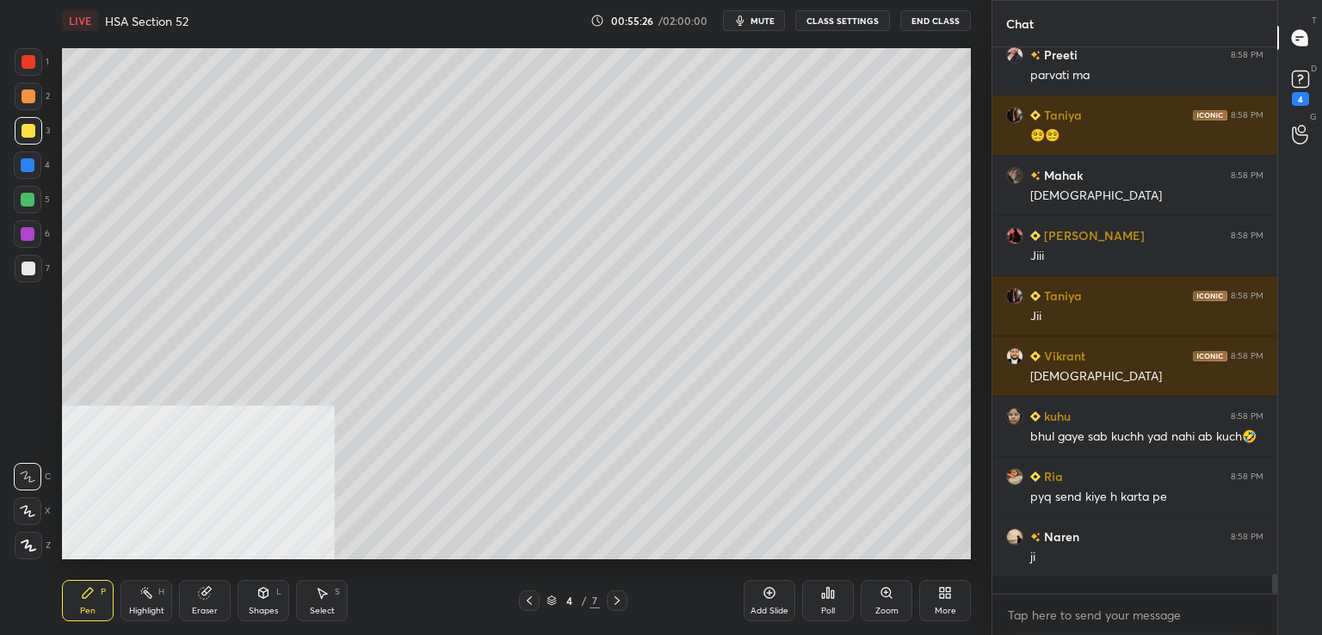
scroll to position [541, 280]
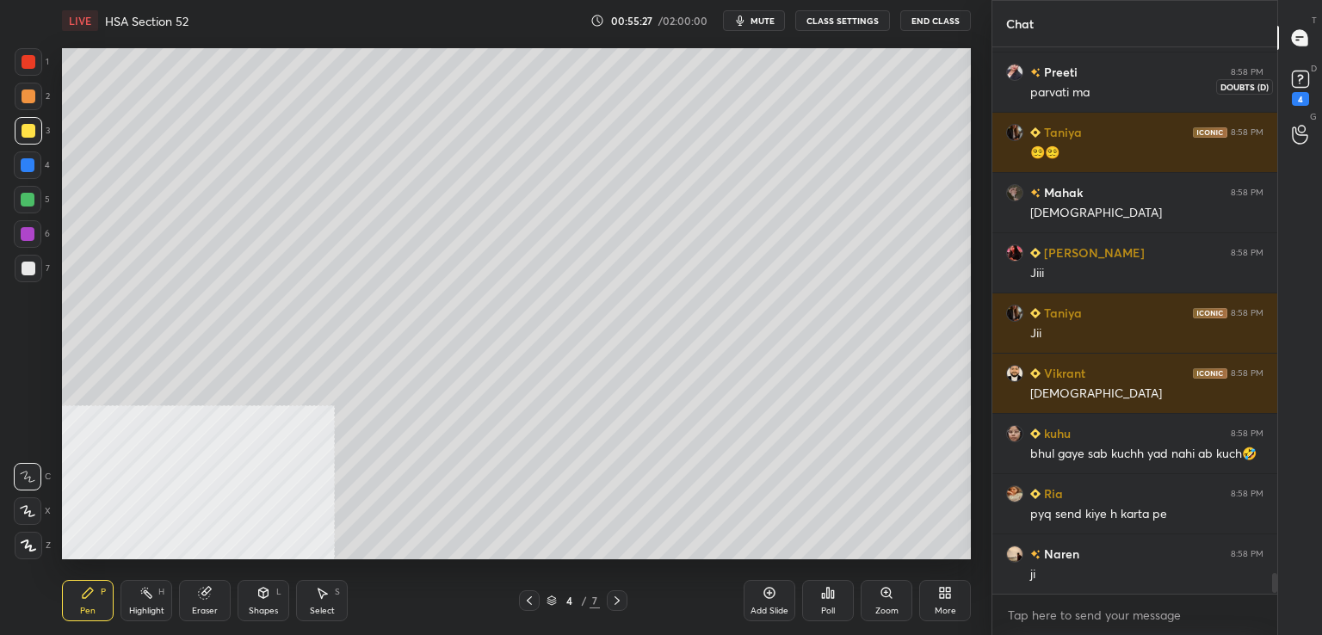
click at [1298, 96] on div "4" at bounding box center [1300, 99] width 17 height 14
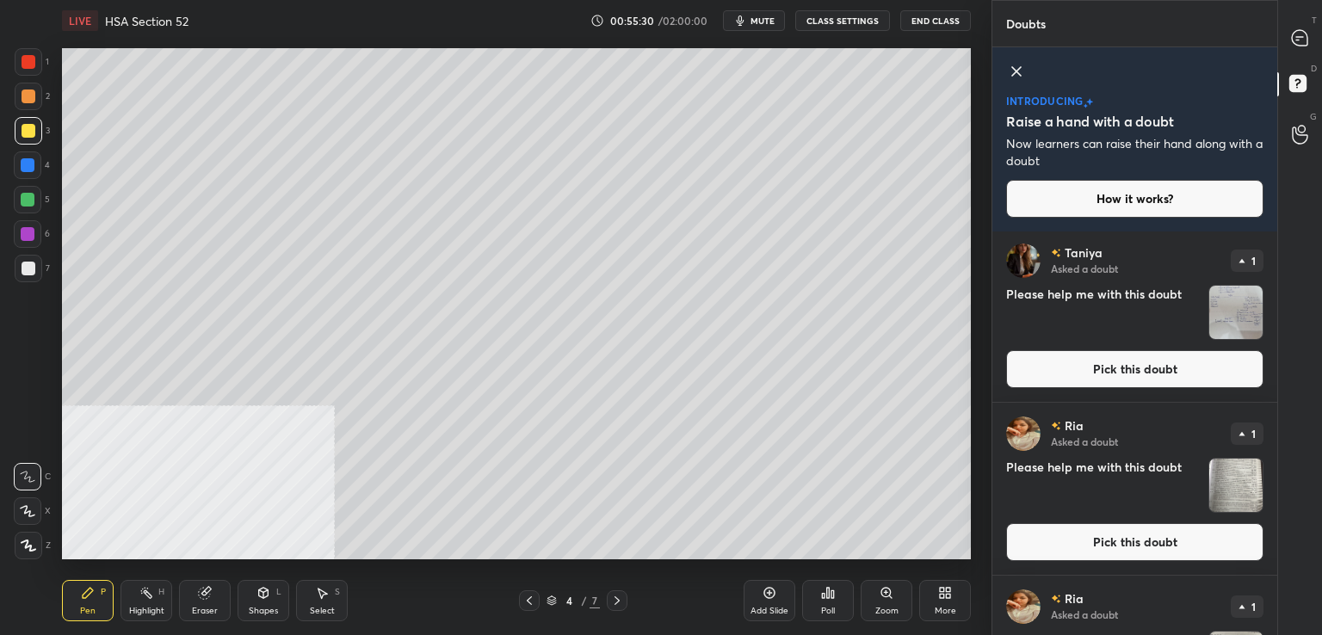
scroll to position [0, 0]
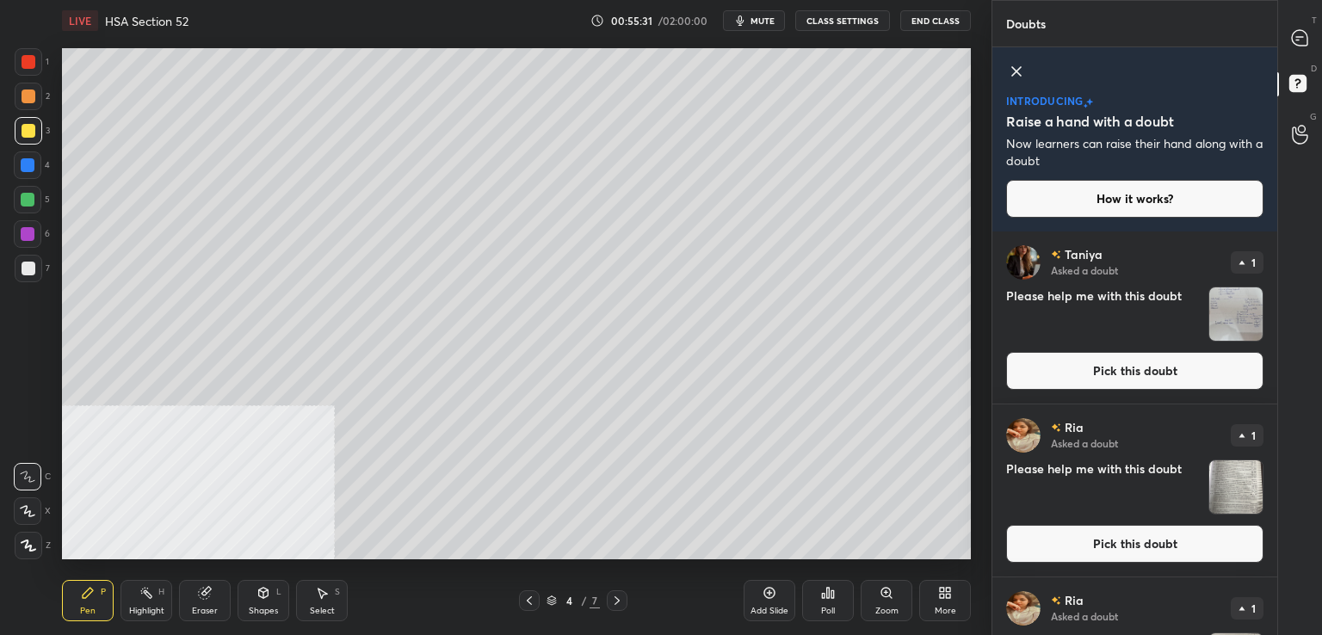
drag, startPoint x: 1142, startPoint y: 544, endPoint x: 1055, endPoint y: 514, distance: 92.0
click at [1137, 542] on button "Pick this doubt" at bounding box center [1134, 544] width 257 height 38
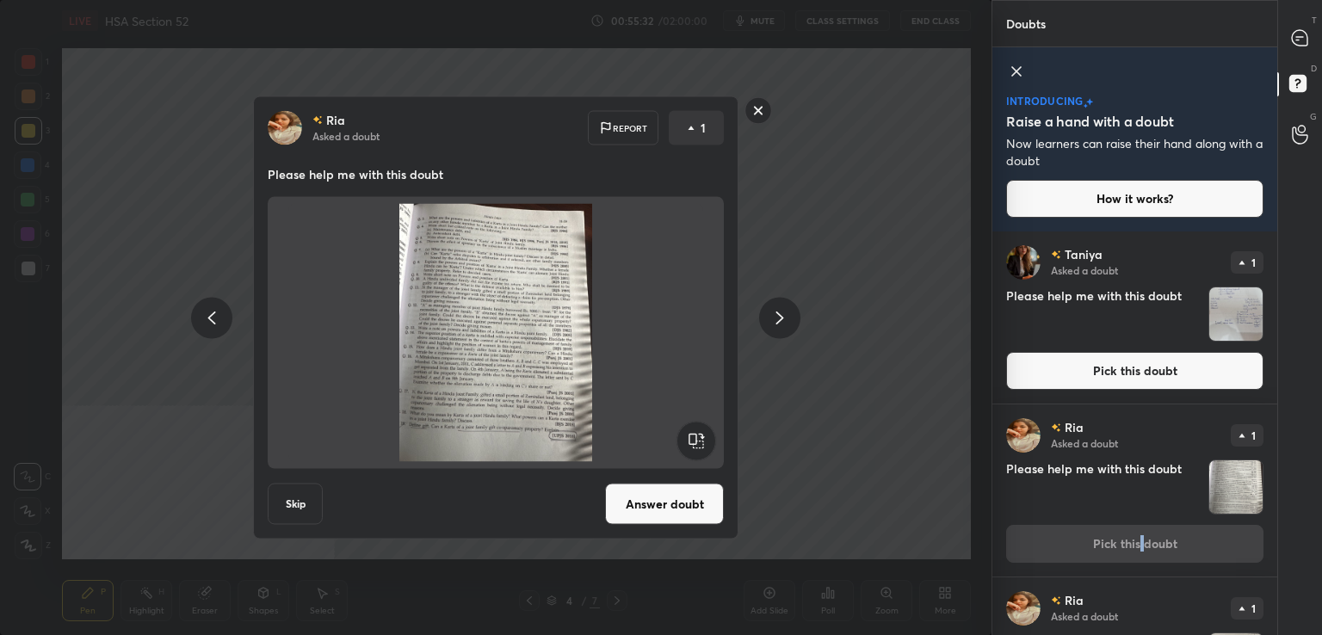
click at [668, 535] on div "Ria Asked a doubt Report 1 Please help me with this doubt Skip Answer doubt" at bounding box center [496, 317] width 486 height 443
click at [668, 511] on button "Answer doubt" at bounding box center [664, 504] width 119 height 41
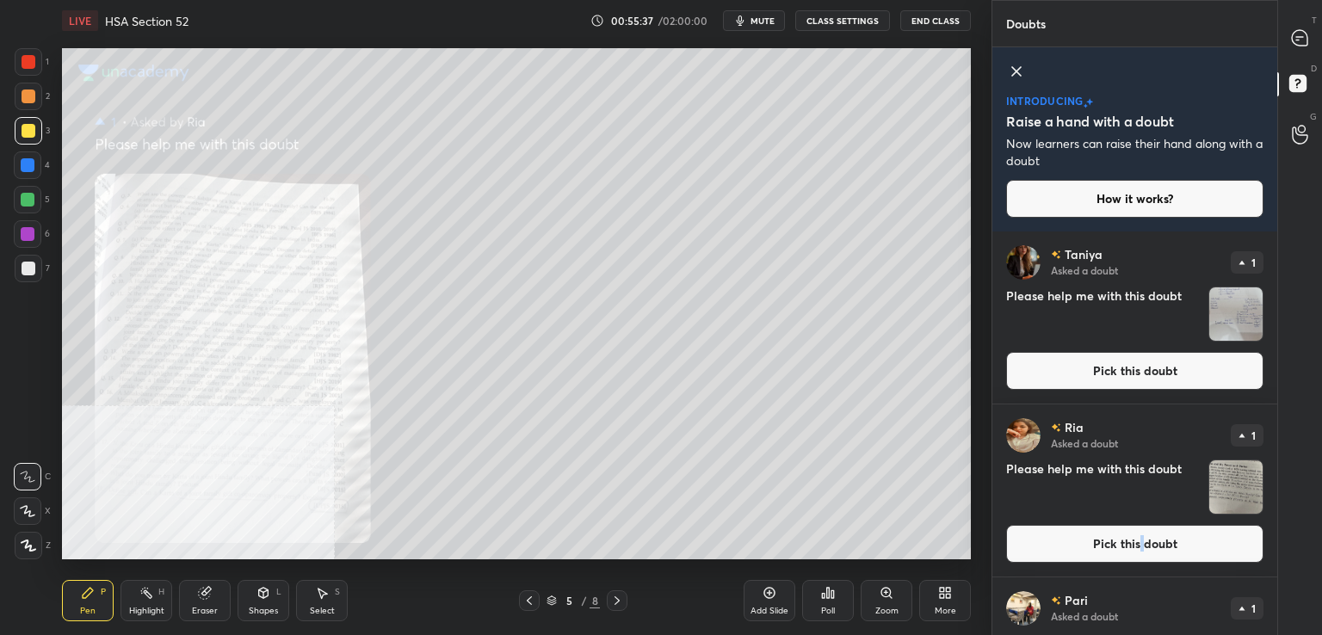
click at [1123, 554] on button "Pick this doubt" at bounding box center [1134, 544] width 257 height 38
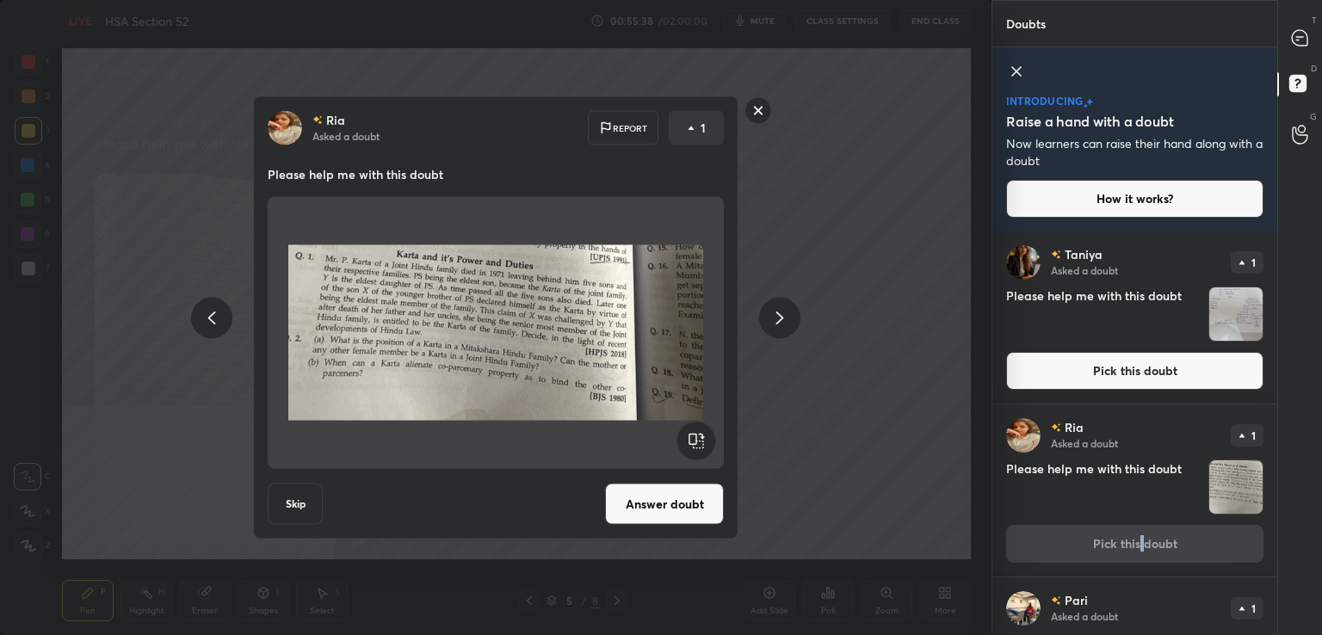
click at [690, 523] on button "Answer doubt" at bounding box center [664, 504] width 119 height 41
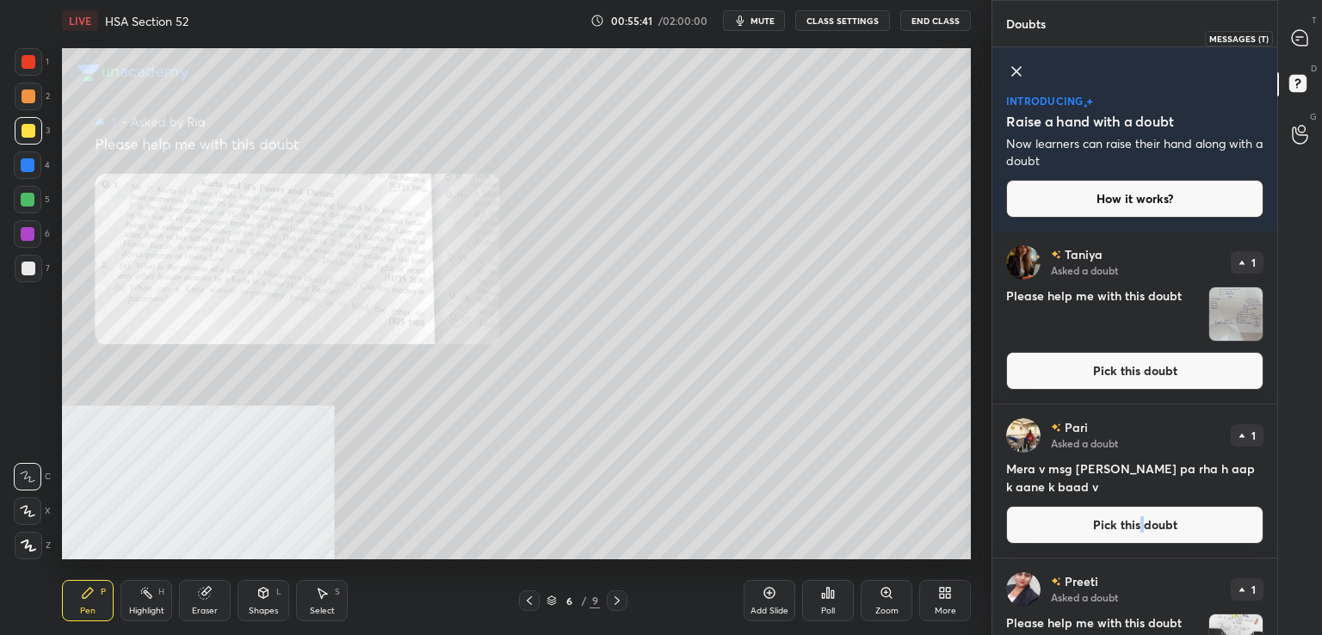
drag, startPoint x: 1303, startPoint y: 32, endPoint x: 1289, endPoint y: 28, distance: 14.2
click at [1302, 32] on icon at bounding box center [1299, 37] width 15 height 15
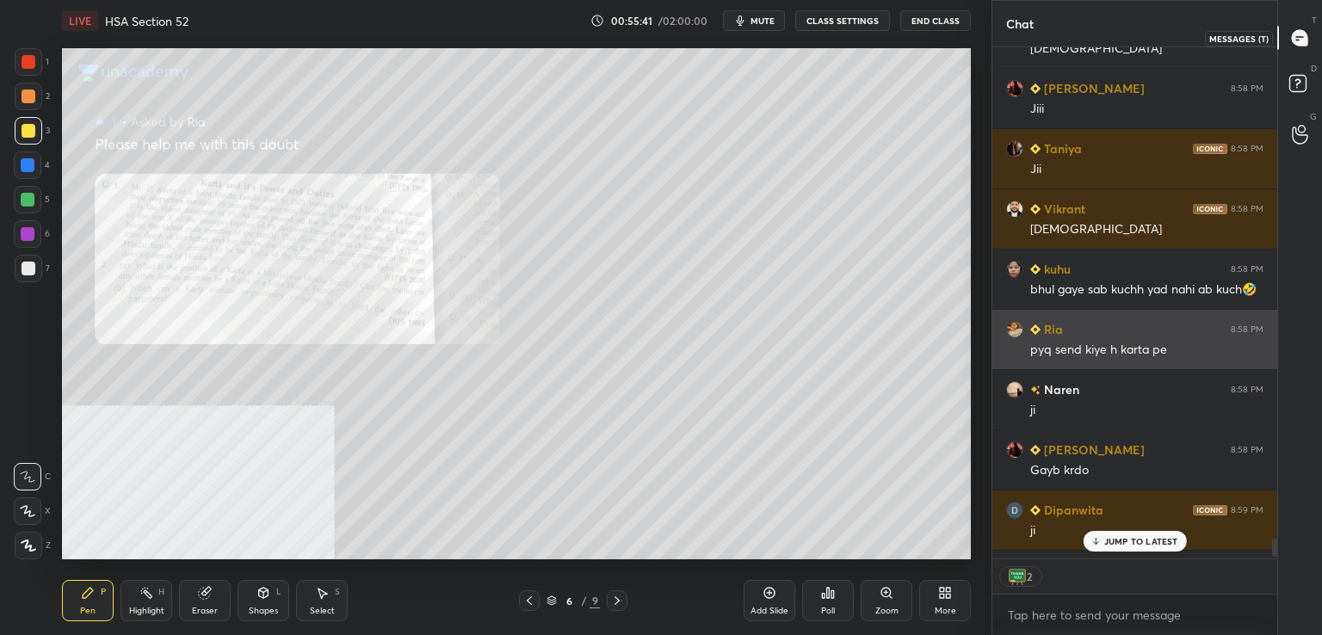
scroll to position [507, 280]
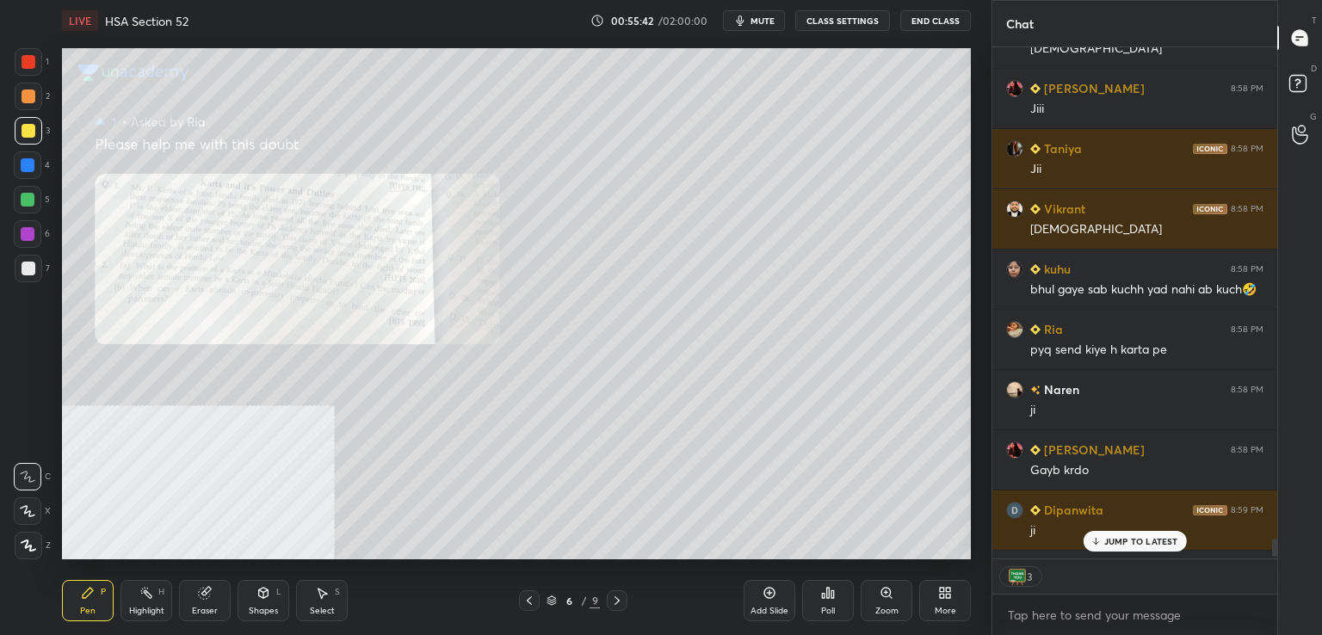
drag, startPoint x: 1123, startPoint y: 543, endPoint x: 1112, endPoint y: 552, distance: 13.4
click at [1123, 543] on p "JUMP TO LATEST" at bounding box center [1142, 541] width 74 height 10
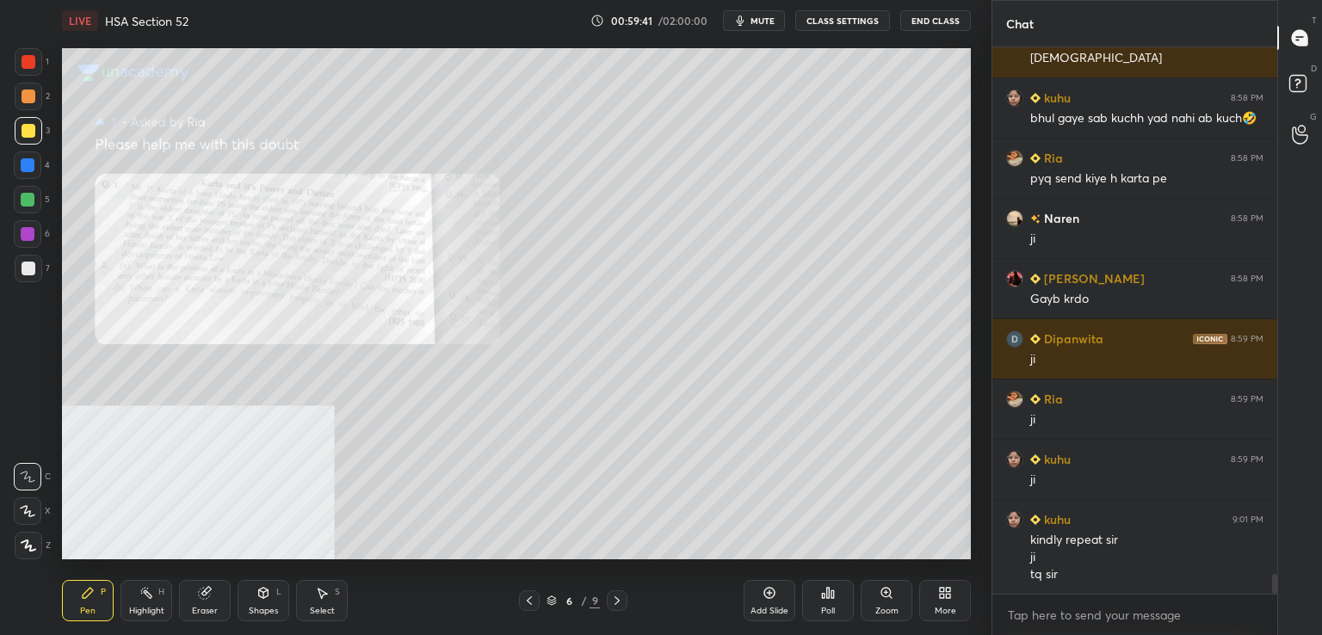
scroll to position [14408, 0]
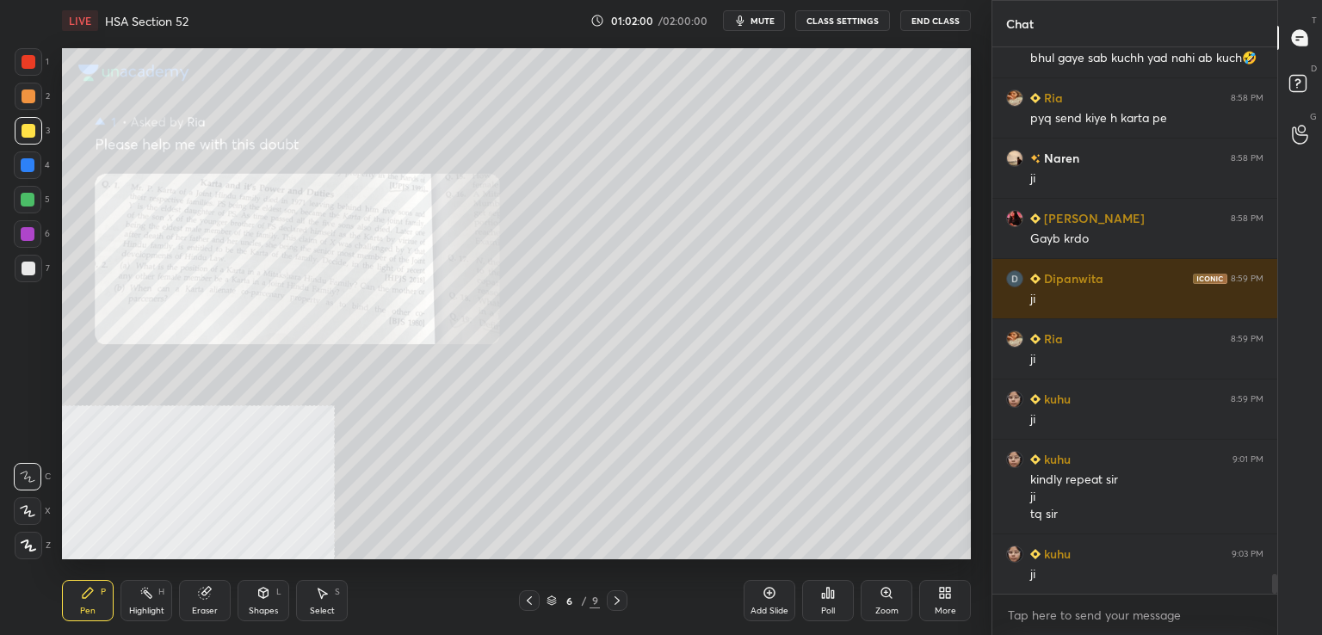
click at [880, 592] on icon at bounding box center [887, 593] width 14 height 14
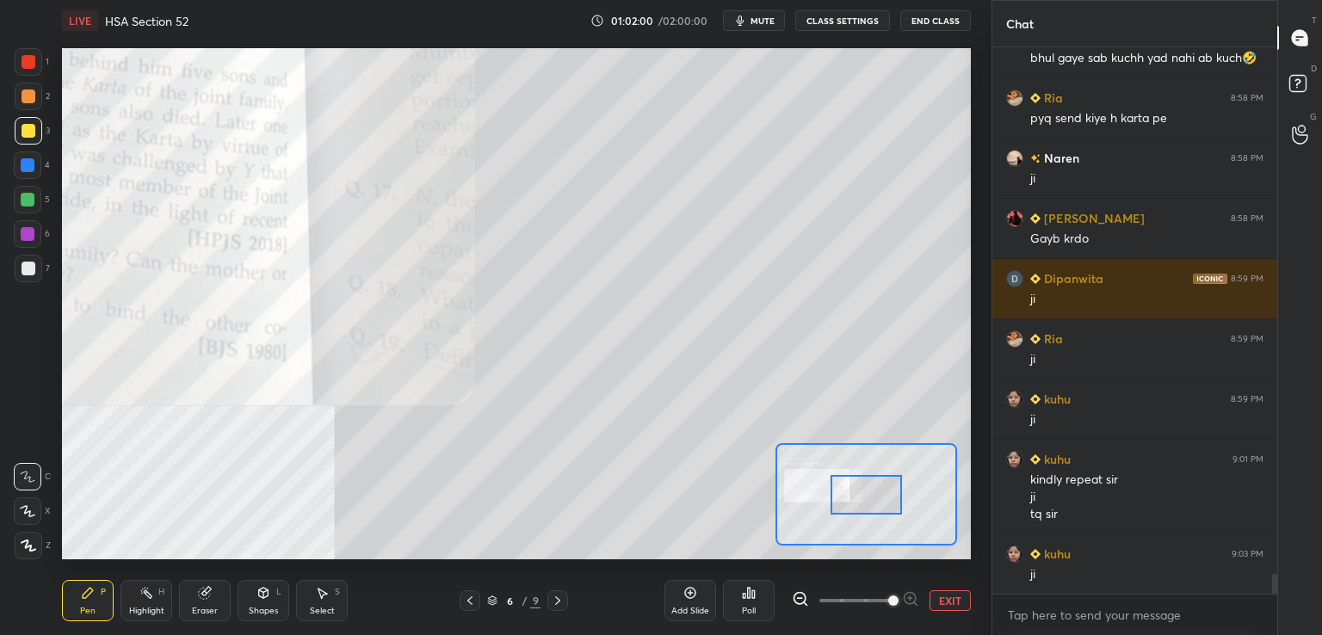
click at [887, 597] on span at bounding box center [856, 601] width 72 height 26
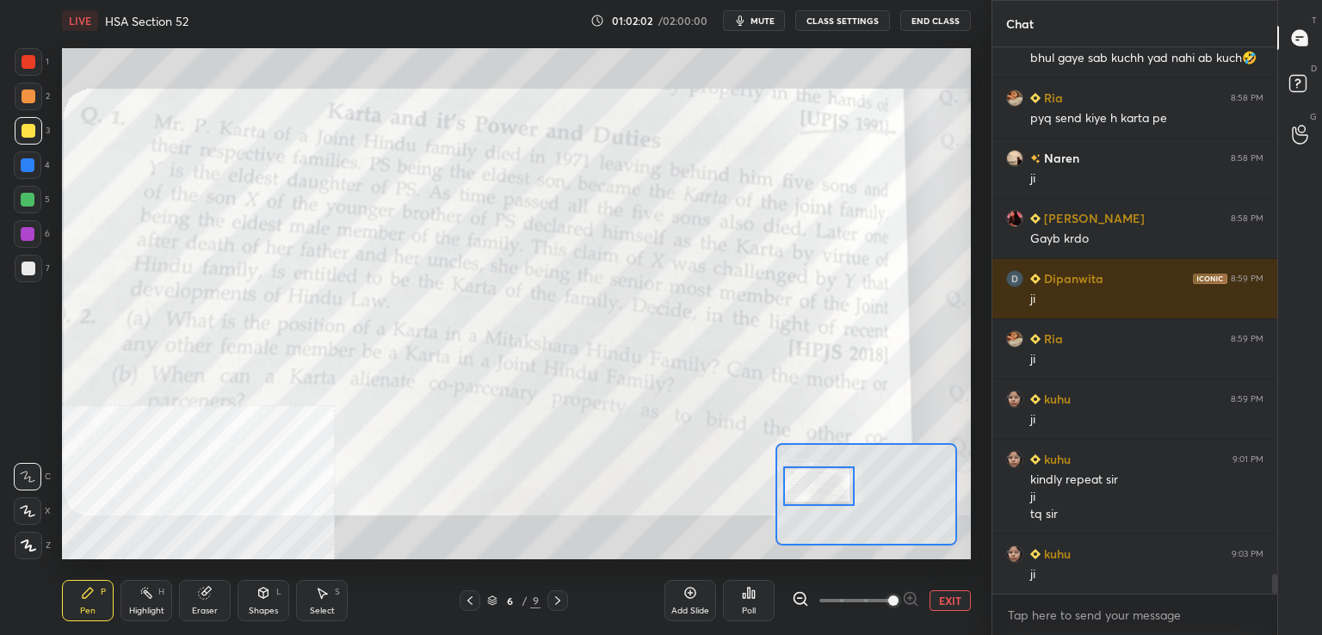
drag, startPoint x: 867, startPoint y: 500, endPoint x: 828, endPoint y: 493, distance: 39.3
click at [828, 493] on div at bounding box center [818, 487] width 71 height 40
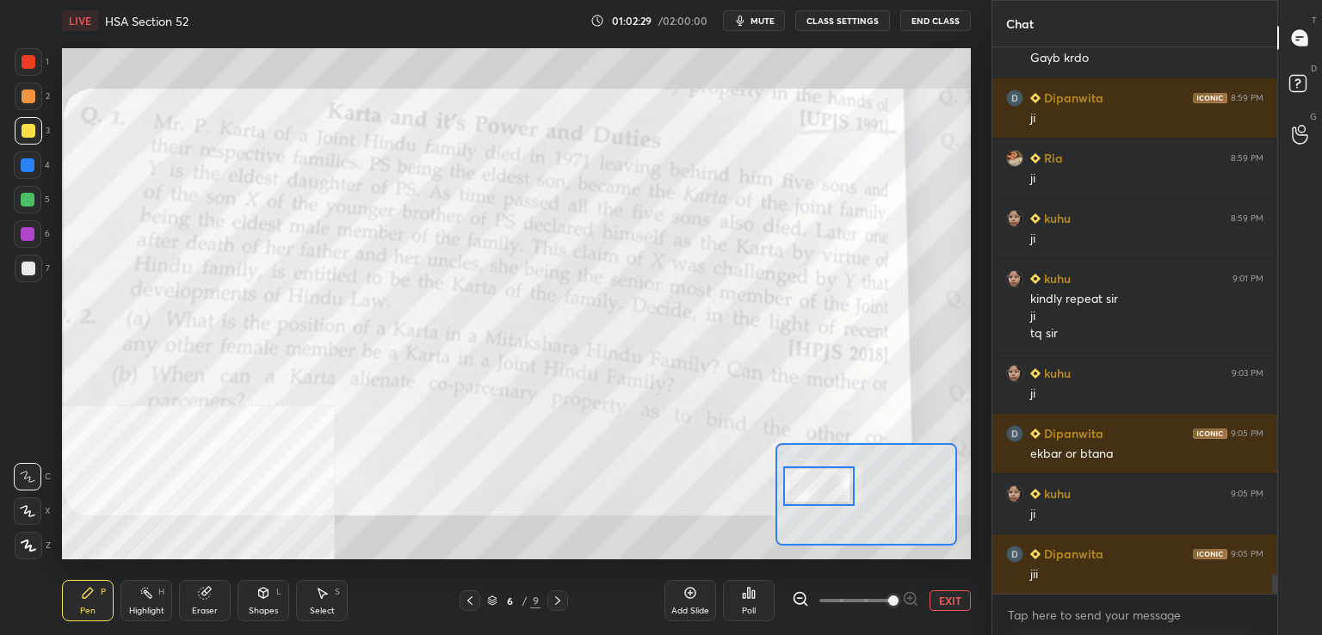
scroll to position [14649, 0]
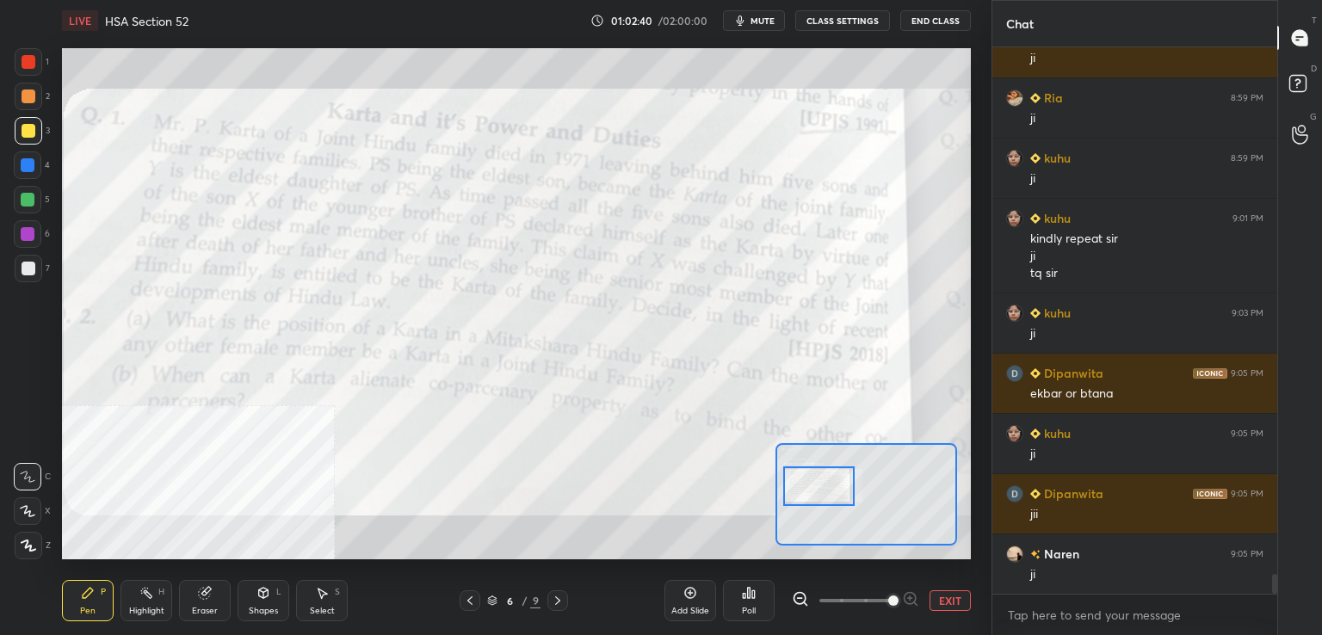
drag, startPoint x: 34, startPoint y: 63, endPoint x: 49, endPoint y: 81, distance: 23.3
click at [36, 64] on div at bounding box center [29, 62] width 28 height 28
drag, startPoint x: 203, startPoint y: 599, endPoint x: 193, endPoint y: 563, distance: 37.6
click at [201, 591] on icon at bounding box center [204, 593] width 11 height 11
drag, startPoint x: 95, startPoint y: 603, endPoint x: 134, endPoint y: 566, distance: 54.8
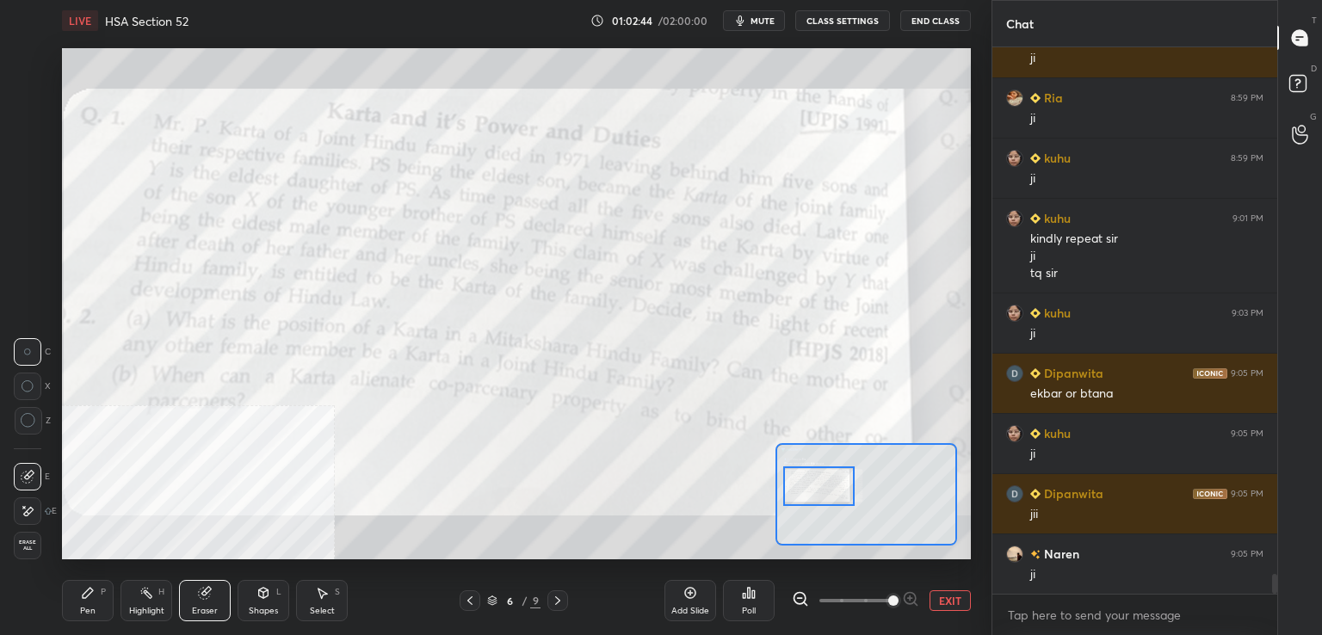
click at [98, 602] on div "Pen P" at bounding box center [88, 600] width 52 height 41
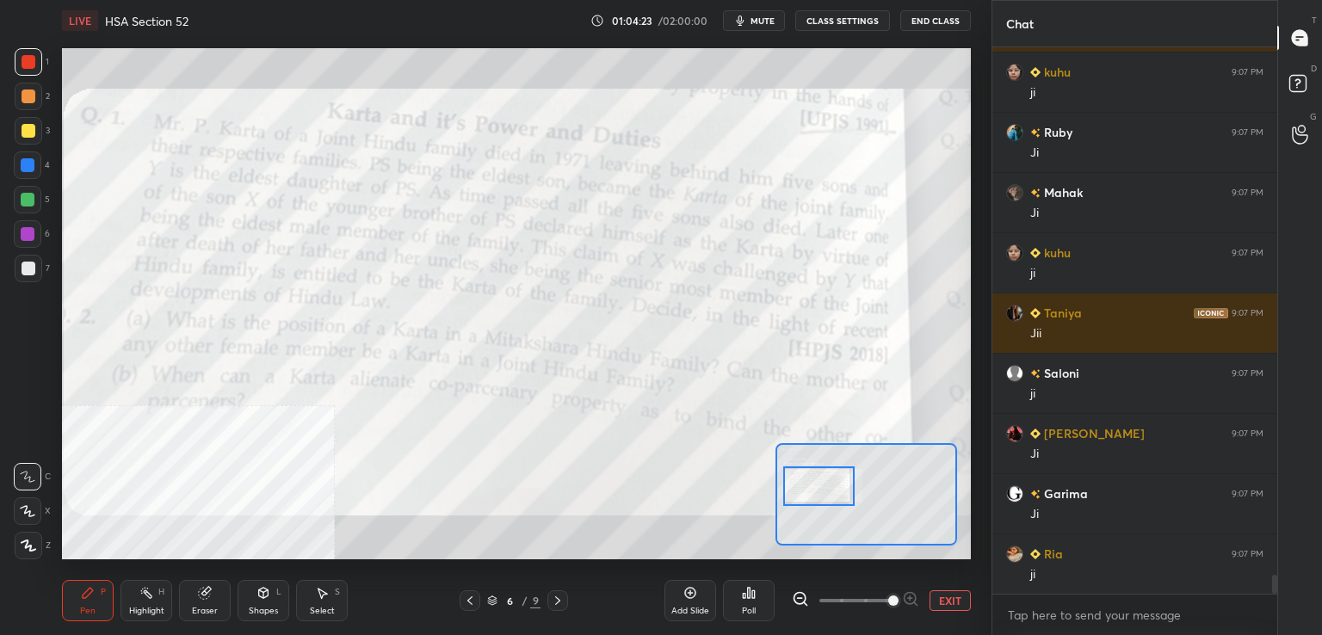
scroll to position [15432, 0]
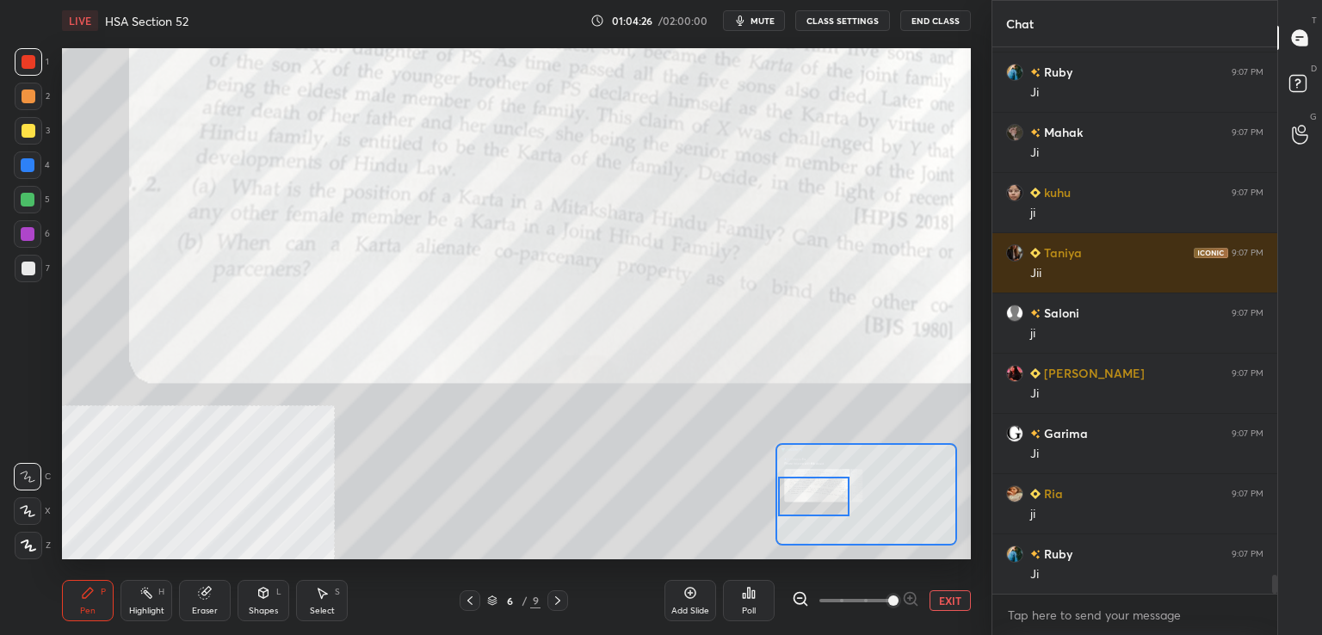
click at [829, 496] on div at bounding box center [813, 497] width 71 height 40
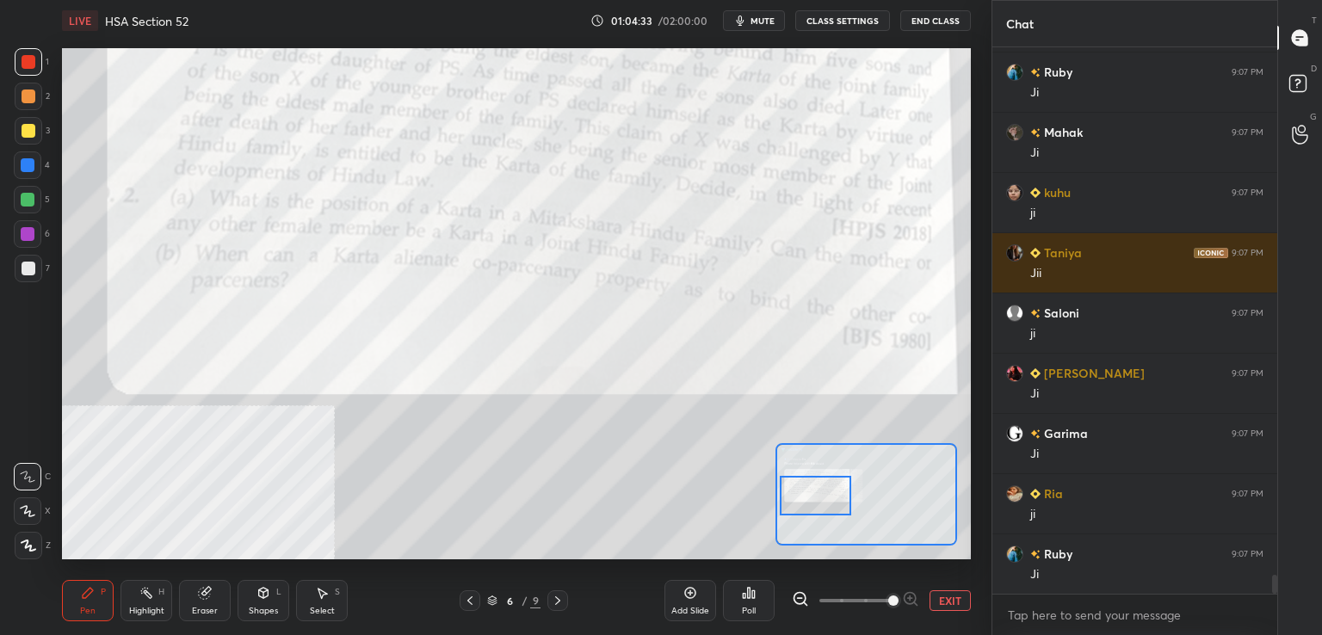
click at [555, 605] on icon at bounding box center [558, 601] width 14 height 14
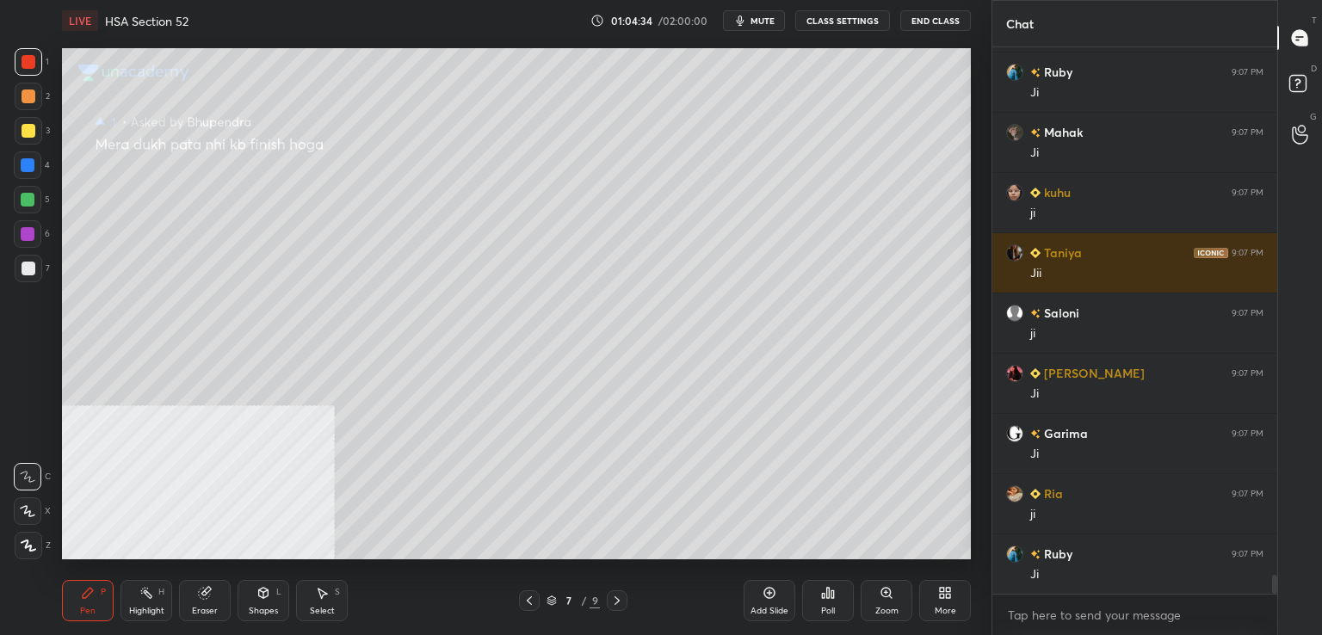
click at [527, 603] on icon at bounding box center [530, 601] width 14 height 14
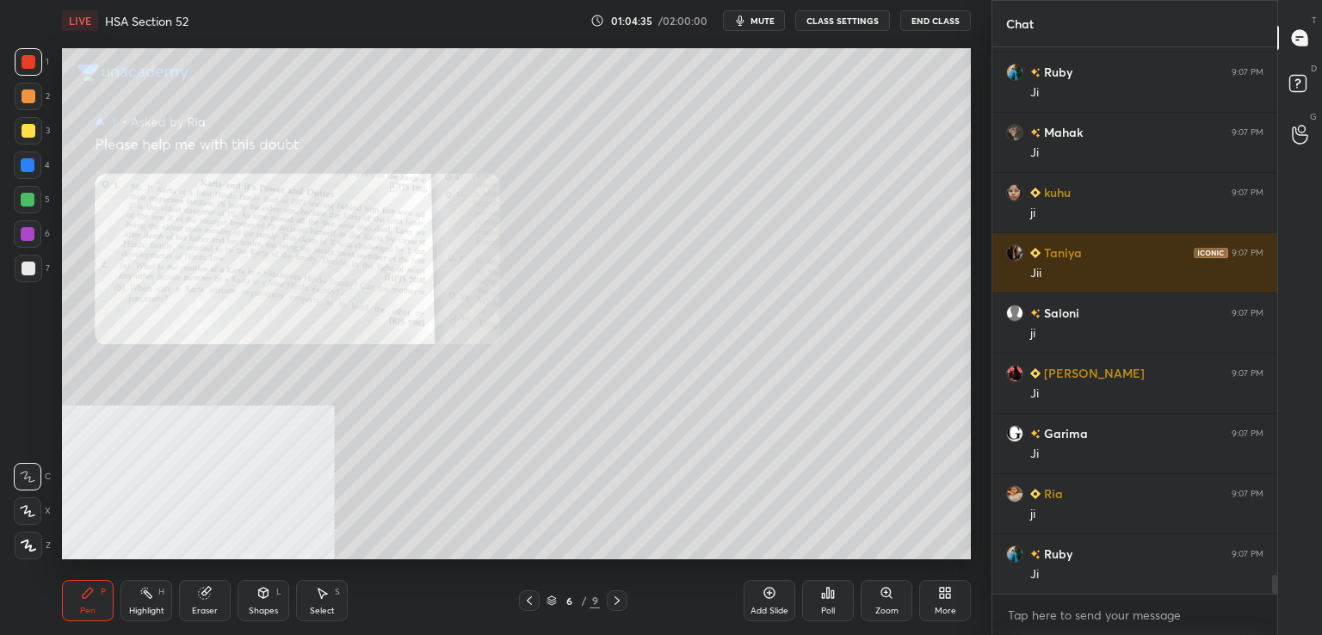
click at [530, 596] on icon at bounding box center [530, 601] width 14 height 14
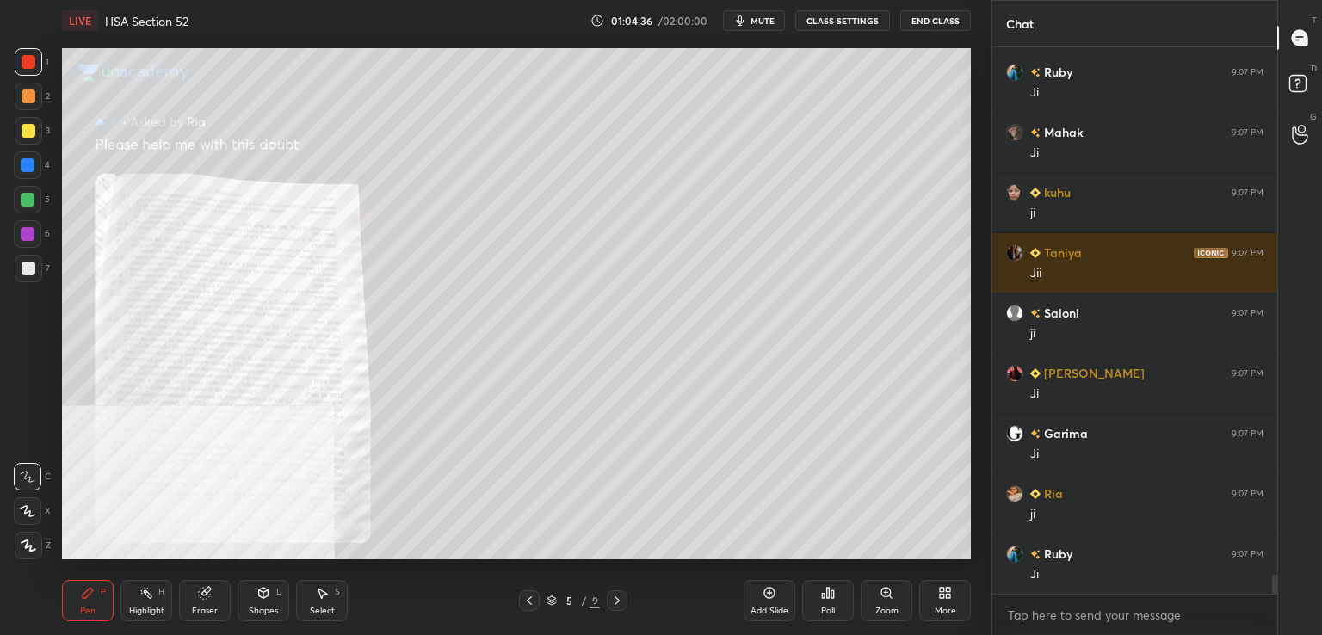
click at [878, 592] on div "Zoom" at bounding box center [887, 600] width 52 height 41
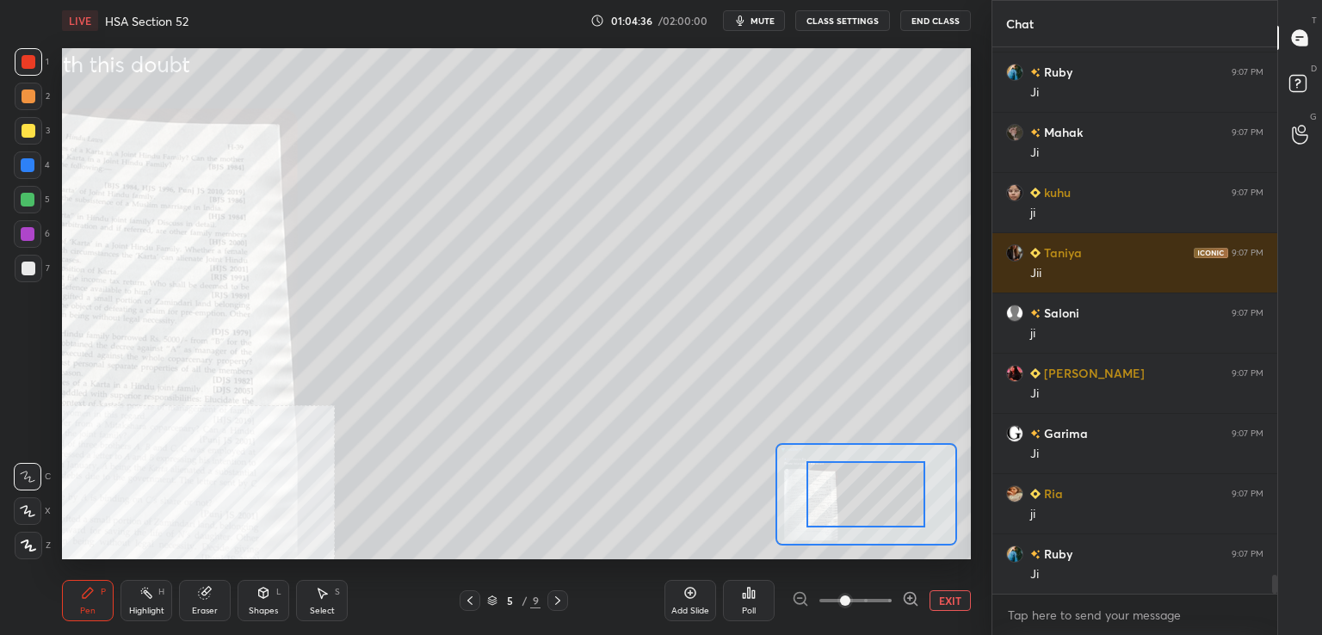
click at [884, 597] on span at bounding box center [856, 601] width 72 height 26
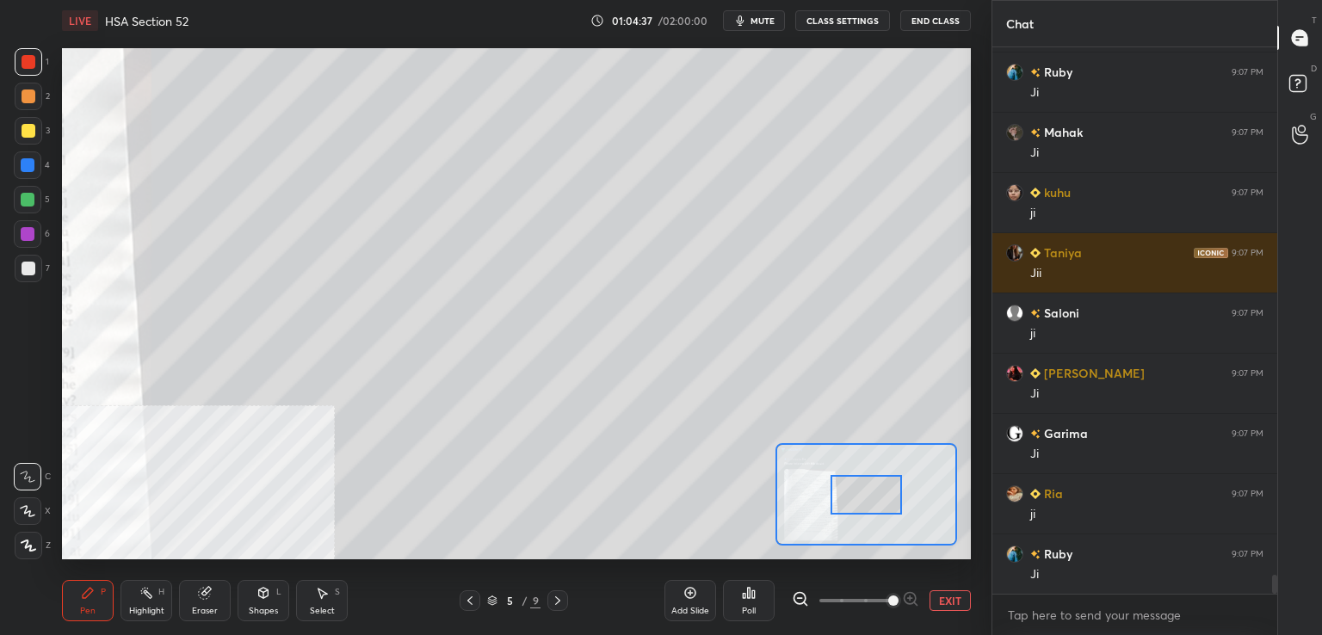
drag, startPoint x: 890, startPoint y: 598, endPoint x: 886, endPoint y: 573, distance: 25.3
click at [890, 596] on span at bounding box center [893, 601] width 10 height 10
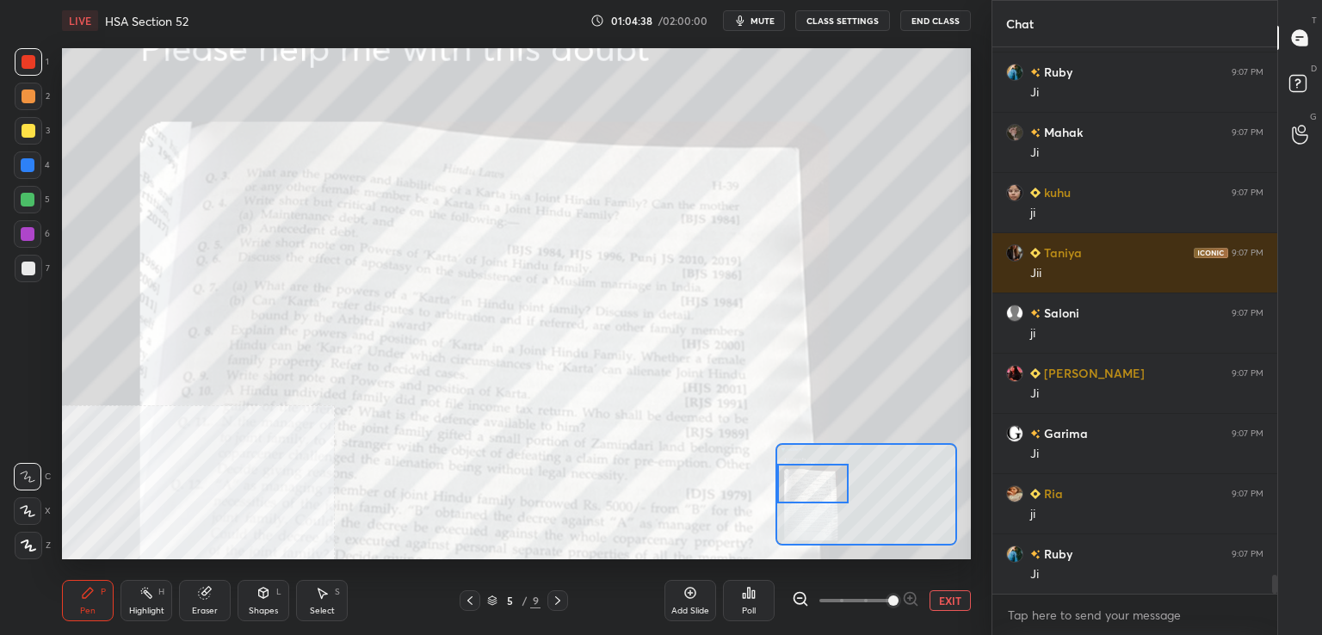
drag, startPoint x: 828, startPoint y: 481, endPoint x: 792, endPoint y: 481, distance: 36.2
click at [798, 477] on div at bounding box center [812, 484] width 71 height 40
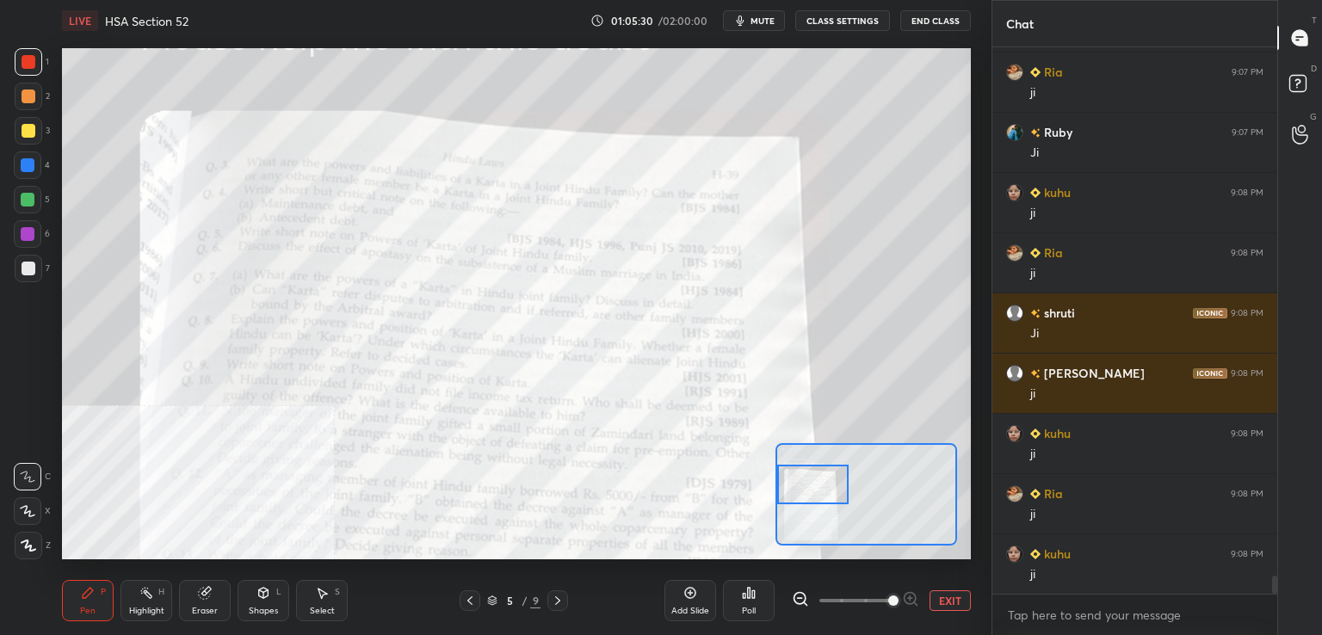
scroll to position [15914, 0]
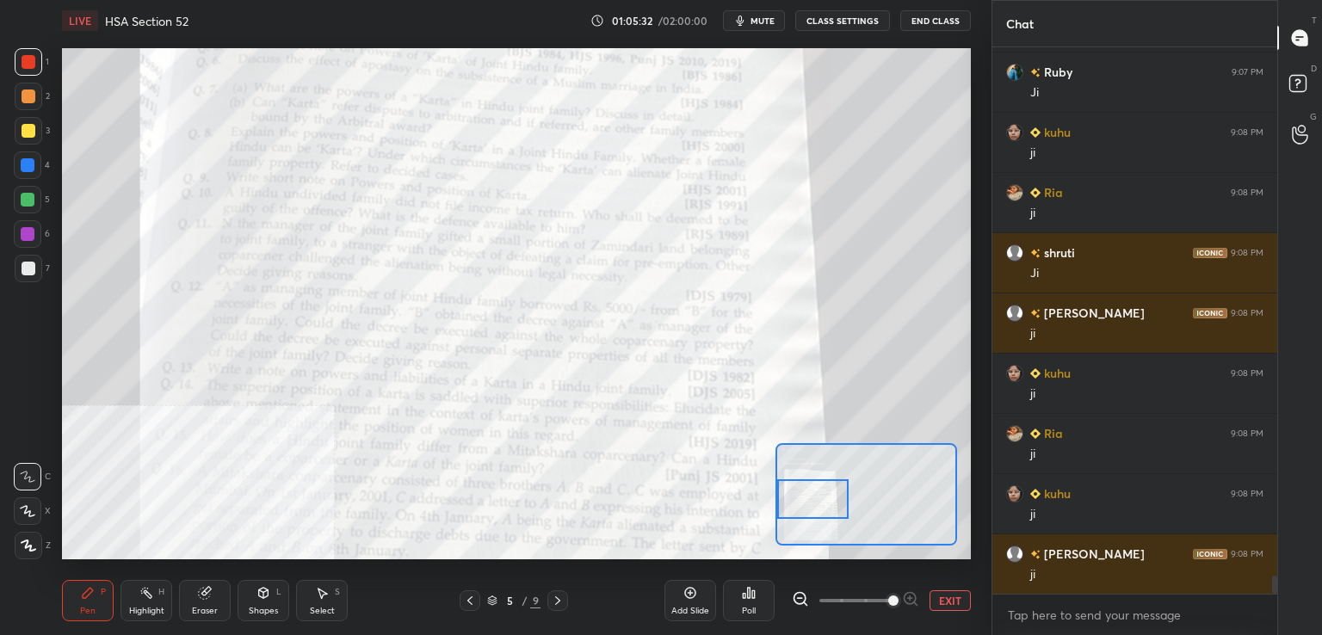
drag, startPoint x: 814, startPoint y: 488, endPoint x: 809, endPoint y: 498, distance: 10.8
click at [813, 504] on div at bounding box center [812, 500] width 71 height 40
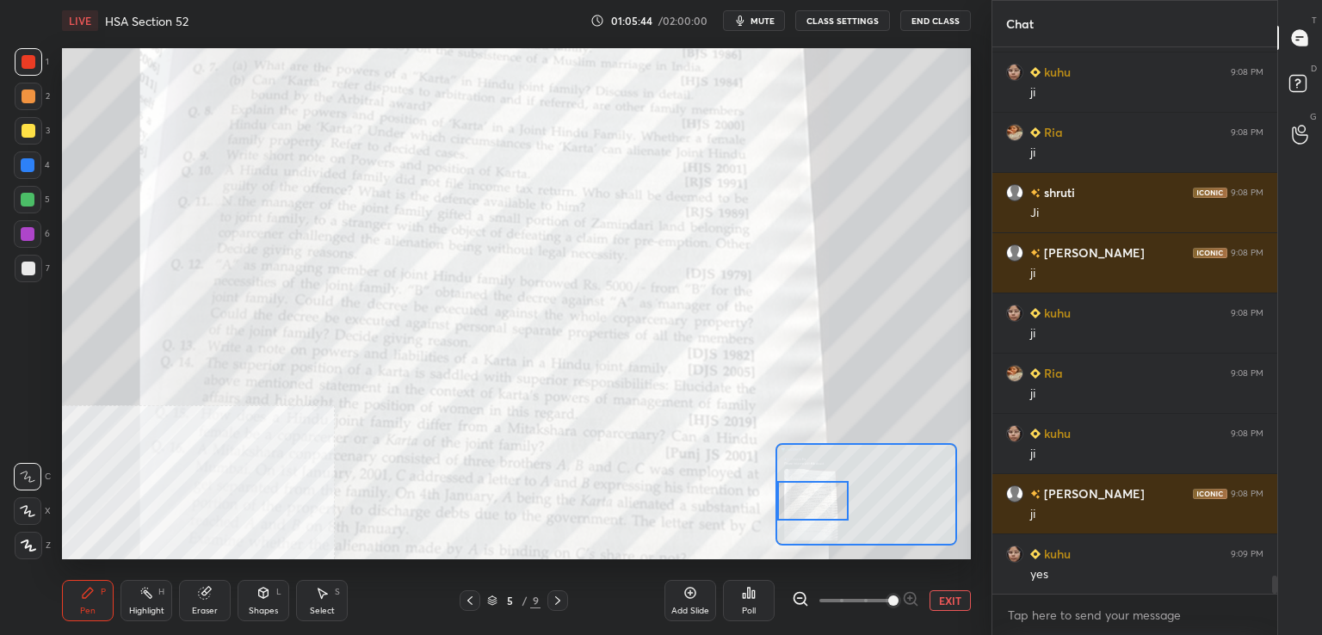
scroll to position [15992, 0]
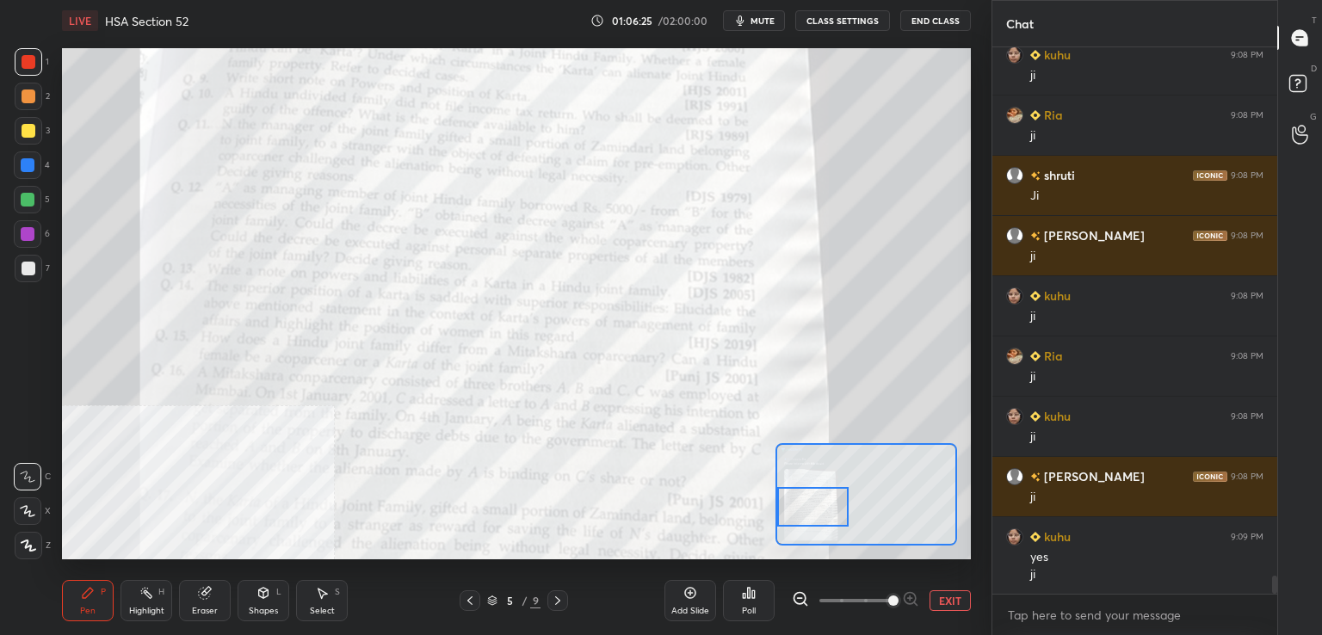
click at [818, 504] on div at bounding box center [812, 507] width 71 height 40
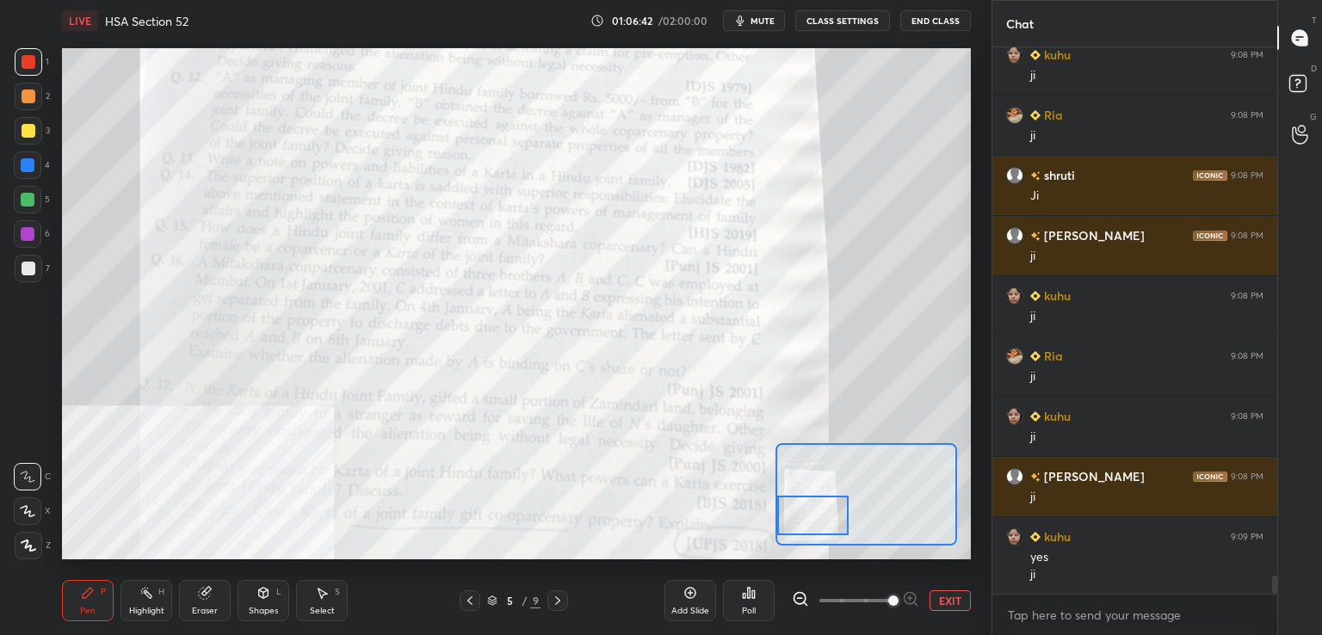
drag, startPoint x: 802, startPoint y: 495, endPoint x: 782, endPoint y: 498, distance: 20.9
click at [795, 507] on div at bounding box center [812, 516] width 71 height 40
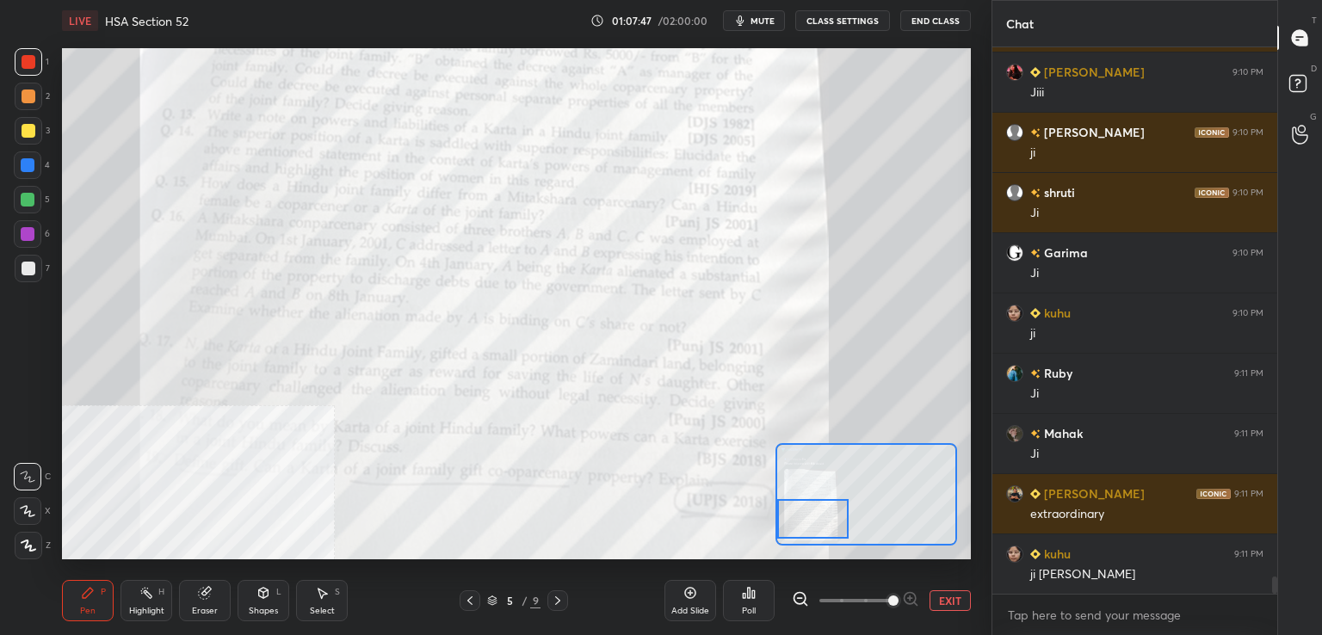
scroll to position [16672, 0]
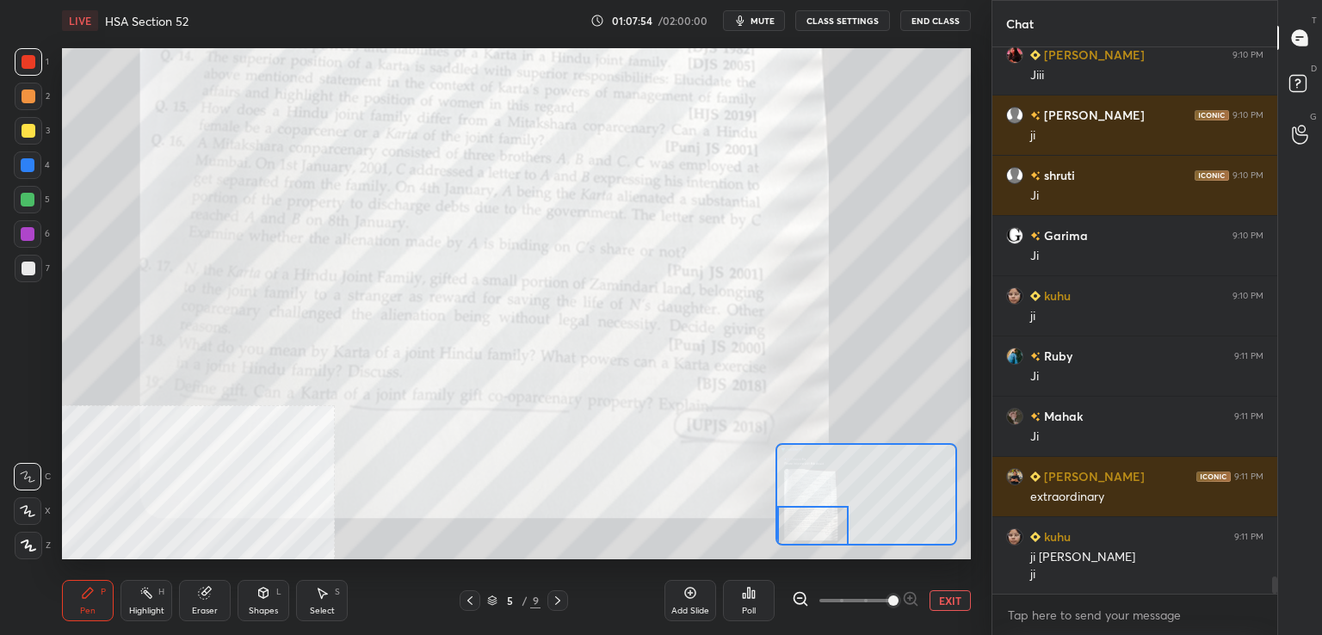
drag, startPoint x: 826, startPoint y: 519, endPoint x: 802, endPoint y: 528, distance: 24.8
click at [818, 538] on div at bounding box center [812, 526] width 71 height 40
click at [560, 604] on icon at bounding box center [558, 601] width 14 height 14
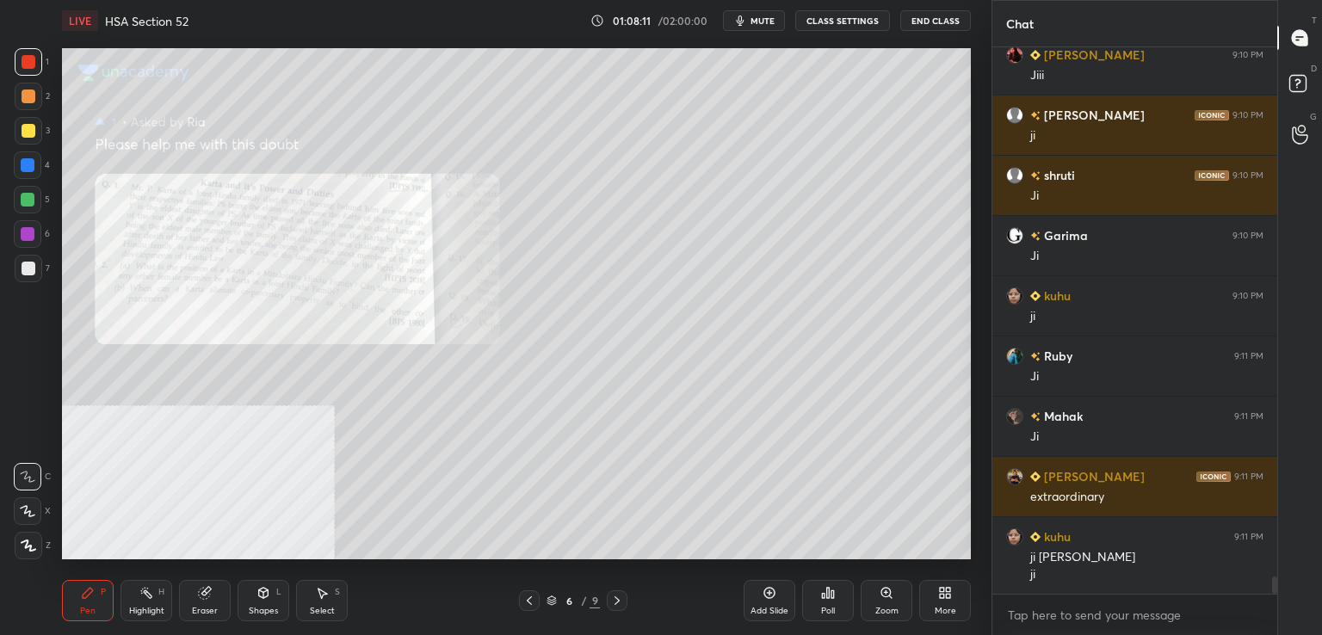
scroll to position [16689, 0]
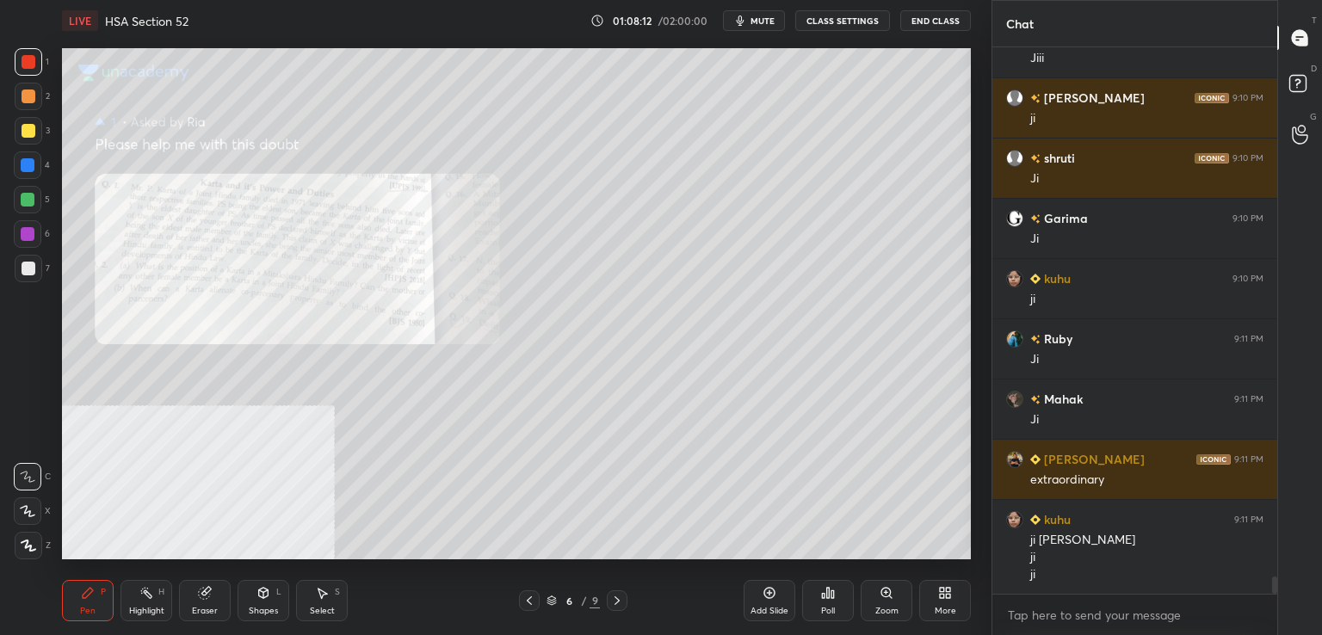
click at [521, 604] on div at bounding box center [529, 601] width 21 height 21
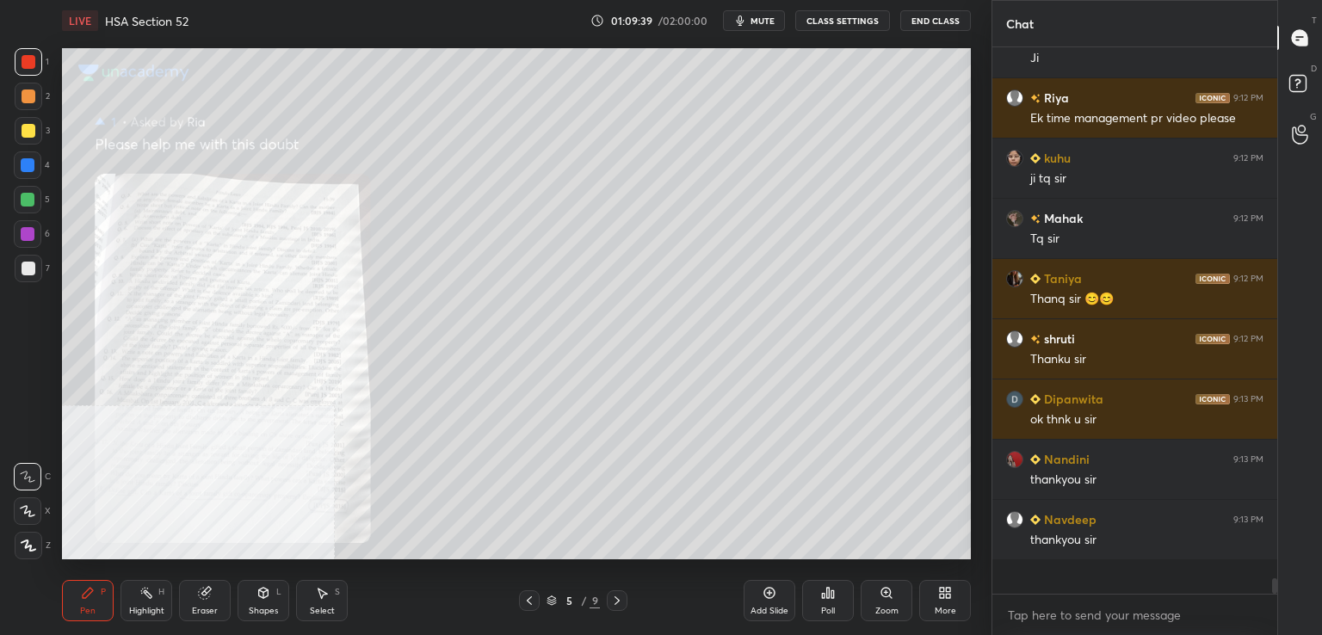
scroll to position [541, 280]
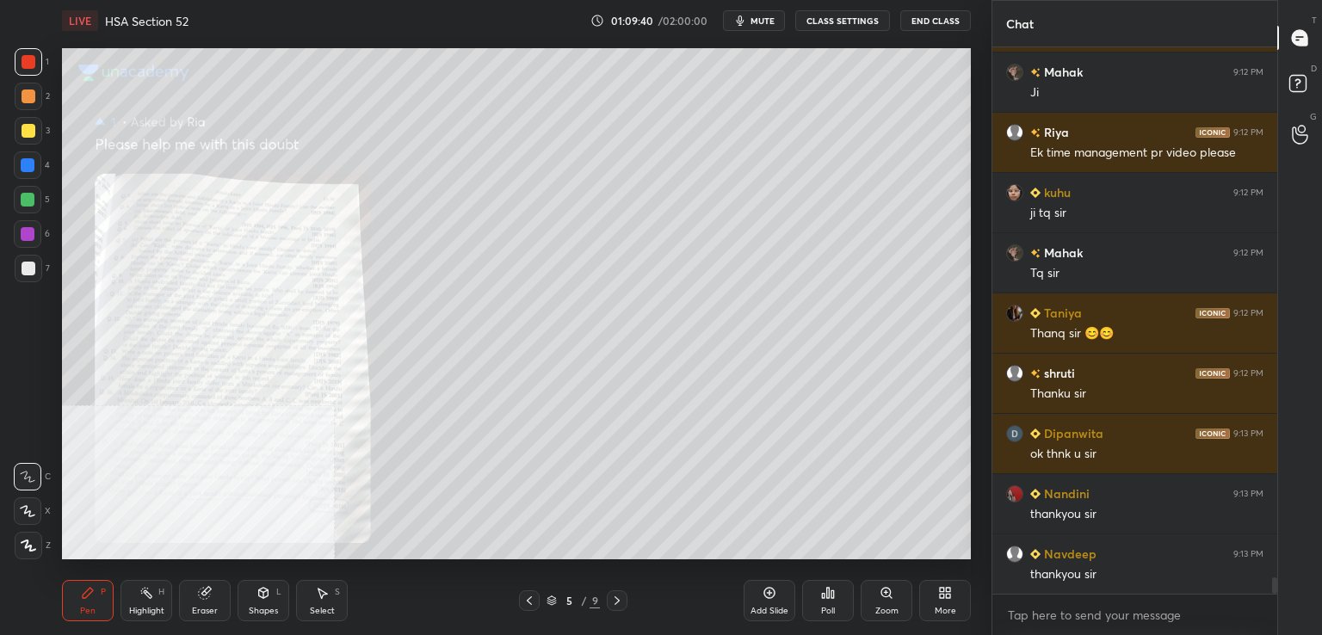
click at [948, 603] on div "More" at bounding box center [945, 600] width 52 height 41
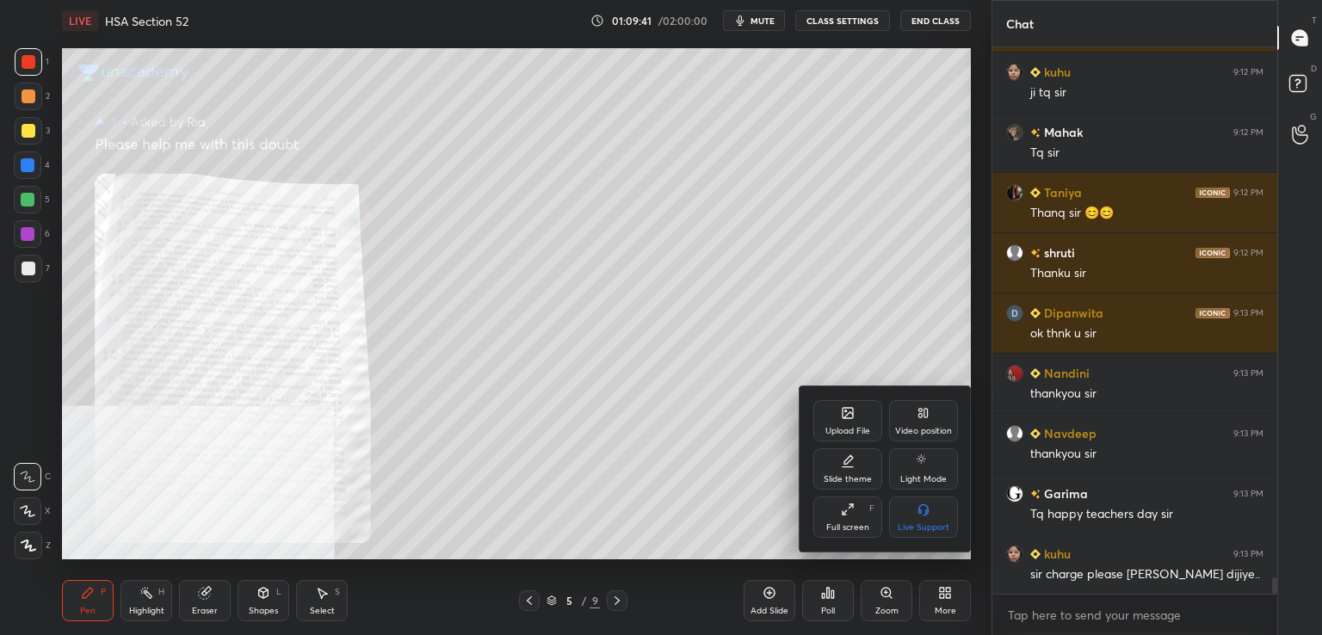
click at [851, 419] on icon at bounding box center [848, 413] width 14 height 14
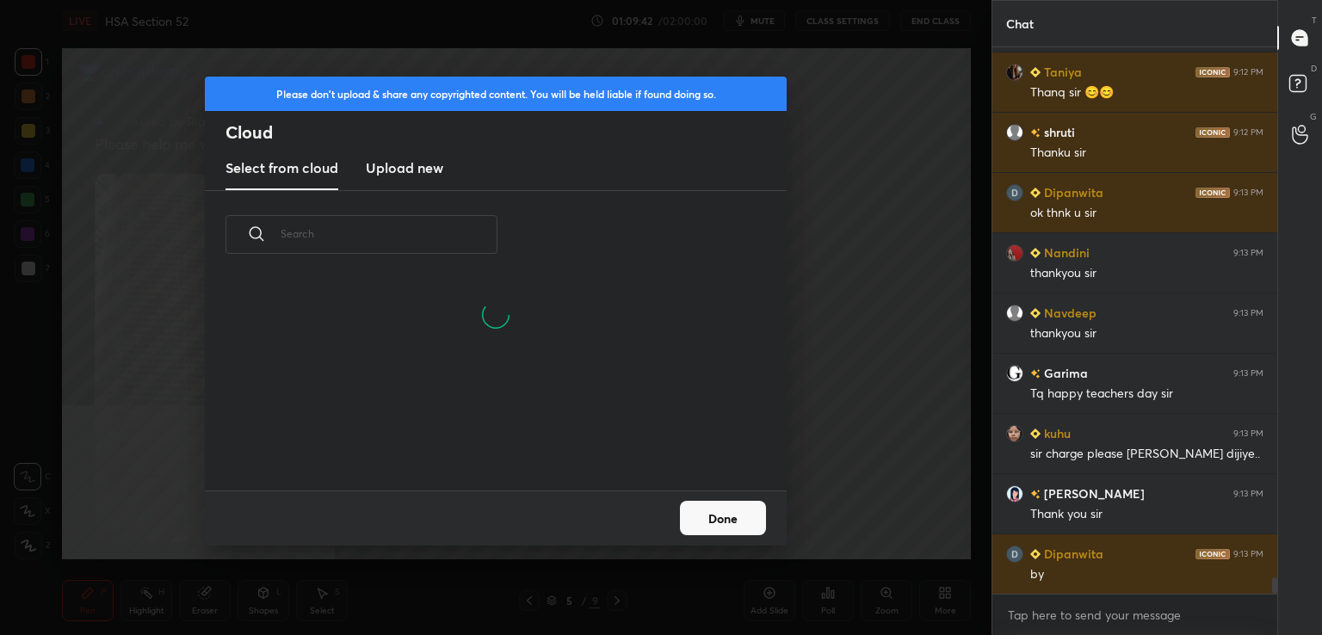
scroll to position [129, 553]
drag, startPoint x: 401, startPoint y: 152, endPoint x: 397, endPoint y: 166, distance: 14.4
click at [402, 152] on new "Upload new" at bounding box center [404, 168] width 77 height 43
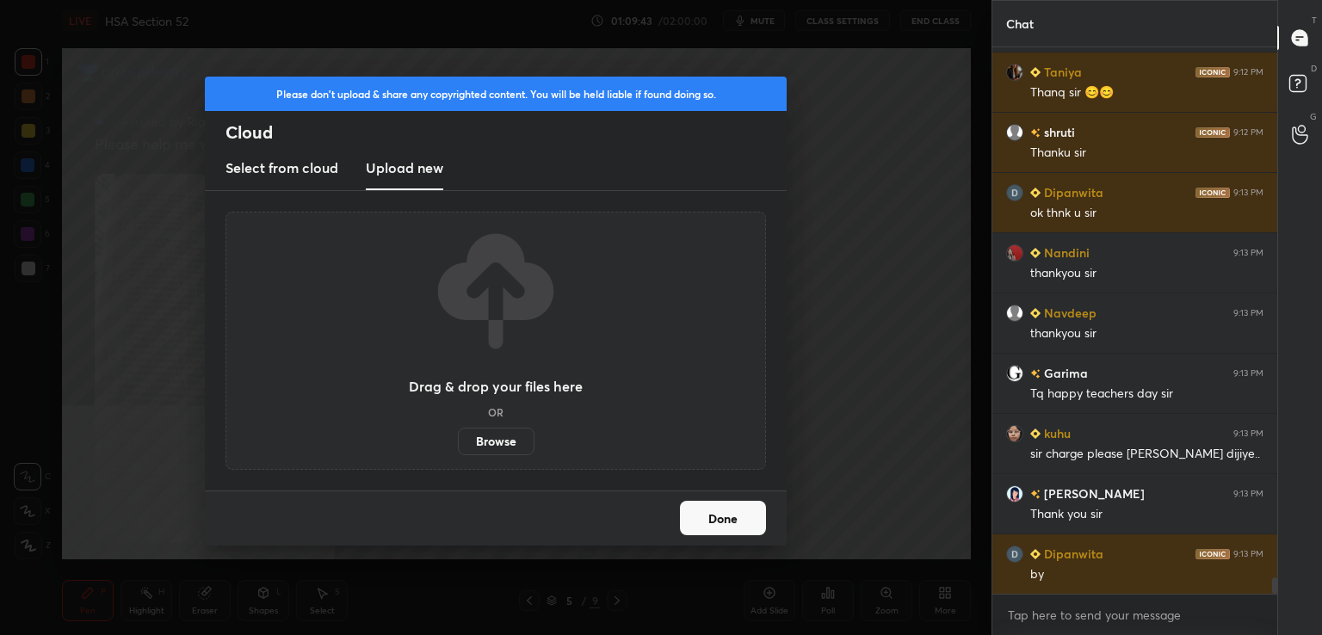
scroll to position [18211, 0]
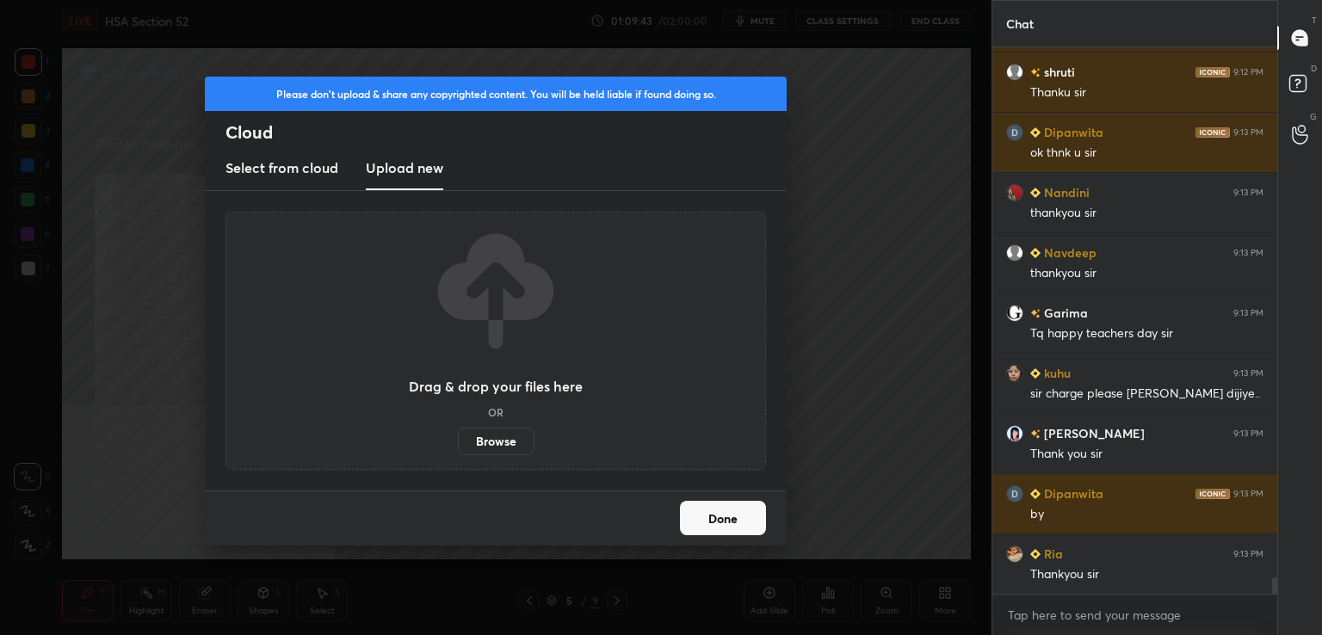
click at [505, 438] on label "Browse" at bounding box center [496, 442] width 77 height 28
click at [458, 438] on input "Browse" at bounding box center [458, 442] width 0 height 28
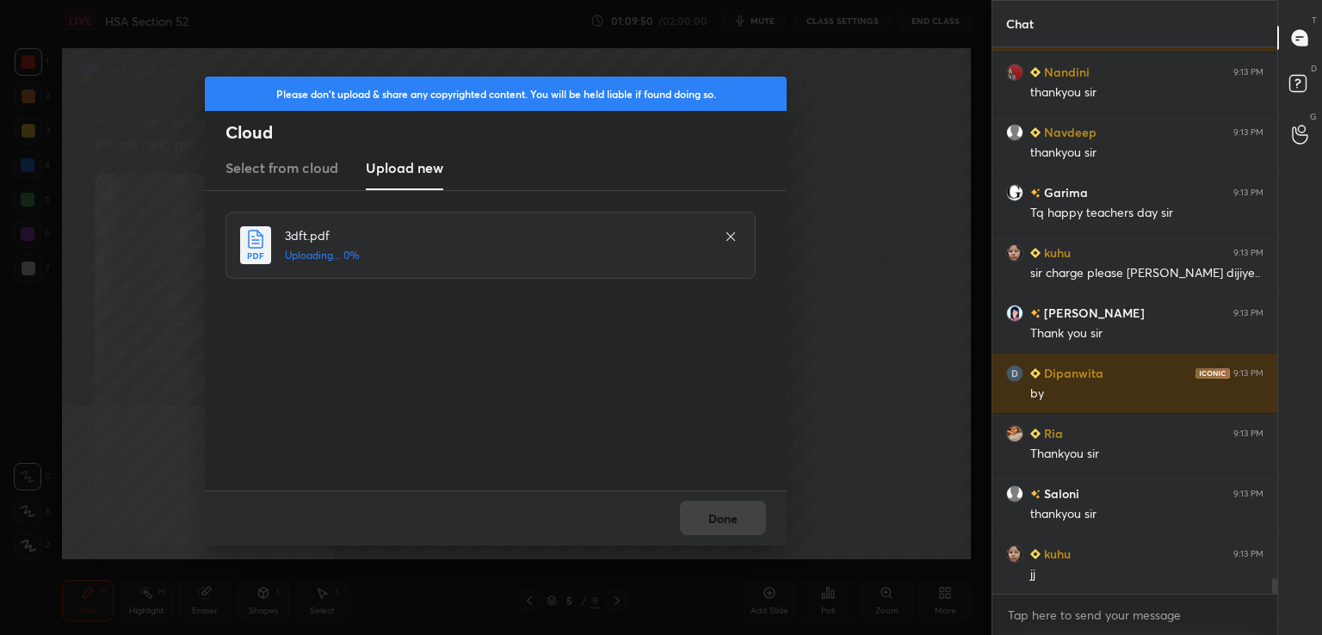
scroll to position [18392, 0]
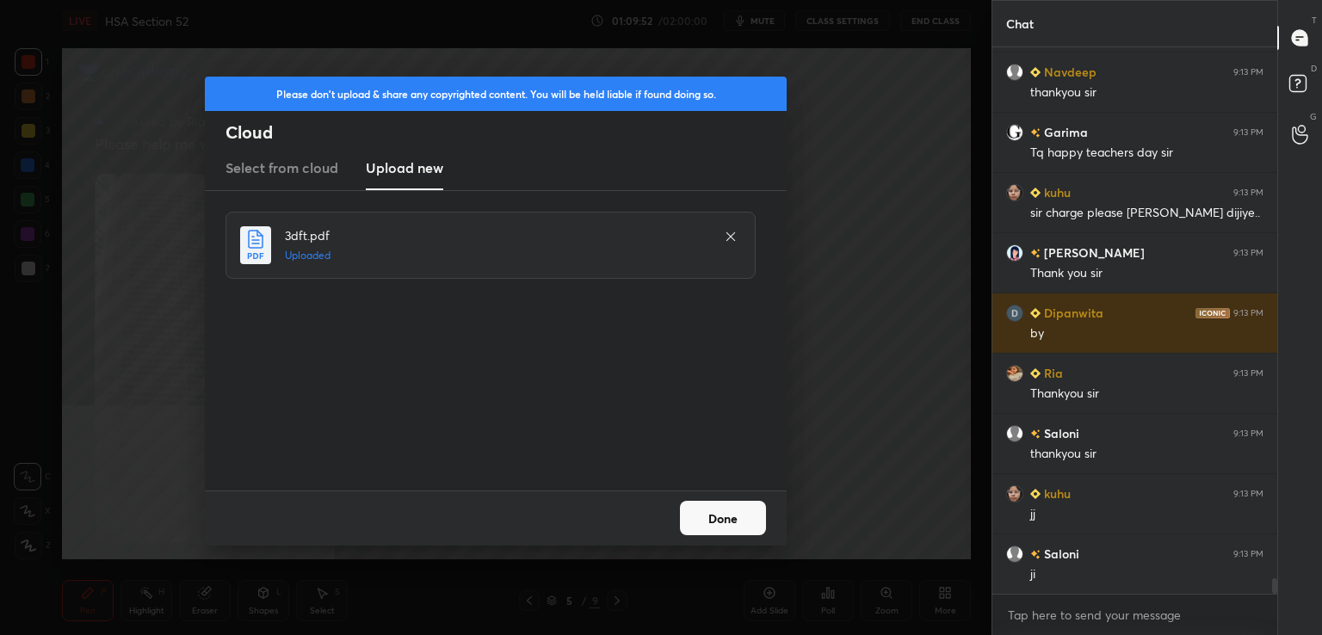
drag, startPoint x: 723, startPoint y: 523, endPoint x: 706, endPoint y: 528, distance: 17.7
click at [723, 523] on button "Done" at bounding box center [723, 518] width 86 height 34
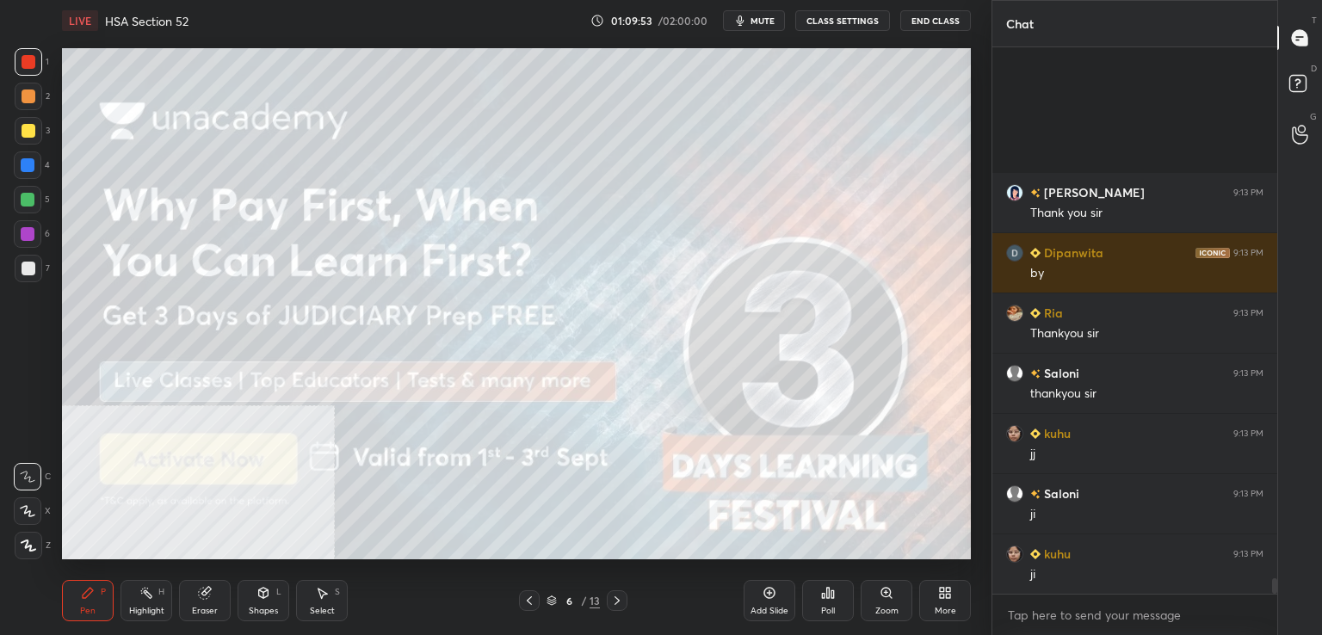
scroll to position [18693, 0]
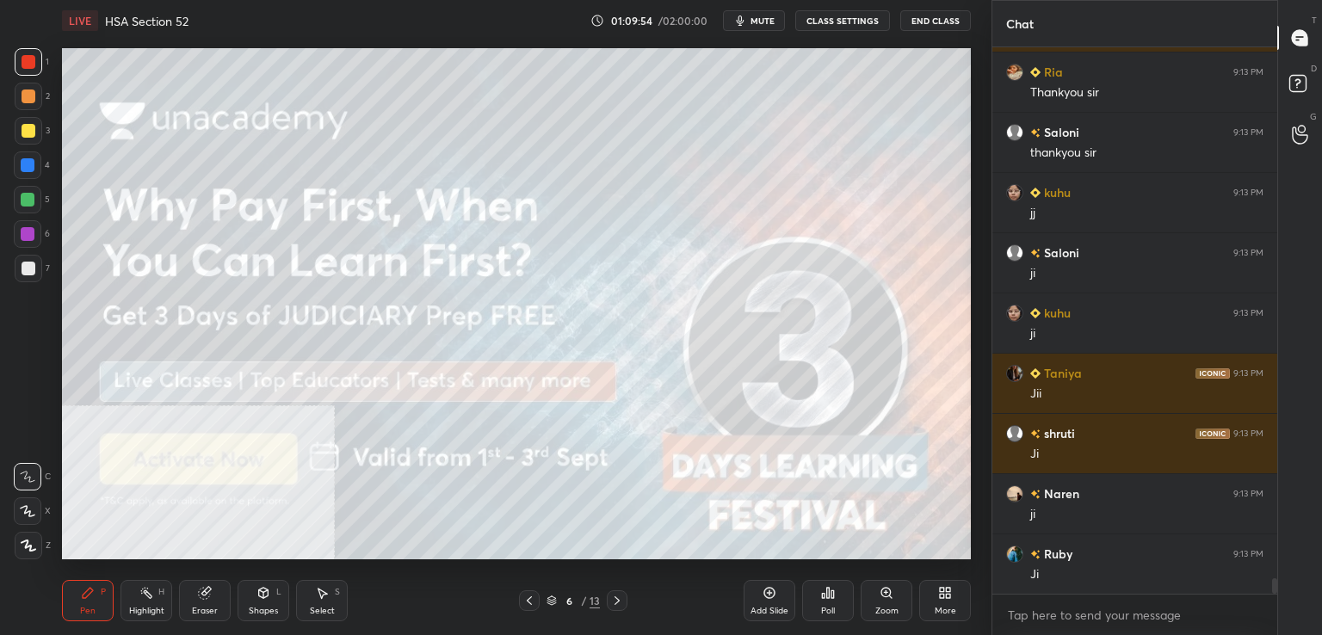
click at [619, 603] on icon at bounding box center [617, 601] width 14 height 14
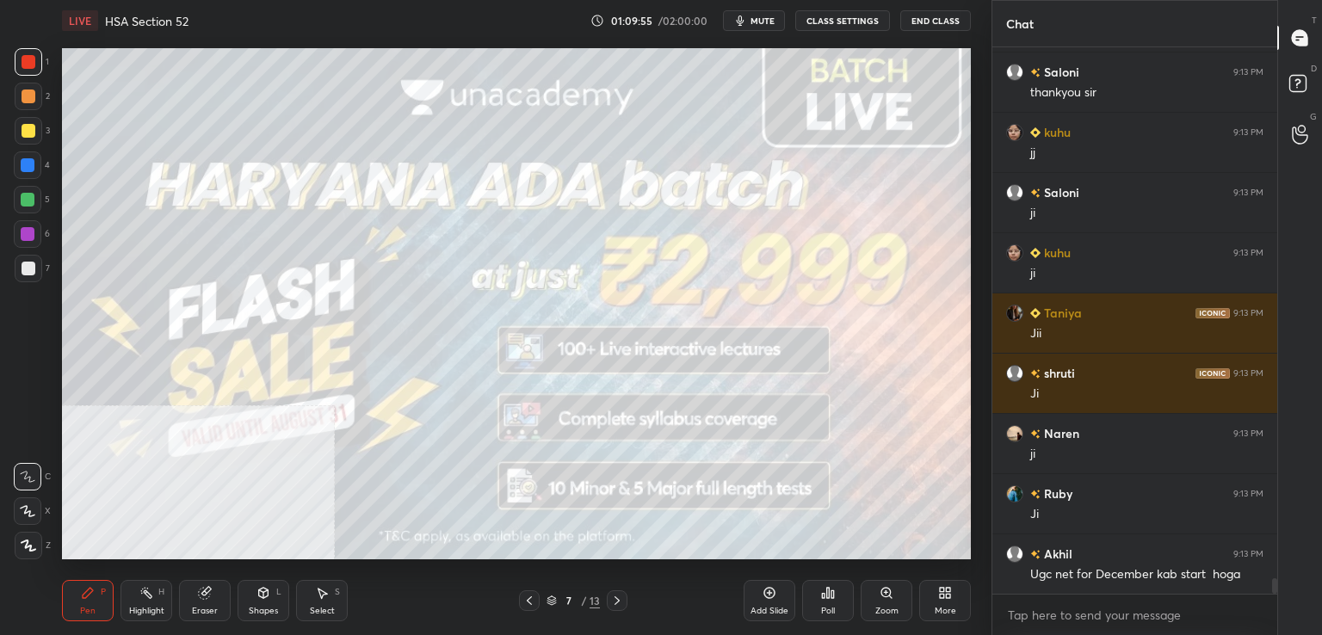
click at [616, 603] on icon at bounding box center [617, 601] width 5 height 9
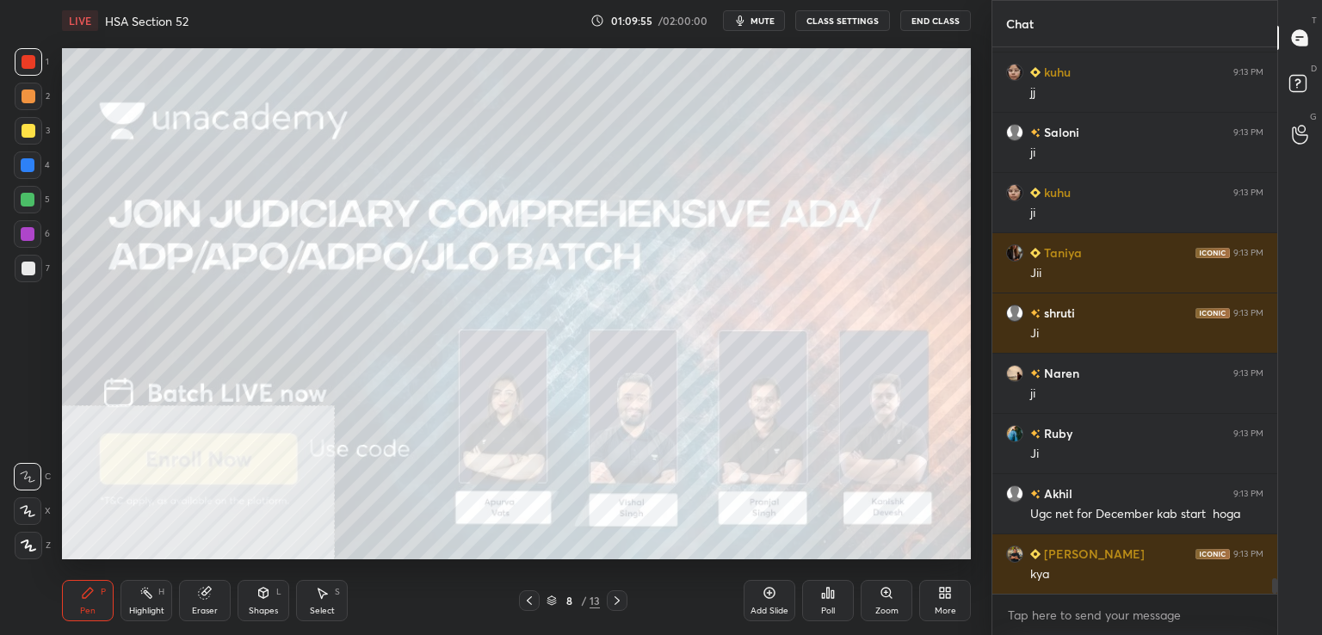
click at [620, 597] on icon at bounding box center [617, 601] width 14 height 14
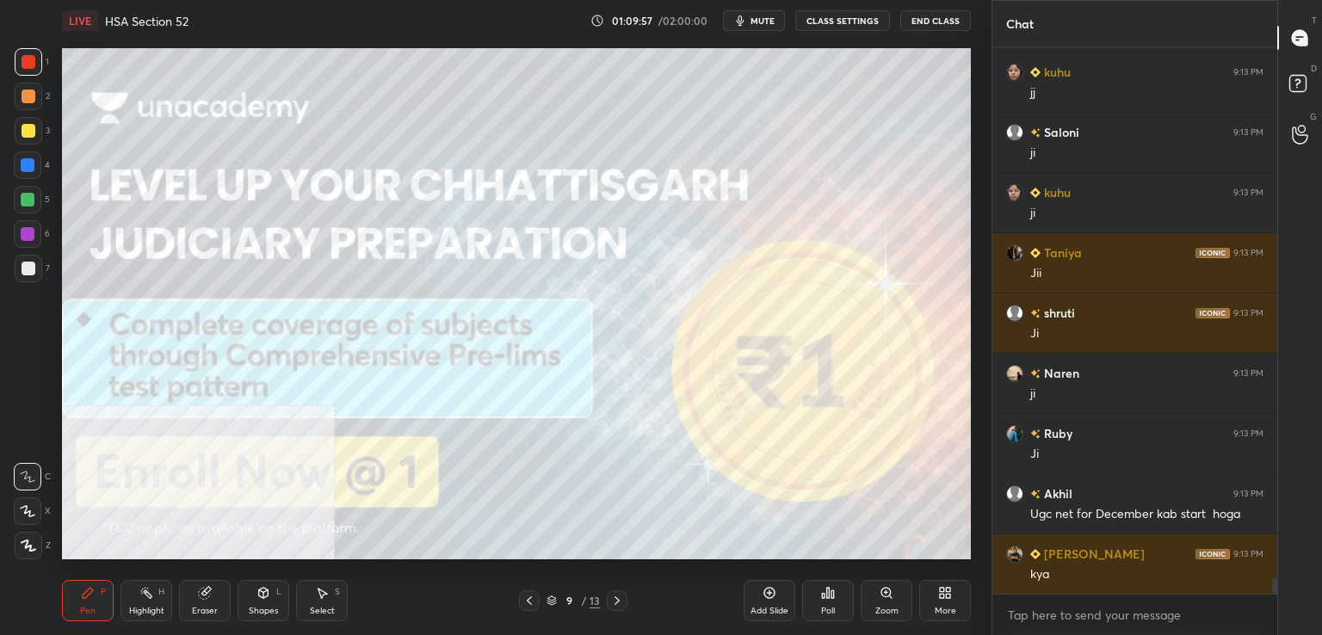
click at [622, 597] on icon at bounding box center [617, 601] width 14 height 14
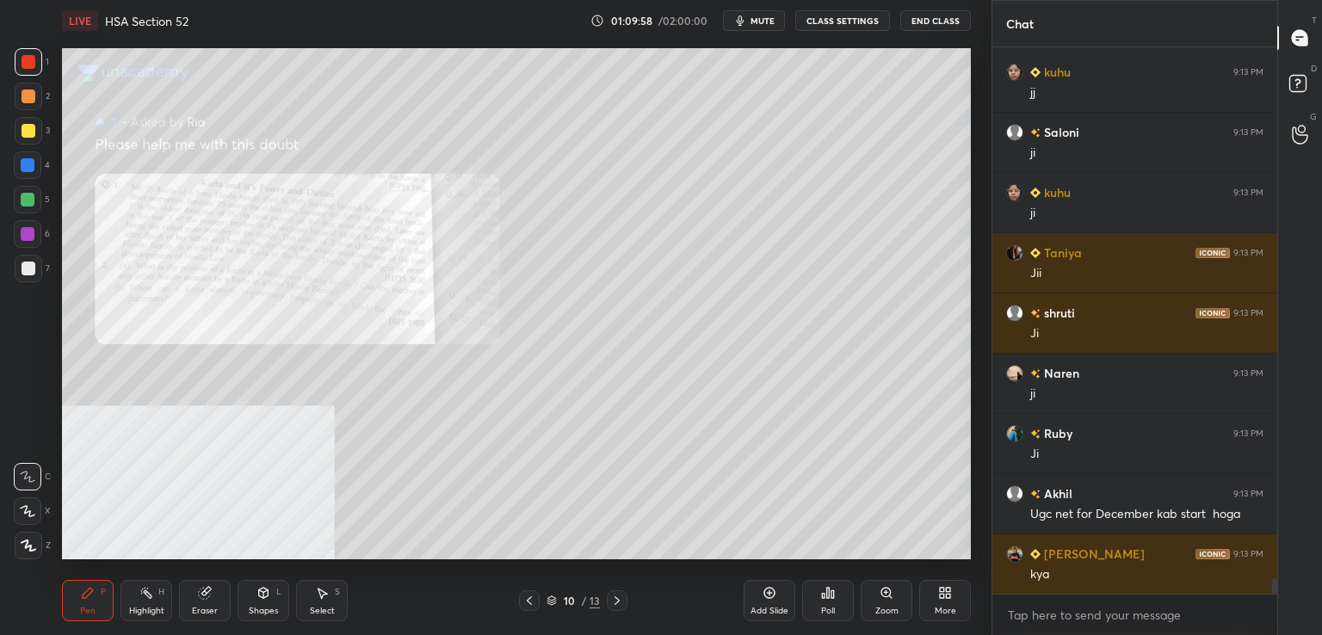
click at [532, 597] on icon at bounding box center [530, 601] width 14 height 14
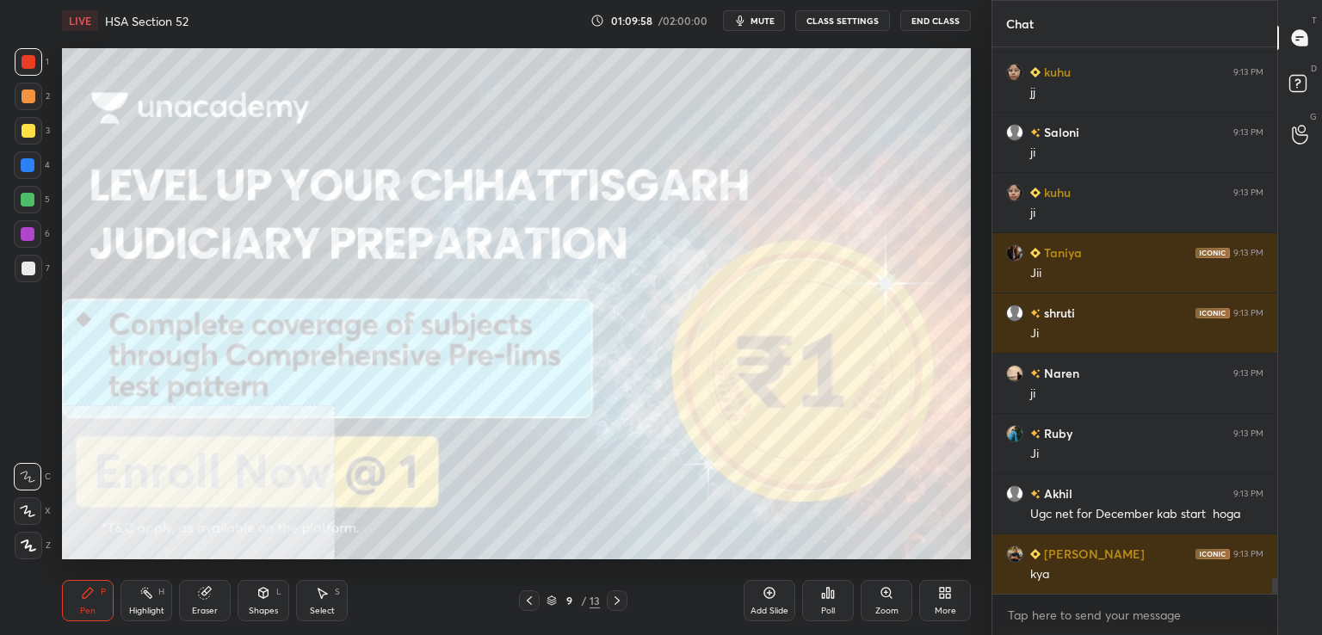
click at [535, 601] on icon at bounding box center [530, 601] width 14 height 14
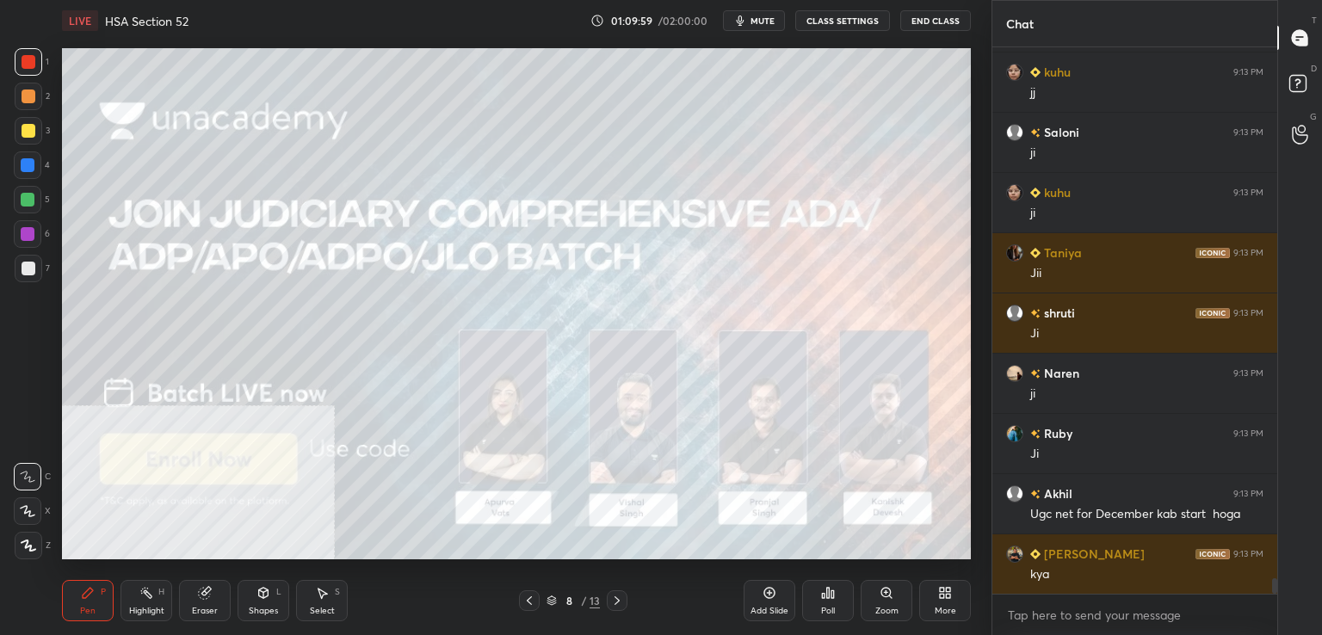
click at [535, 599] on icon at bounding box center [530, 601] width 14 height 14
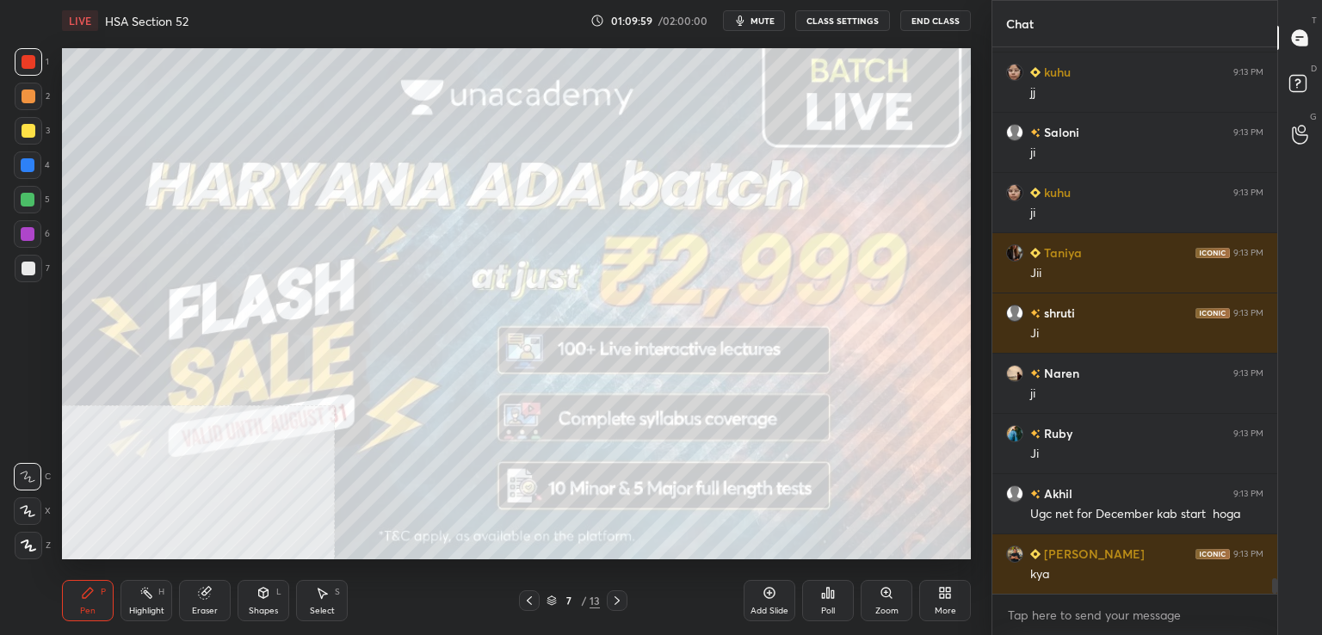
click at [534, 600] on icon at bounding box center [530, 601] width 14 height 14
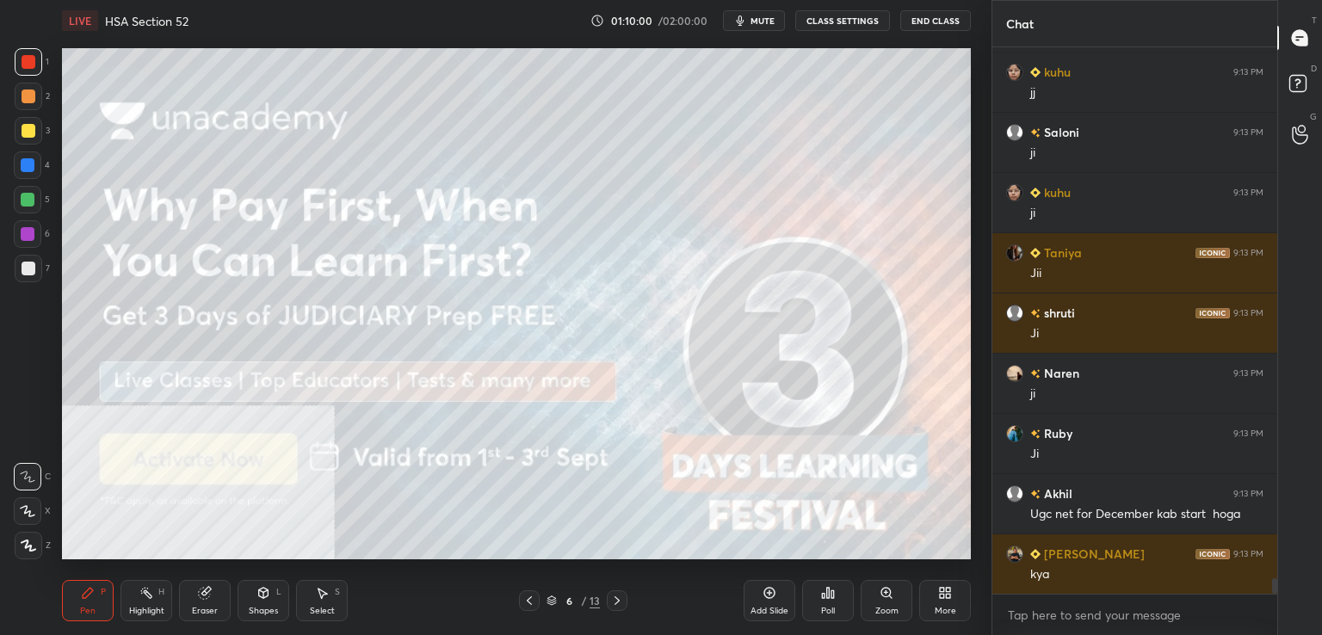
click at [534, 598] on icon at bounding box center [530, 601] width 14 height 14
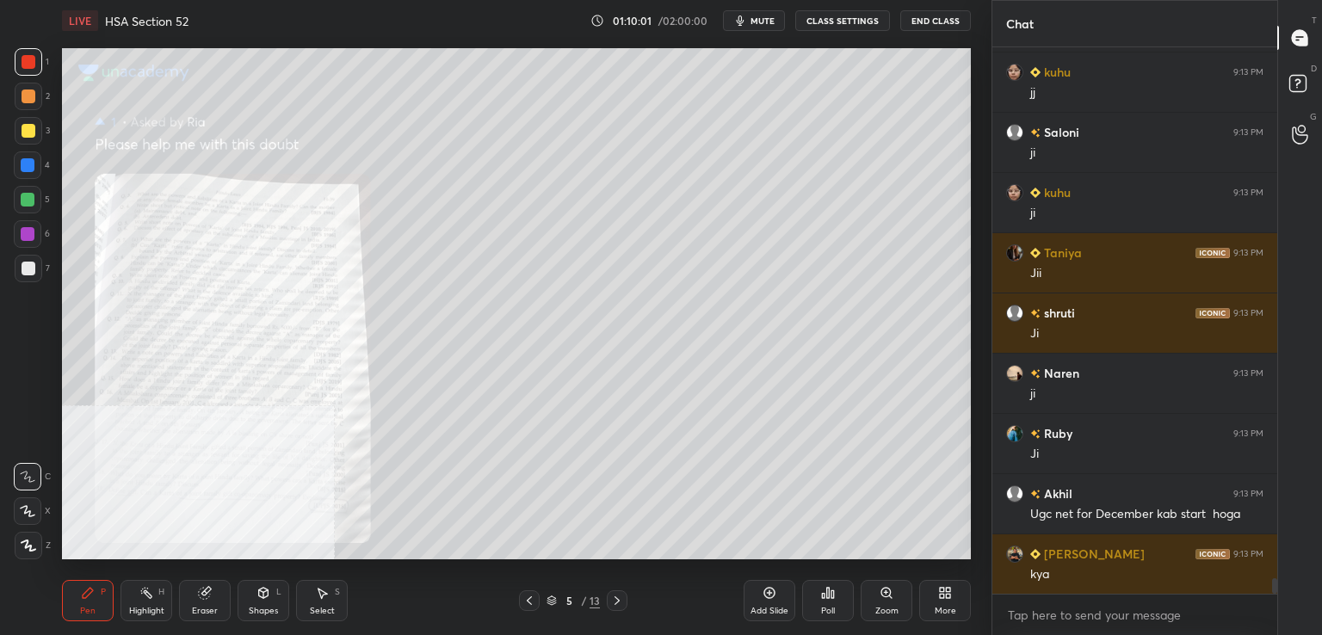
click at [940, 591] on icon at bounding box center [942, 590] width 4 height 4
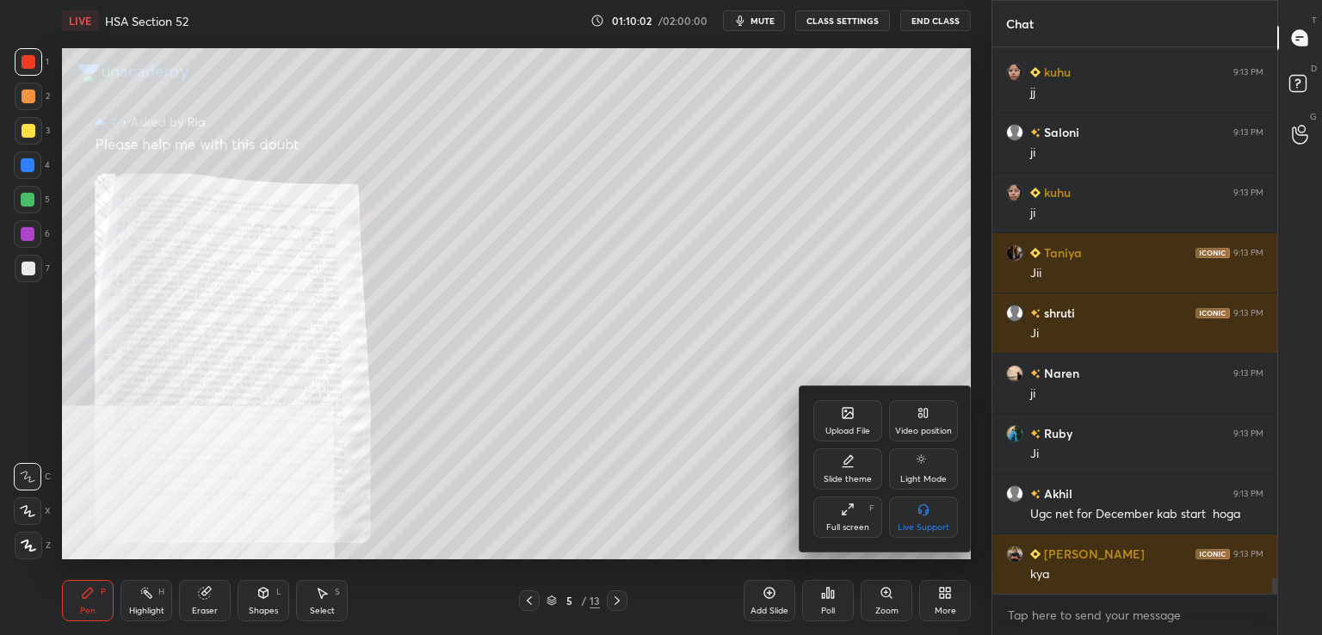
click at [857, 411] on div "Upload File" at bounding box center [848, 420] width 69 height 41
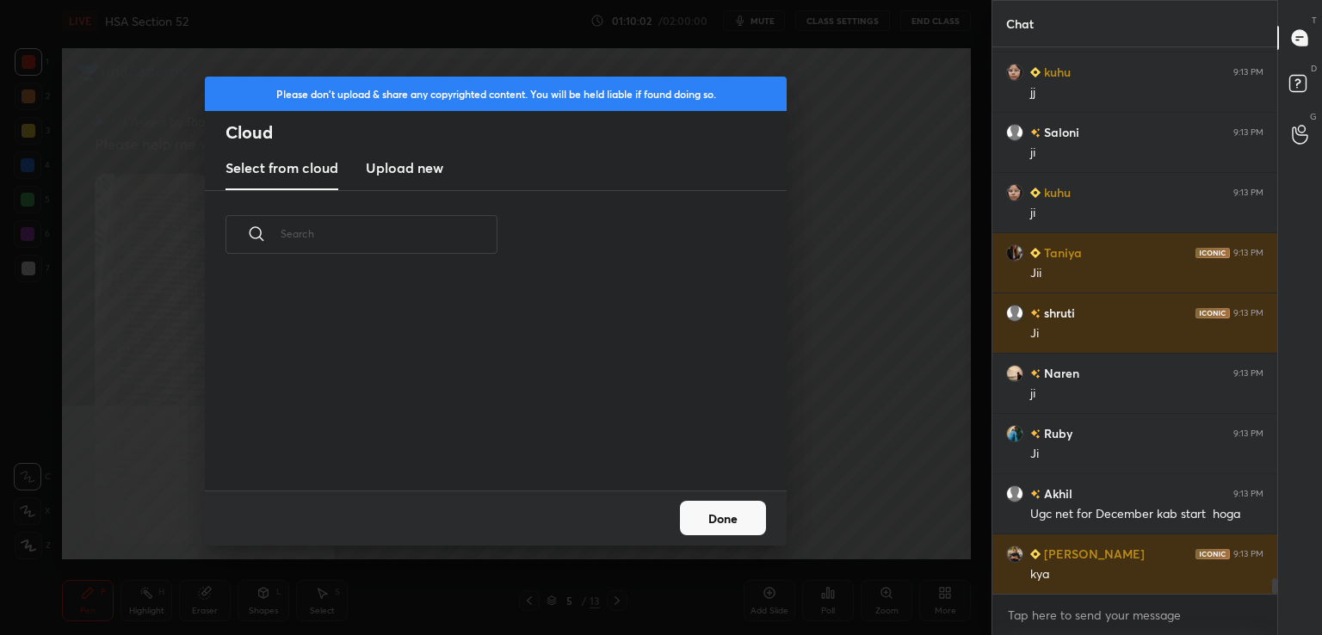
scroll to position [212, 553]
drag, startPoint x: 424, startPoint y: 172, endPoint x: 428, endPoint y: 183, distance: 11.2
click at [424, 173] on h3 "Upload new" at bounding box center [404, 168] width 77 height 21
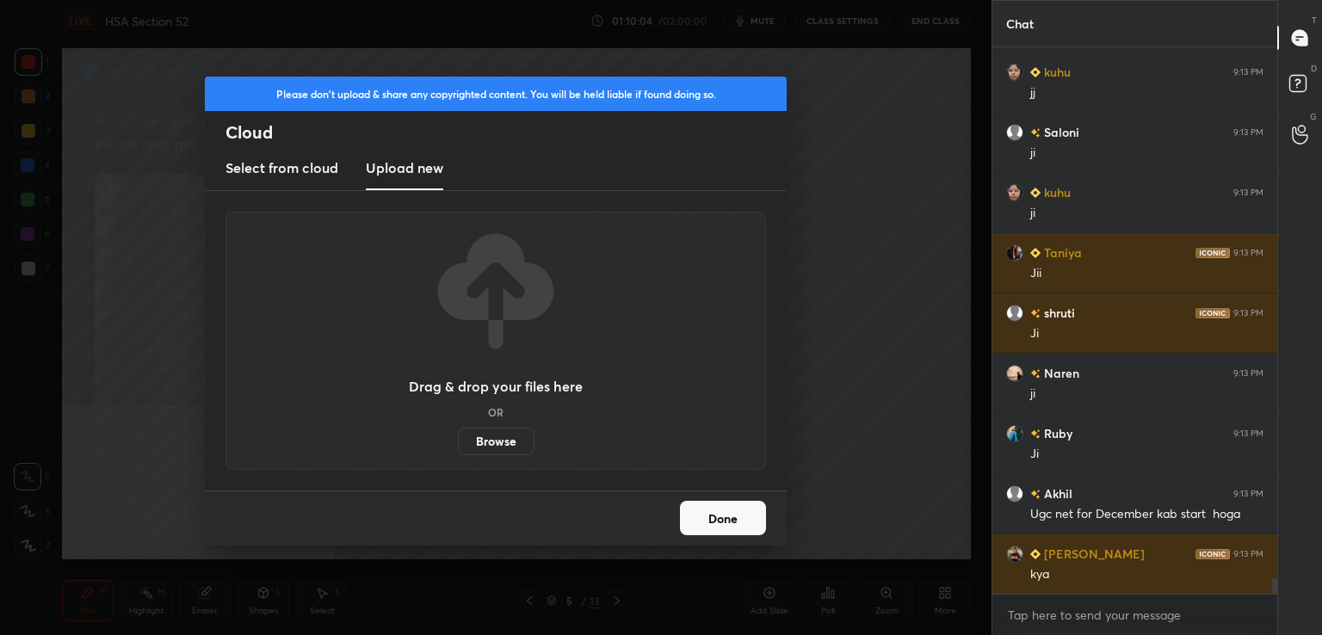
click at [509, 446] on label "Browse" at bounding box center [496, 442] width 77 height 28
click at [458, 446] on input "Browse" at bounding box center [458, 442] width 0 height 28
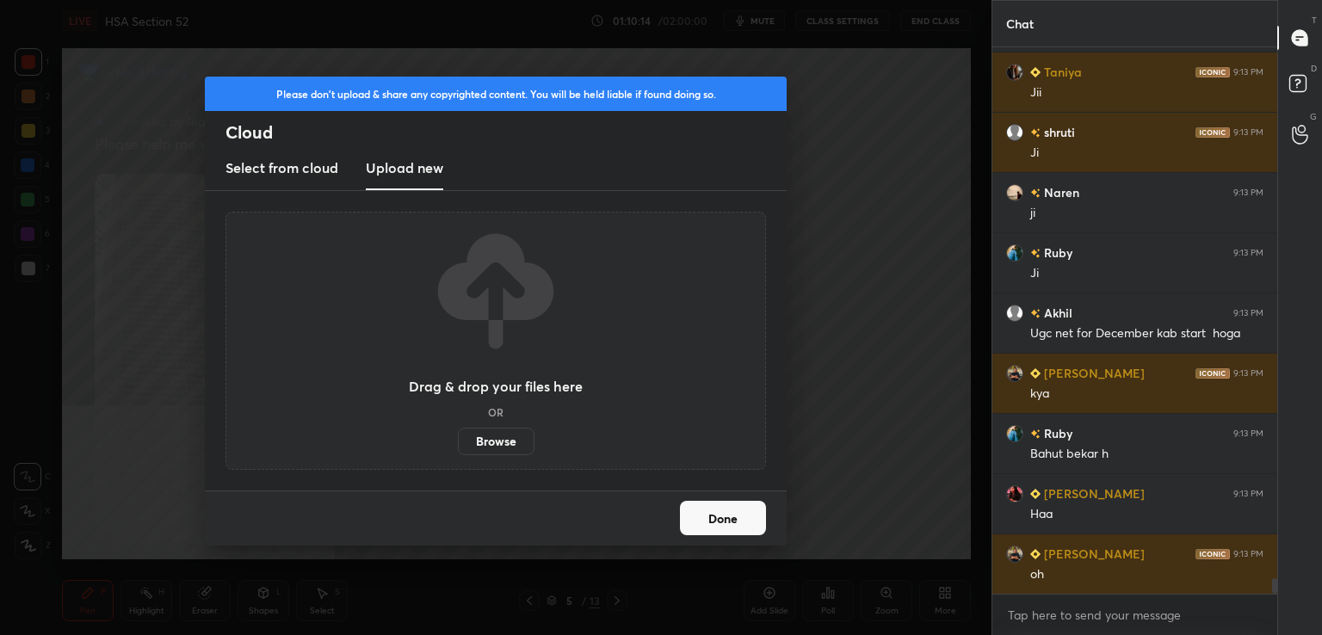
scroll to position [19055, 0]
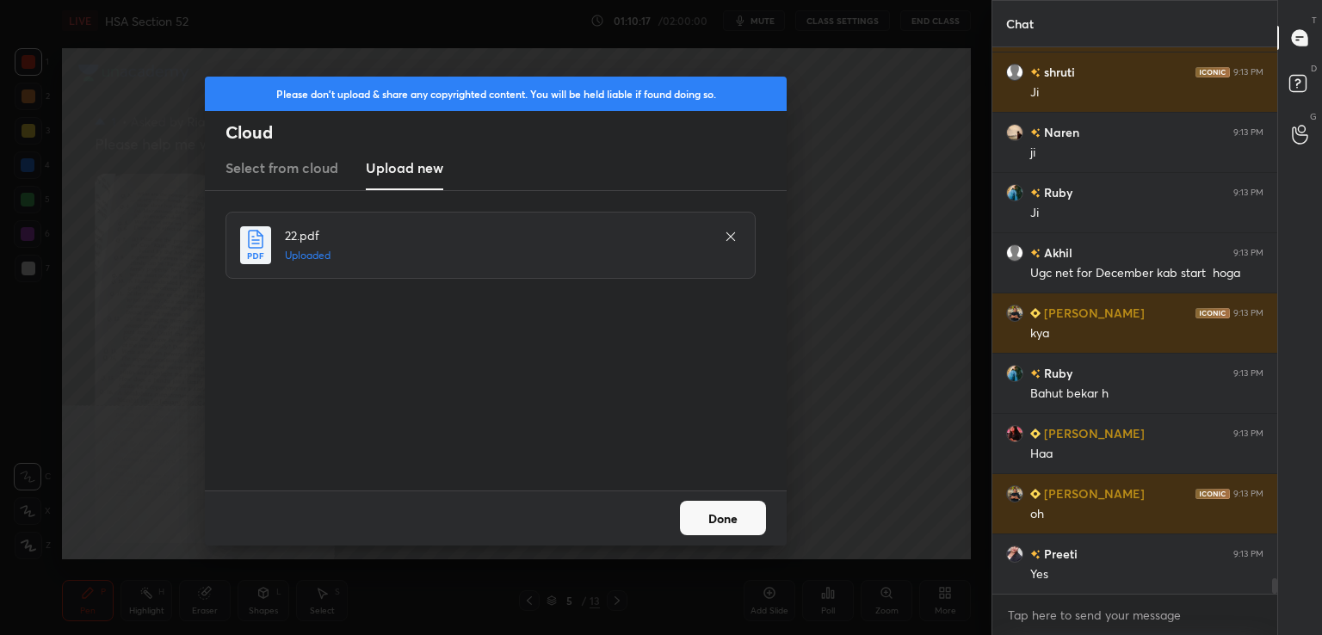
drag, startPoint x: 751, startPoint y: 522, endPoint x: 742, endPoint y: 523, distance: 8.8
click at [748, 523] on button "Done" at bounding box center [723, 518] width 86 height 34
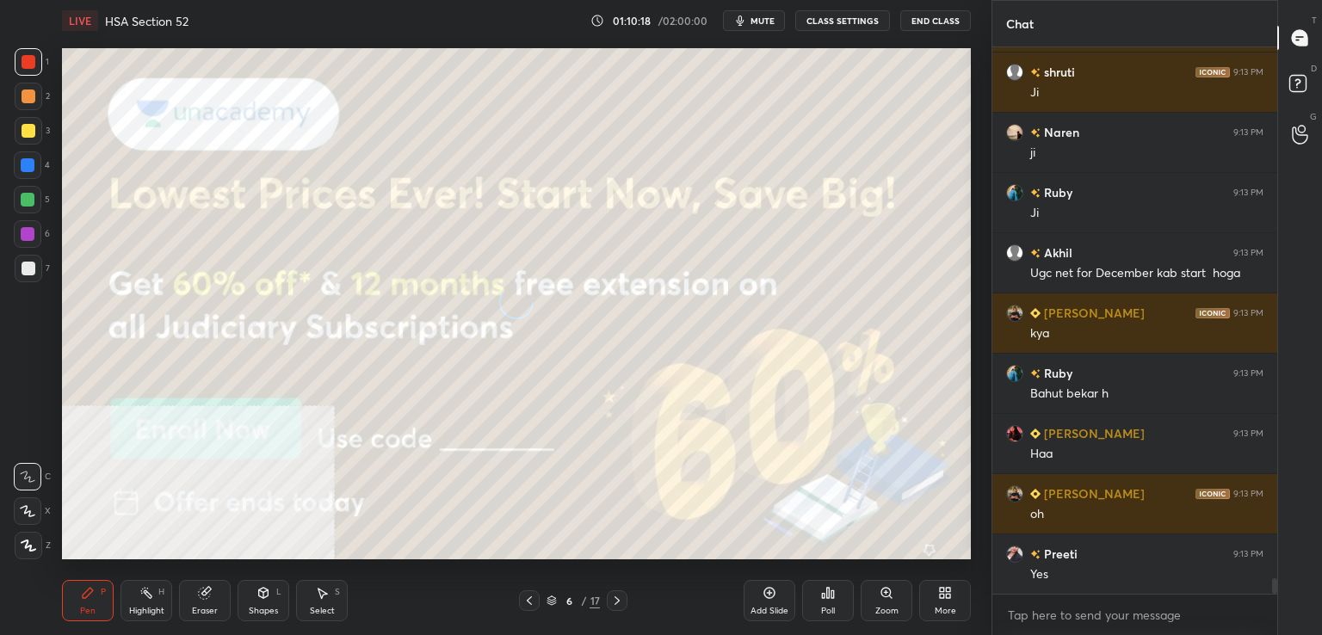
scroll to position [19115, 0]
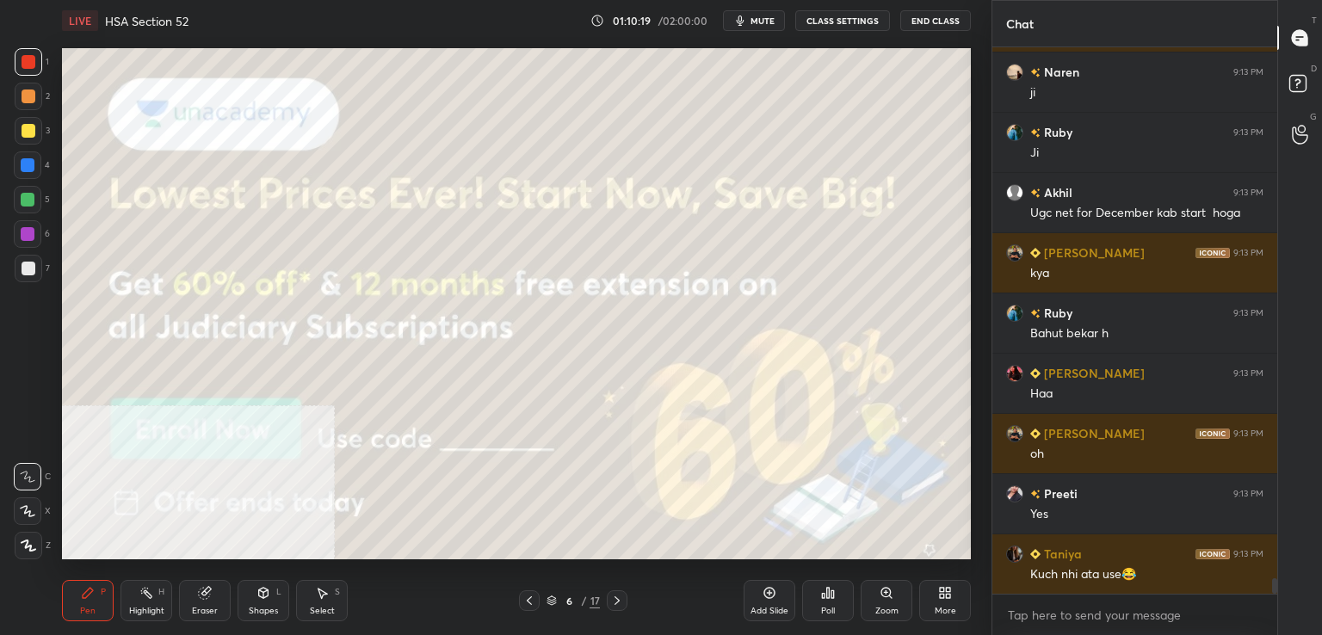
click at [621, 604] on icon at bounding box center [617, 601] width 14 height 14
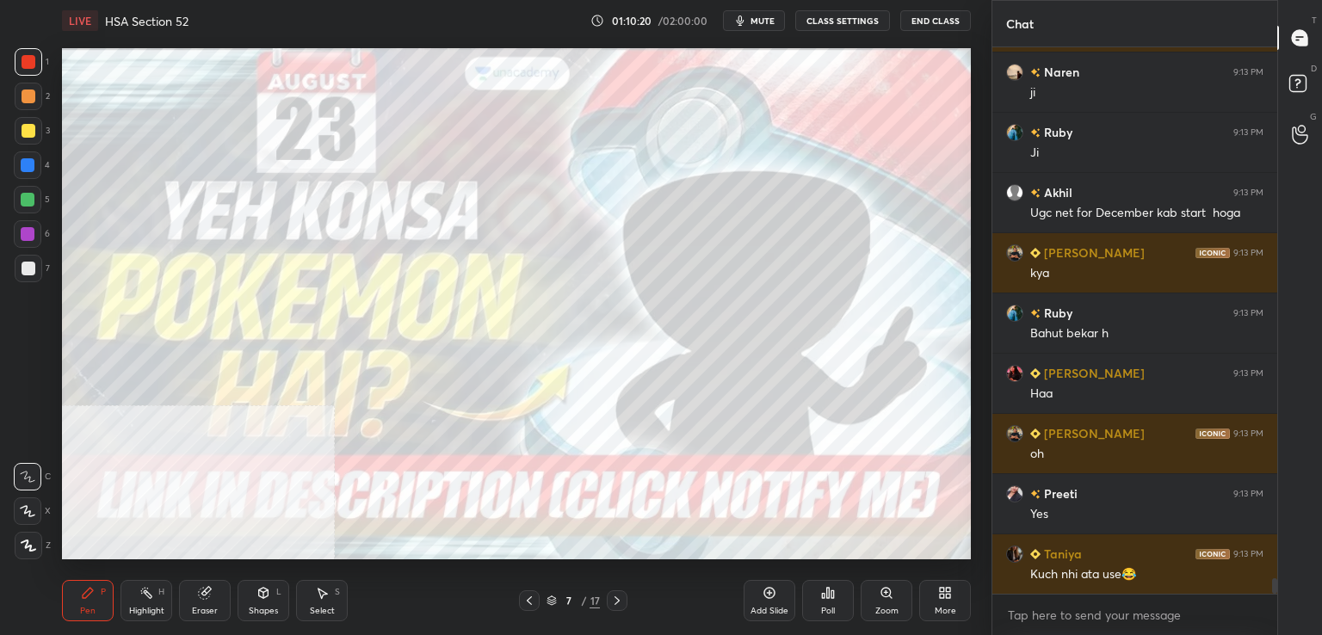
click at [622, 603] on icon at bounding box center [617, 601] width 14 height 14
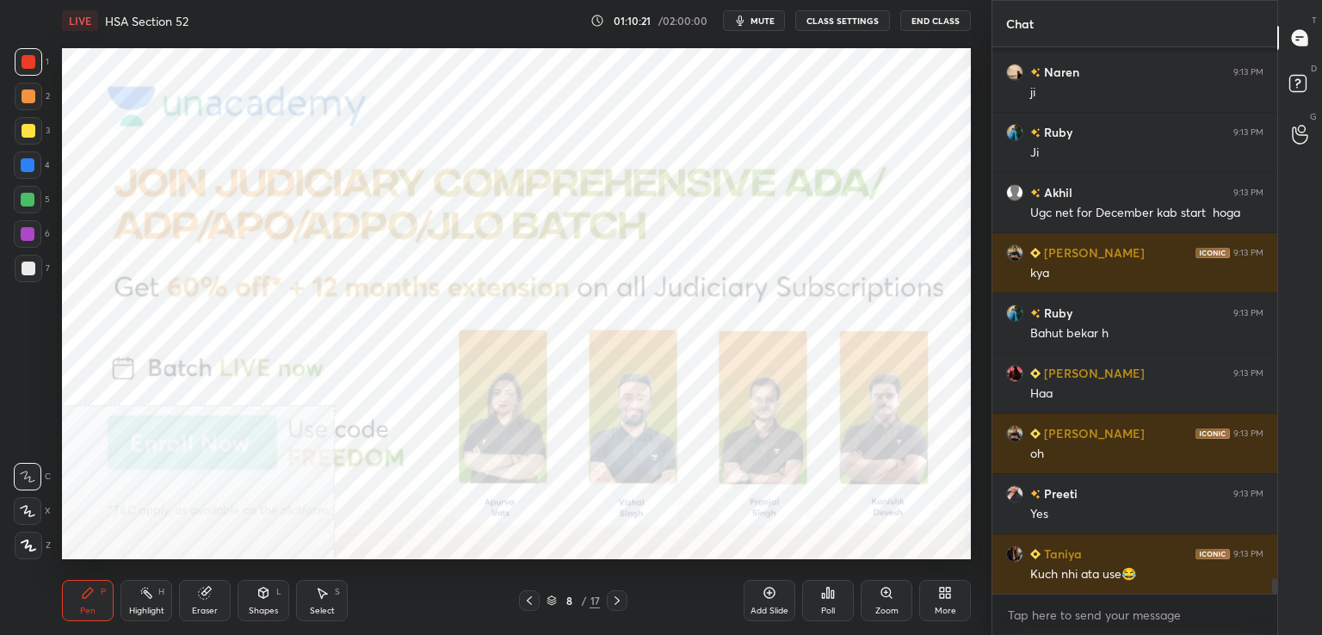
drag, startPoint x: 523, startPoint y: 599, endPoint x: 522, endPoint y: 608, distance: 8.8
click at [523, 603] on icon at bounding box center [530, 601] width 14 height 14
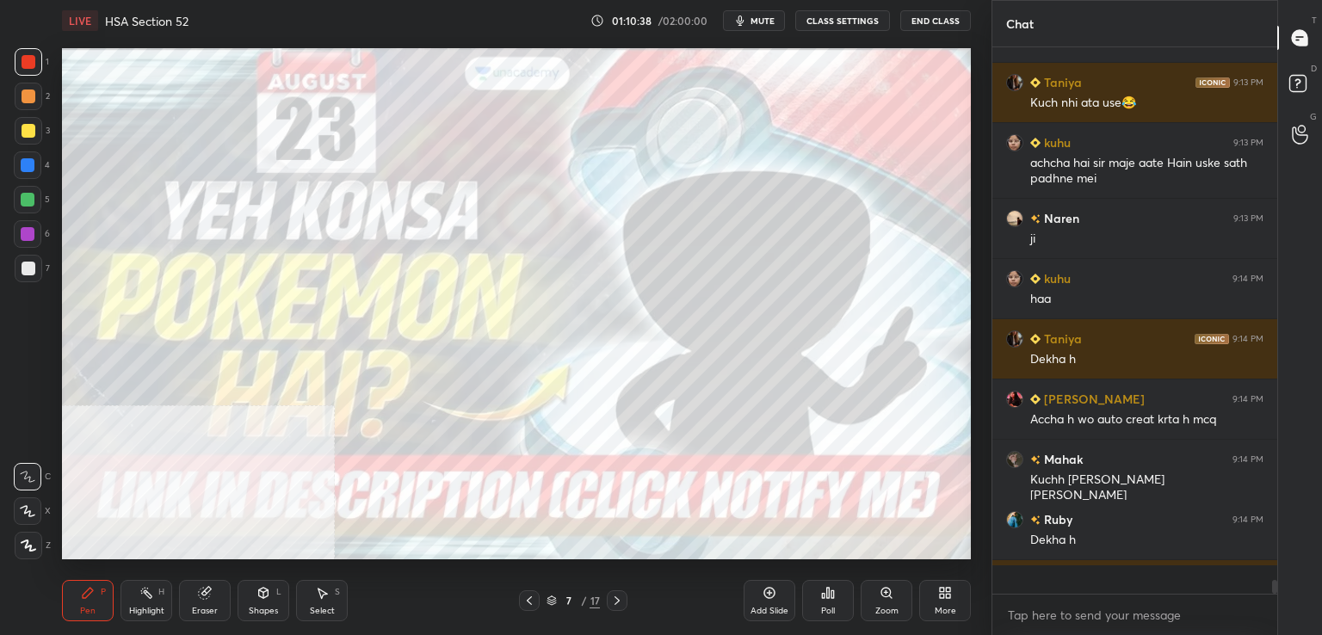
scroll to position [19613, 0]
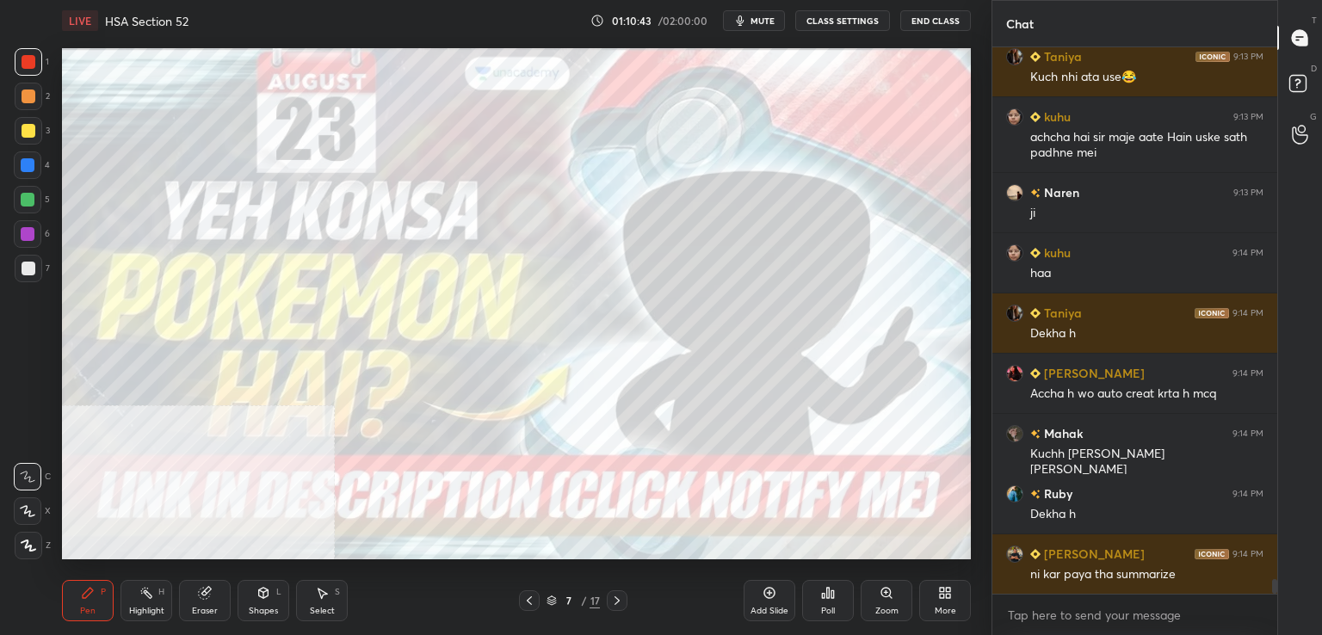
drag, startPoint x: 21, startPoint y: 132, endPoint x: 34, endPoint y: 138, distance: 14.3
click at [23, 134] on div at bounding box center [29, 131] width 14 height 14
drag, startPoint x: 27, startPoint y: 65, endPoint x: 25, endPoint y: 80, distance: 14.7
click at [28, 66] on div at bounding box center [29, 62] width 14 height 14
click at [25, 221] on div at bounding box center [28, 234] width 28 height 28
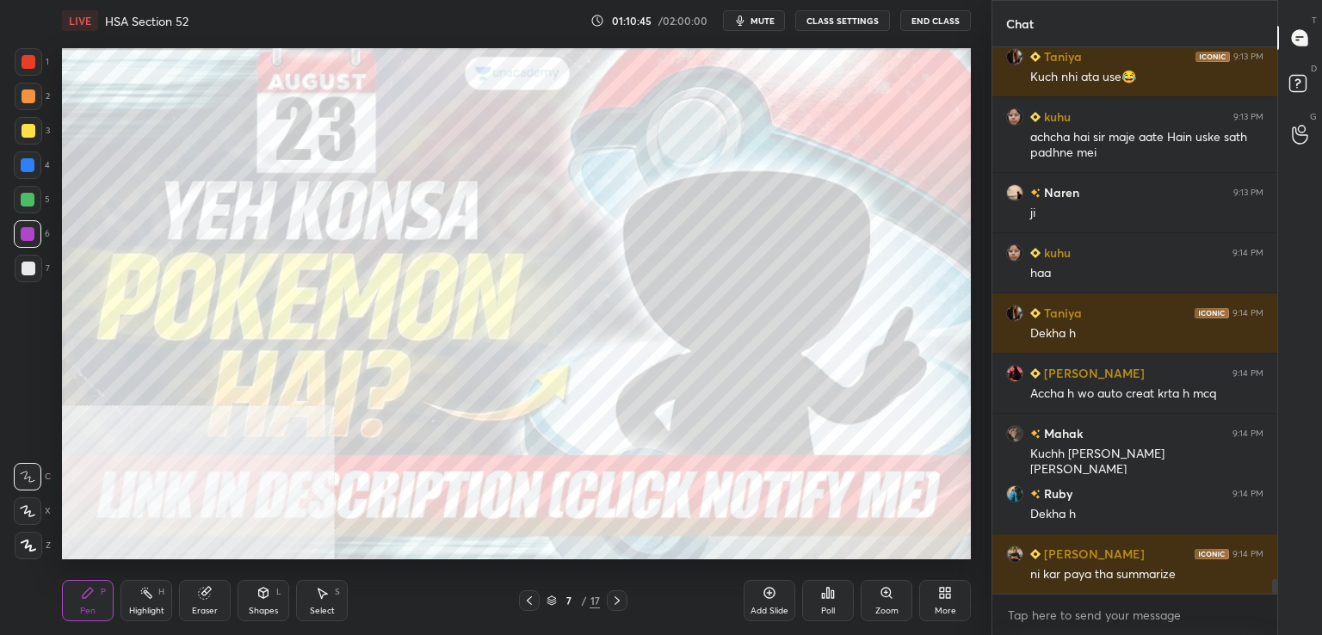
click at [27, 197] on div at bounding box center [28, 200] width 14 height 14
drag, startPoint x: 34, startPoint y: 541, endPoint x: 55, endPoint y: 518, distance: 30.5
click at [36, 538] on div at bounding box center [29, 546] width 28 height 28
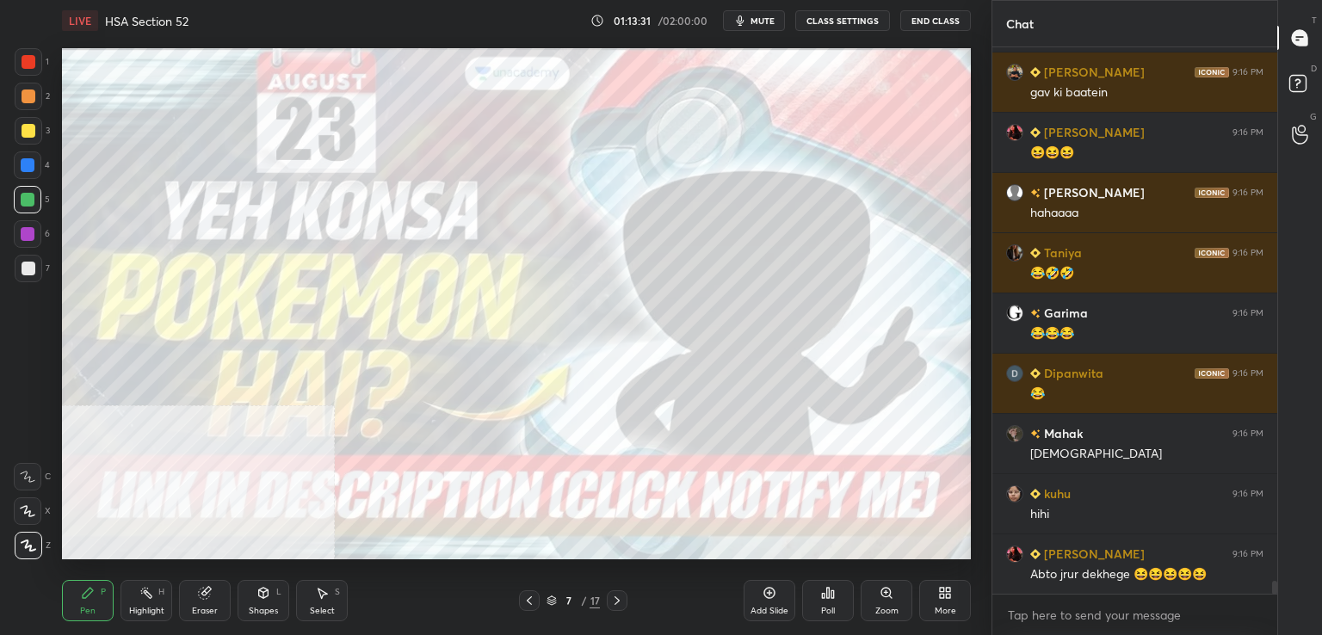
scroll to position [22855, 0]
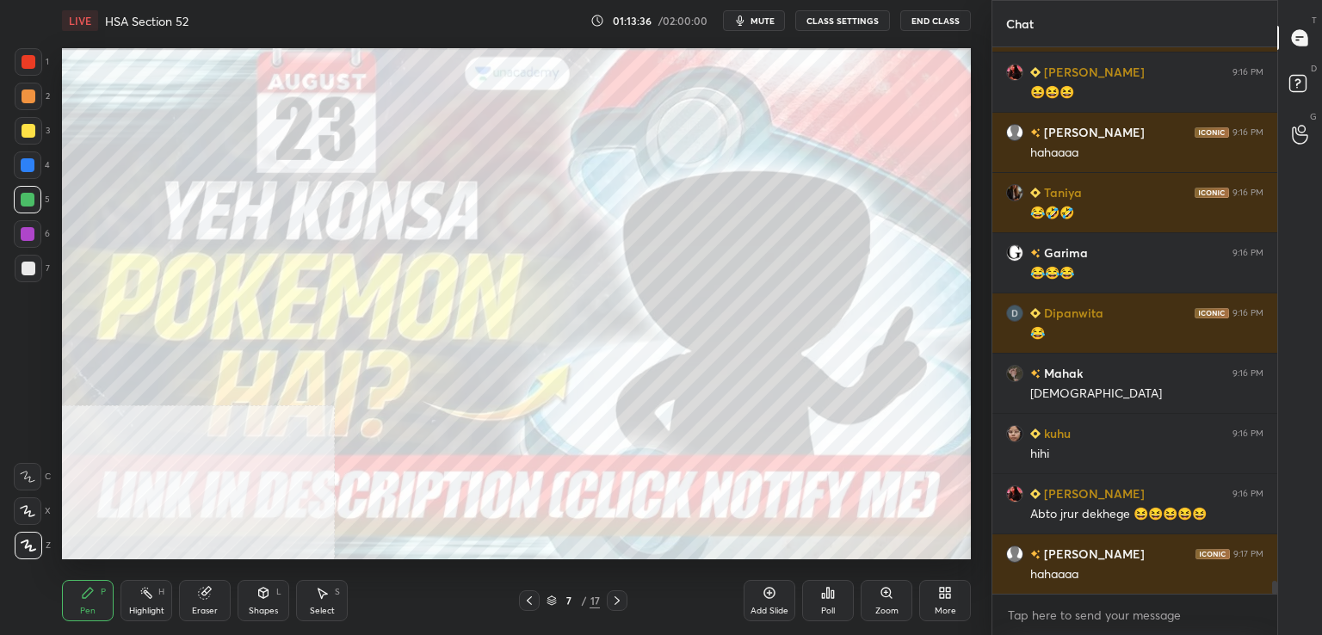
click at [24, 269] on div at bounding box center [29, 269] width 14 height 14
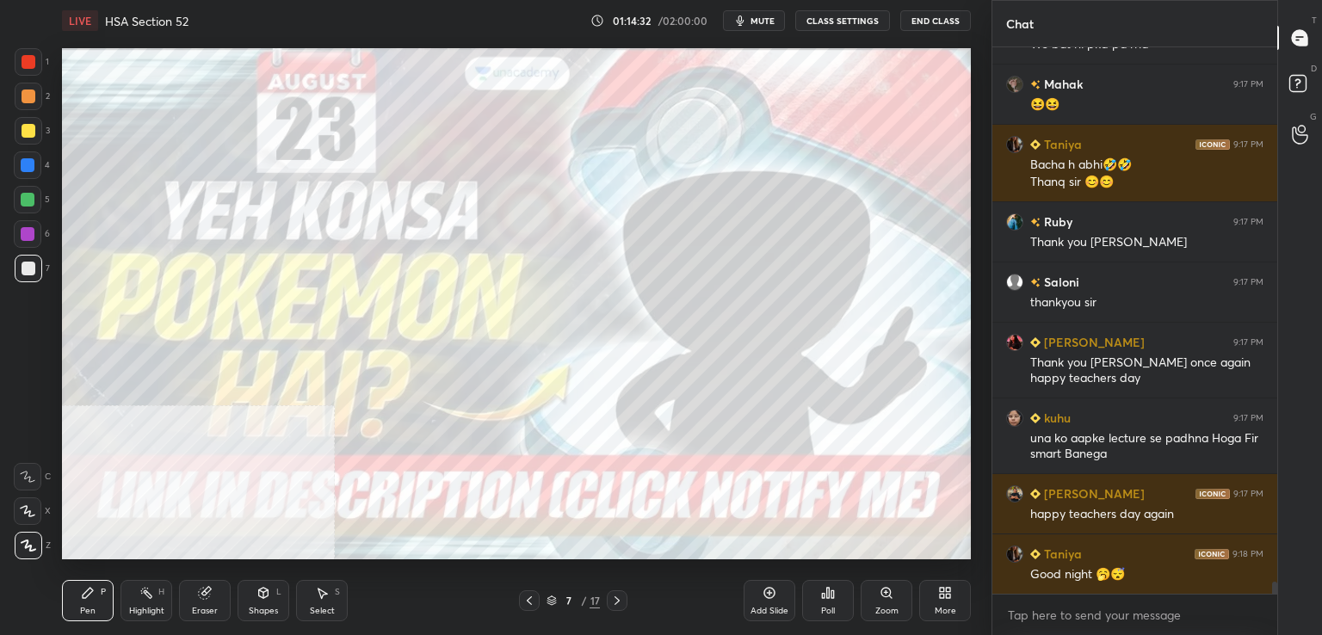
scroll to position [24168, 0]
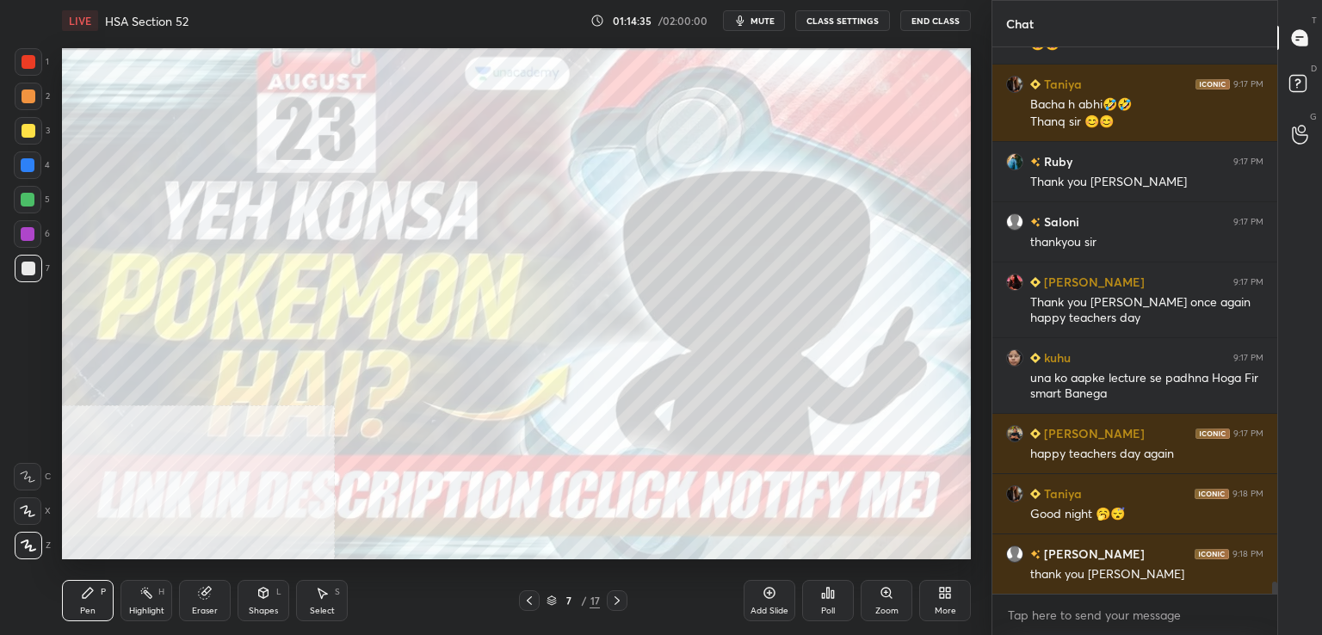
click at [957, 20] on button "End Class" at bounding box center [935, 20] width 71 height 21
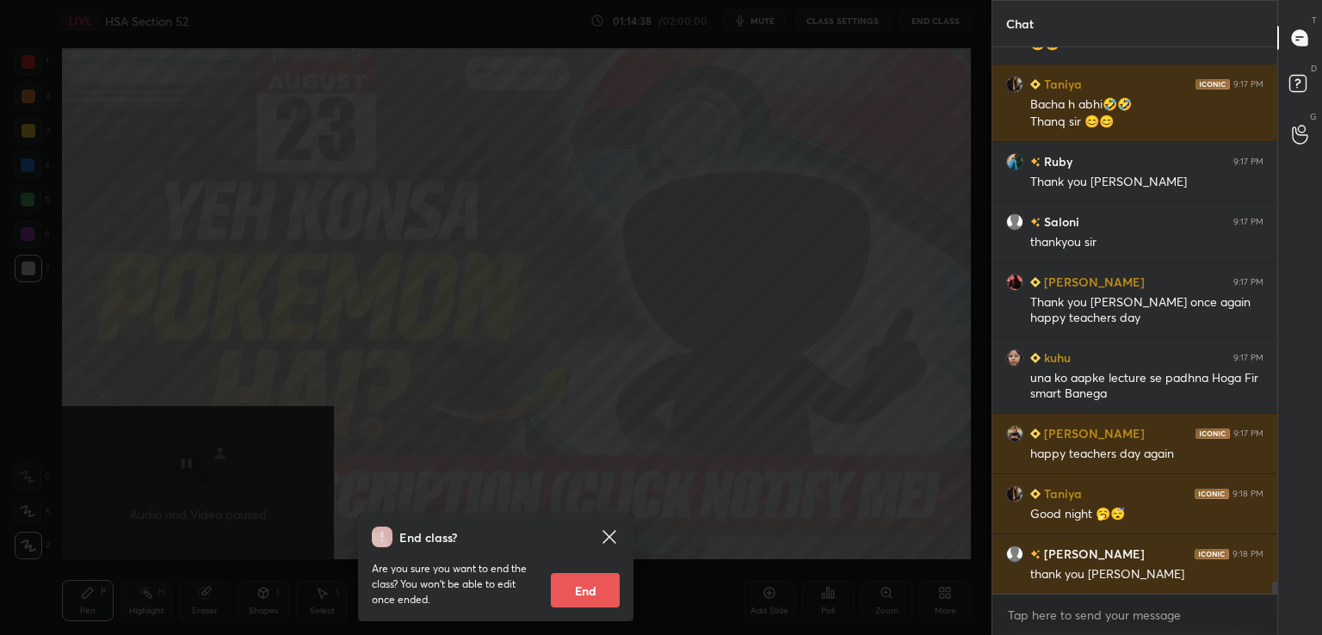
drag, startPoint x: 608, startPoint y: 593, endPoint x: 605, endPoint y: 555, distance: 38.0
click at [605, 594] on button "End" at bounding box center [585, 590] width 69 height 34
type textarea "x"
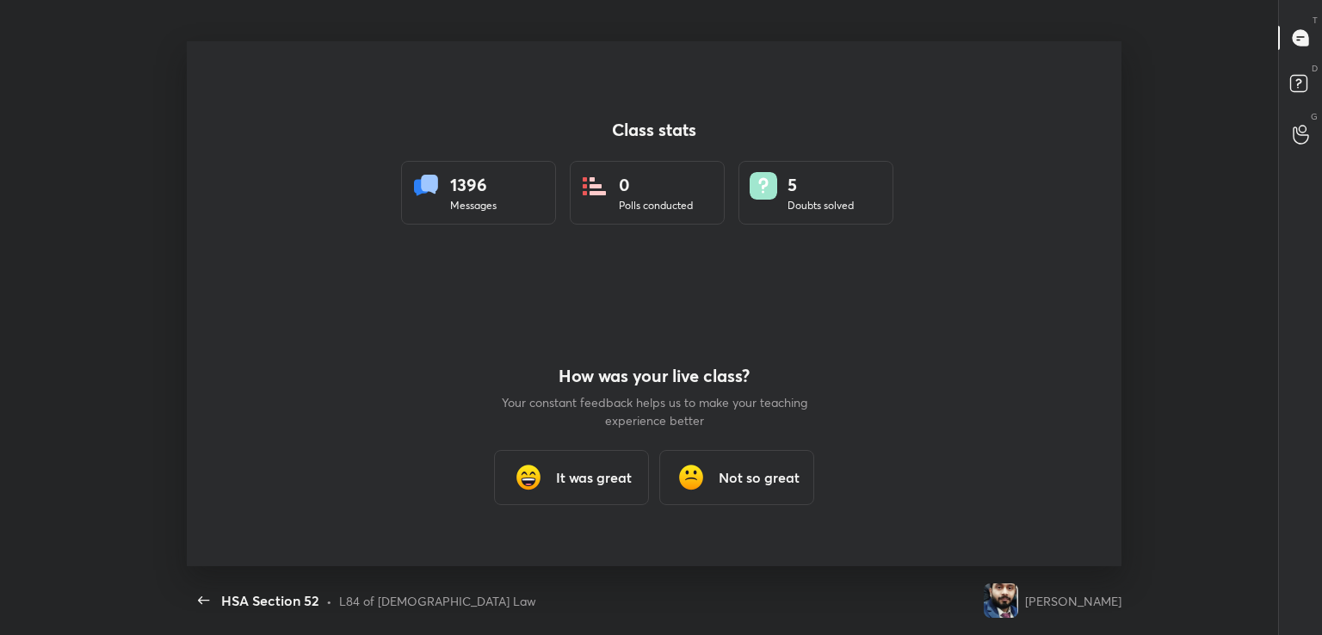
scroll to position [0, 0]
